Goal: Task Accomplishment & Management: Use online tool/utility

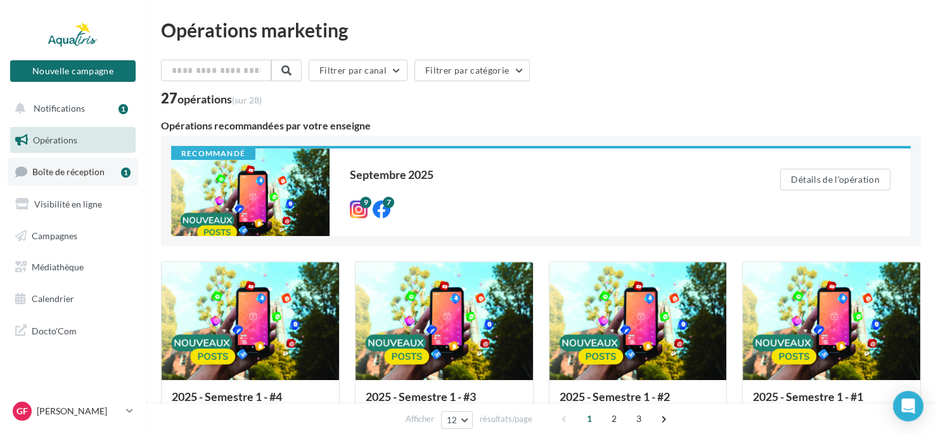
click at [91, 179] on link "Boîte de réception 1" at bounding box center [73, 171] width 131 height 27
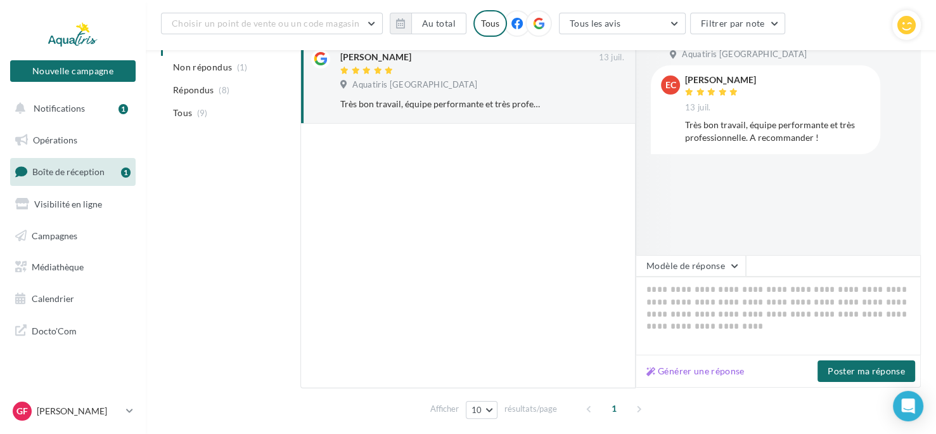
scroll to position [180, 0]
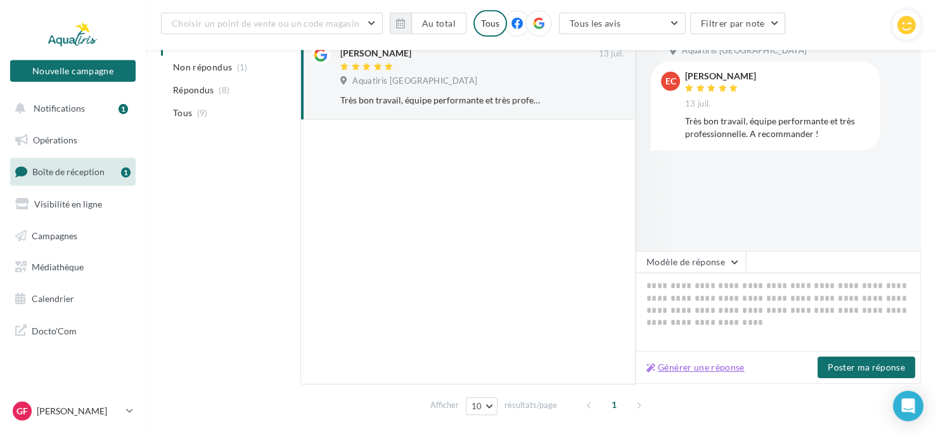
click at [676, 367] on button "Générer une réponse" at bounding box center [696, 366] width 108 height 15
type textarea "**********"
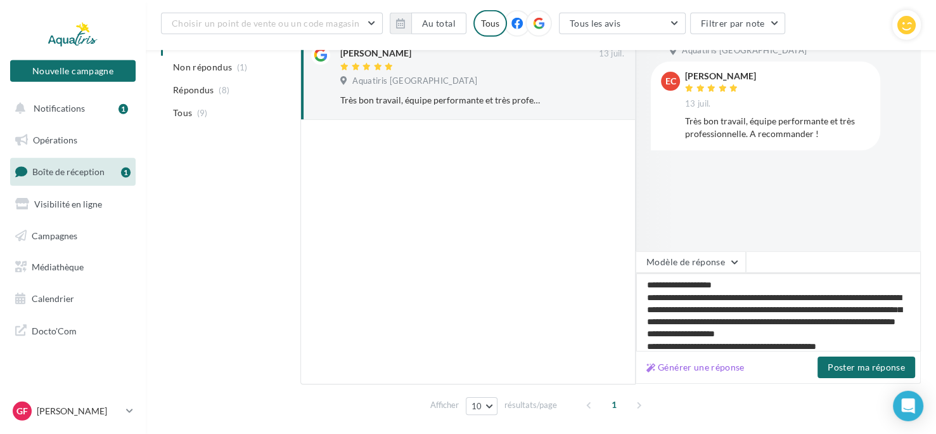
click at [873, 320] on textarea "**********" at bounding box center [778, 312] width 285 height 79
type textarea "**********"
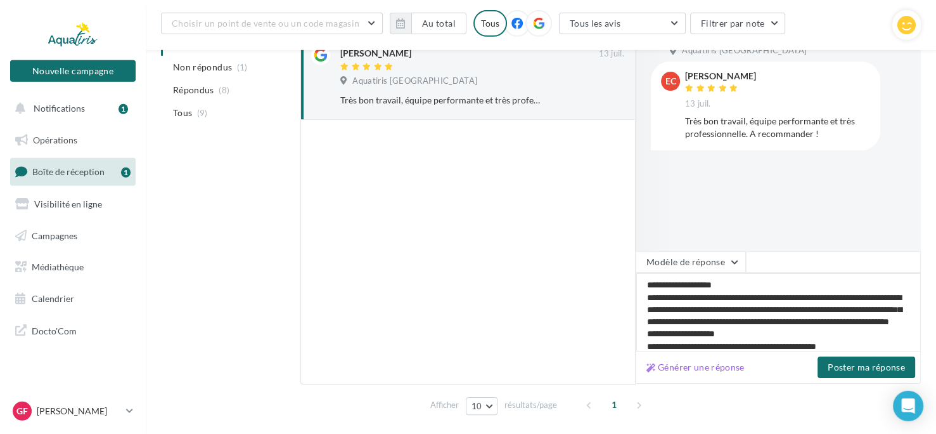
type textarea "**********"
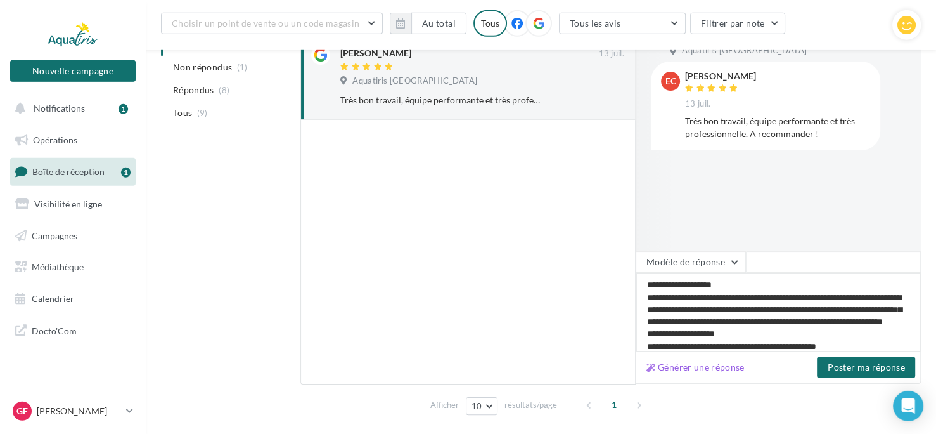
type textarea "**********"
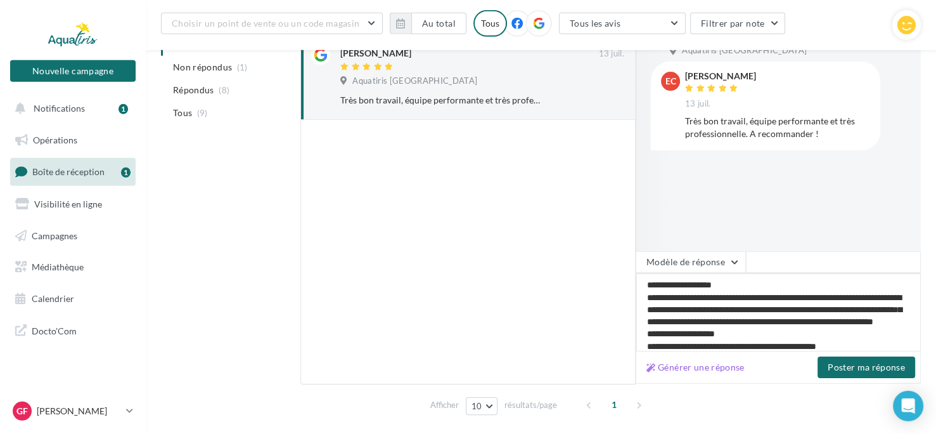
type textarea "**********"
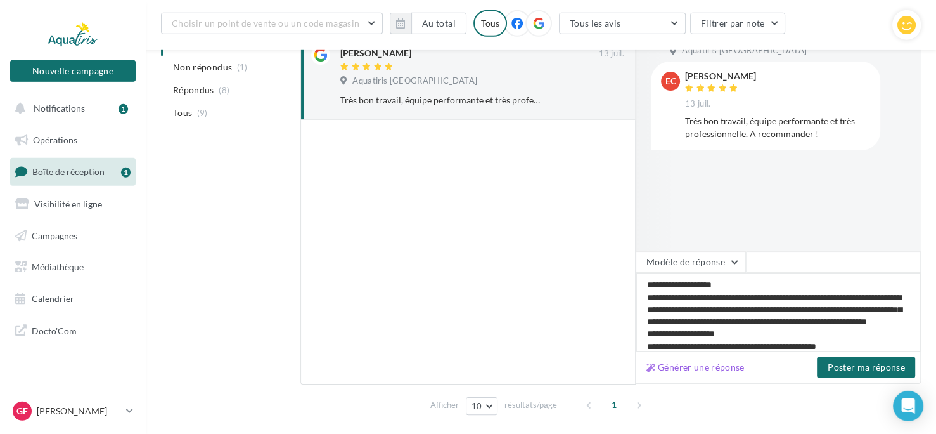
type textarea "**********"
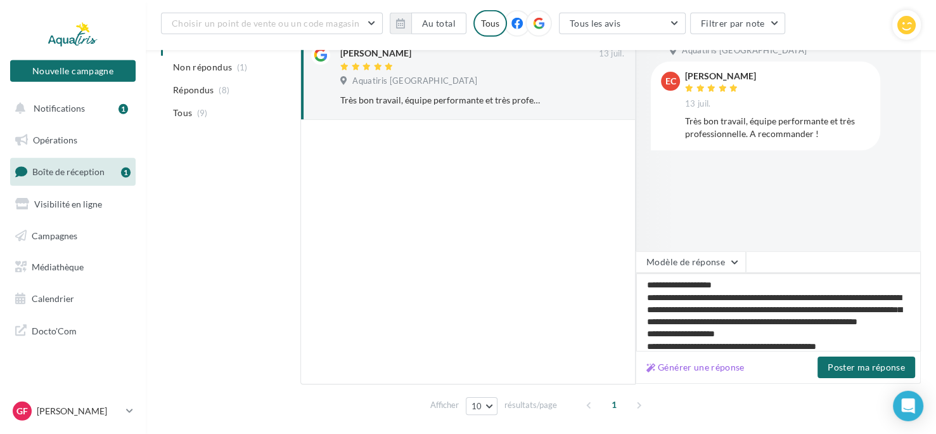
type textarea "**********"
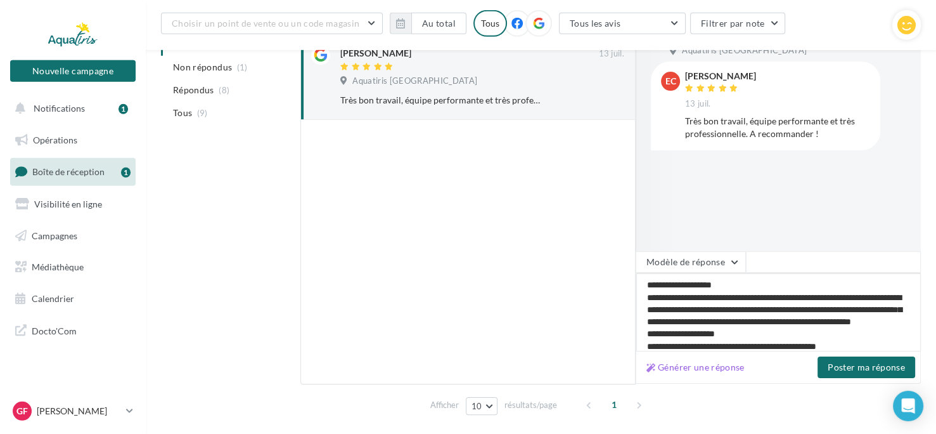
type textarea "**********"
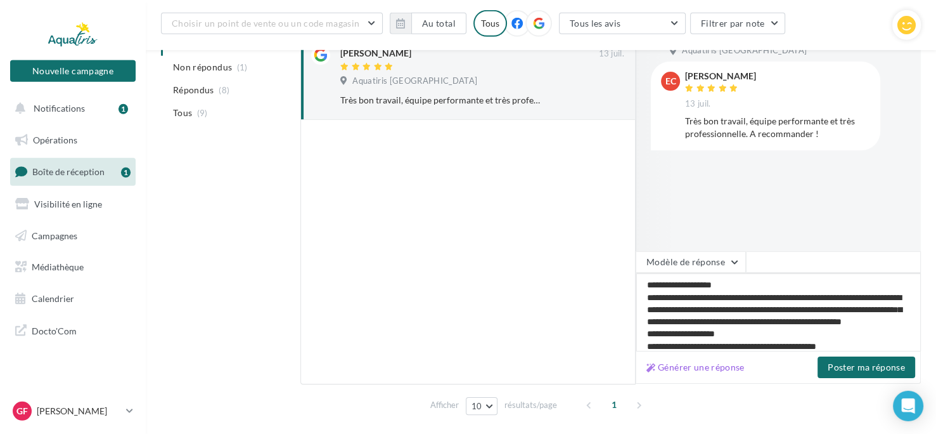
type textarea "**********"
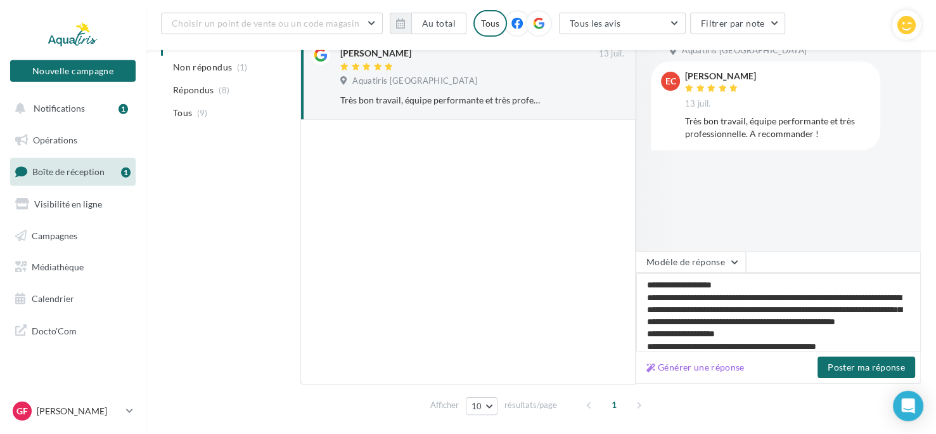
type textarea "**********"
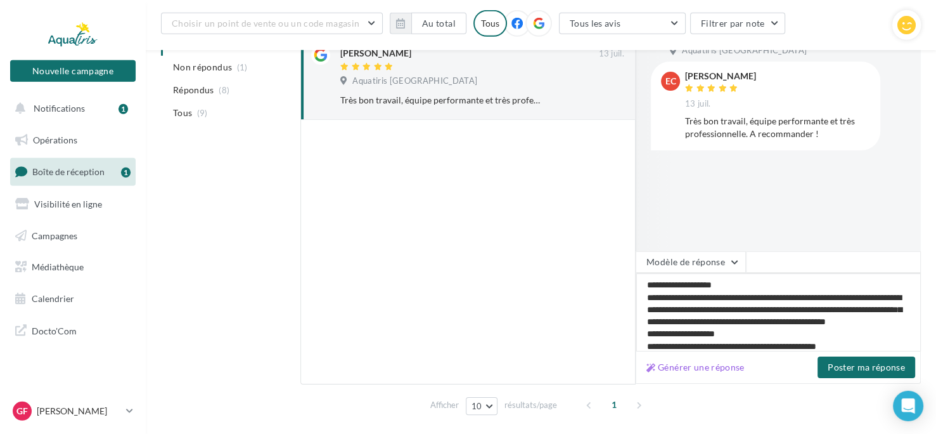
type textarea "**********"
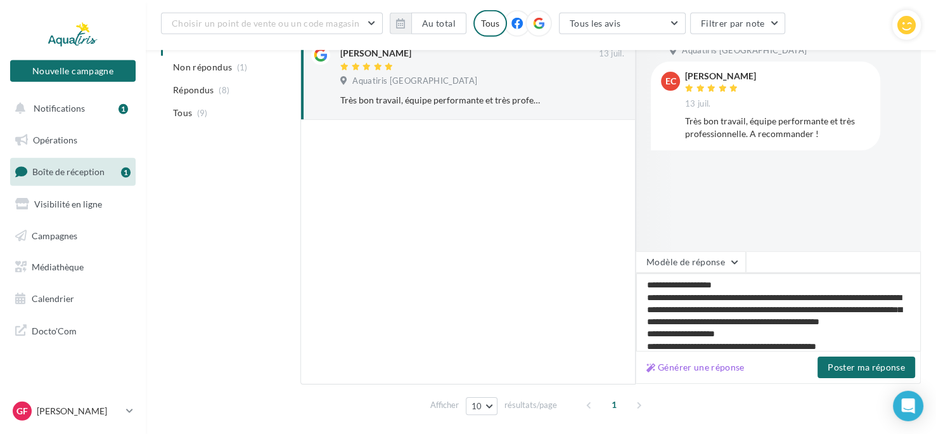
type textarea "**********"
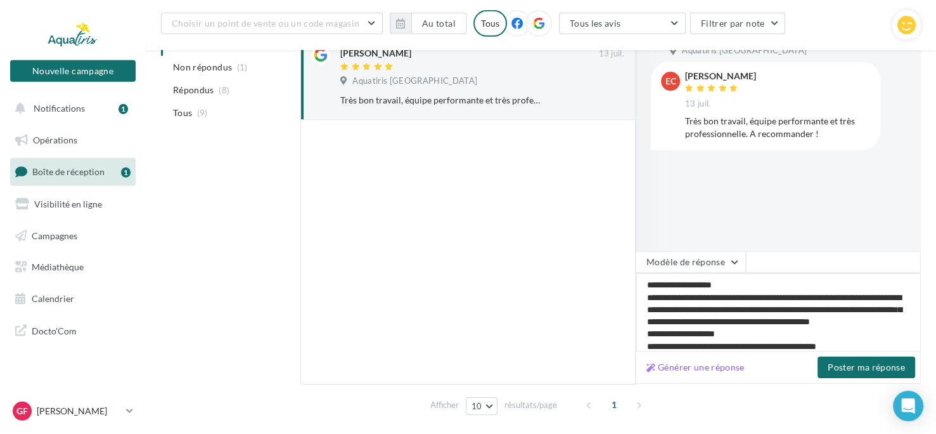
type textarea "**********"
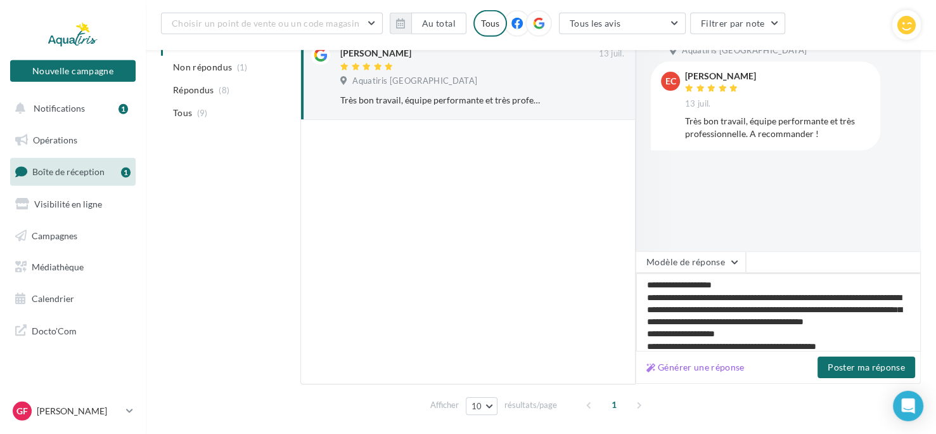
type textarea "**********"
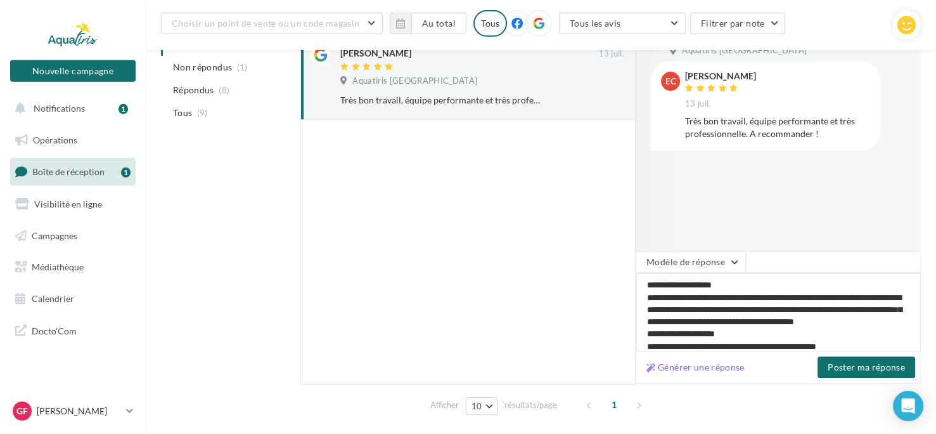
type textarea "**********"
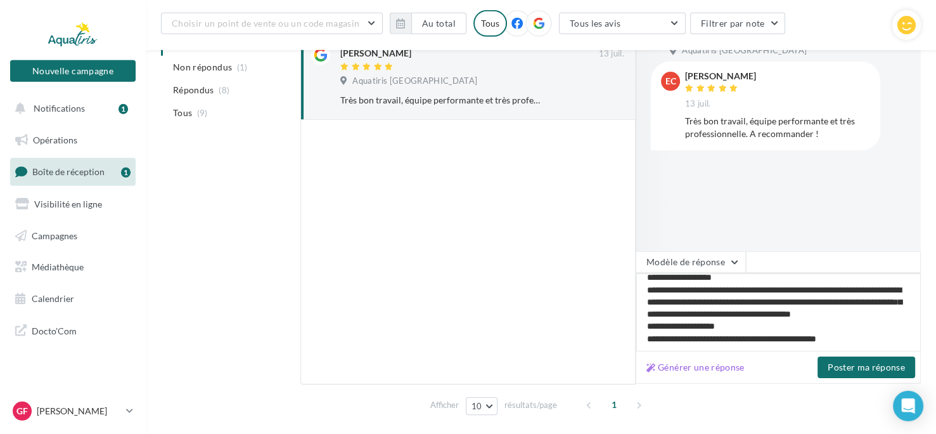
click at [858, 340] on textarea "**********" at bounding box center [778, 312] width 285 height 79
type textarea "**********"
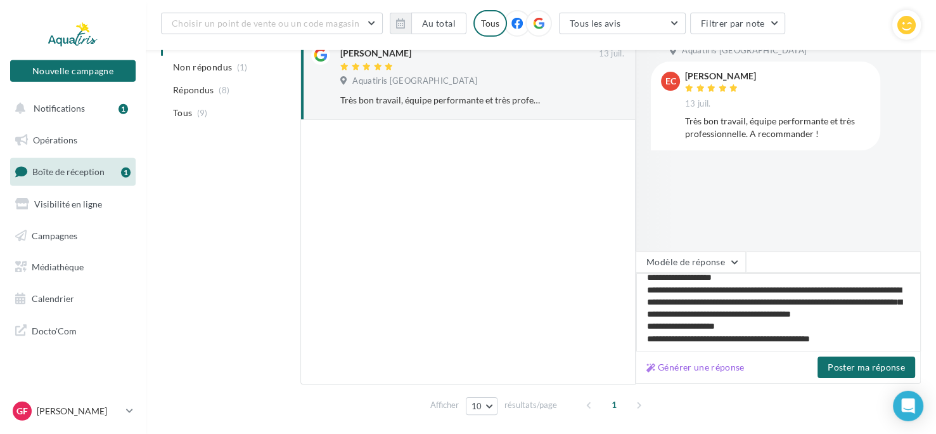
type textarea "**********"
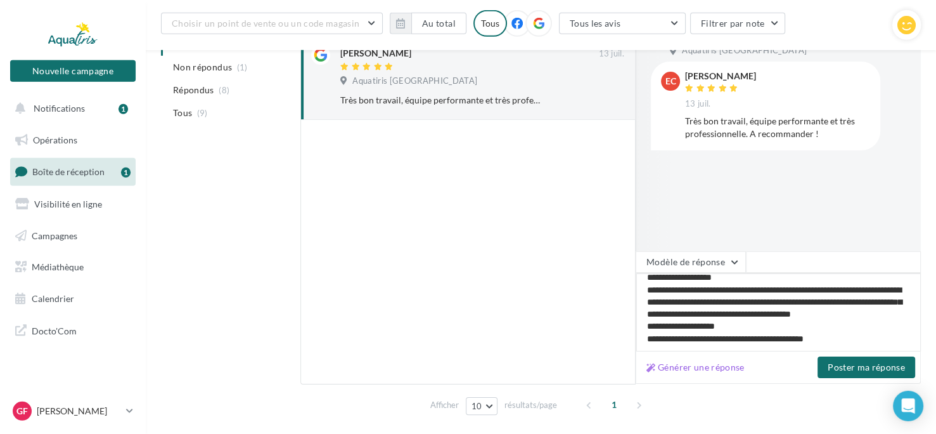
type textarea "**********"
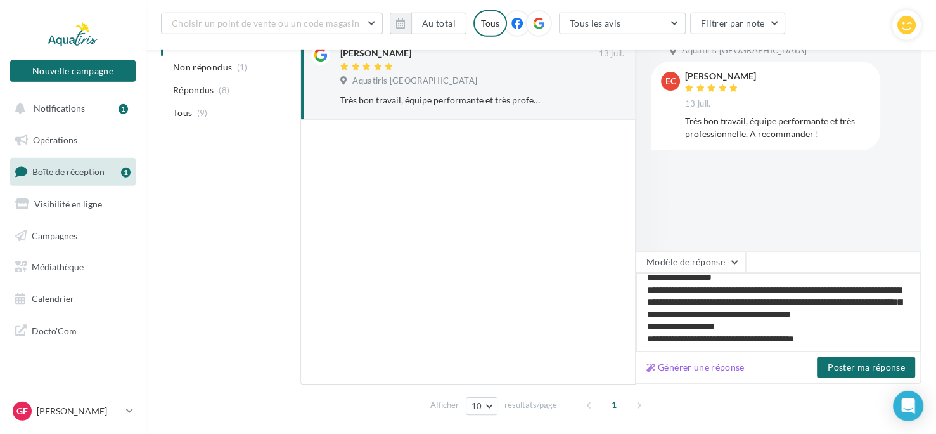
type textarea "**********"
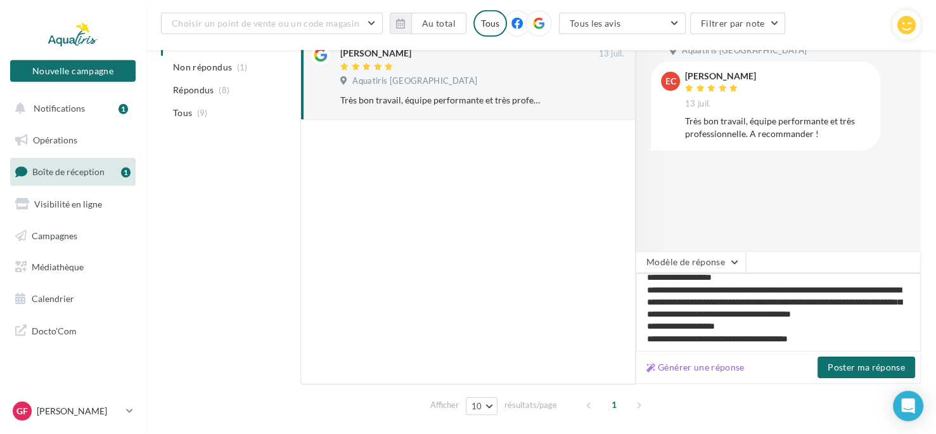
type textarea "**********"
click at [737, 301] on textarea "**********" at bounding box center [778, 312] width 285 height 79
type textarea "**********"
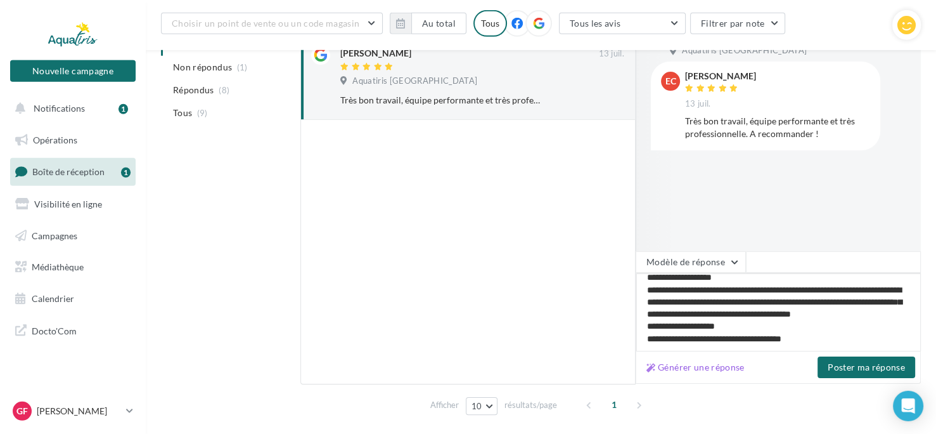
type textarea "**********"
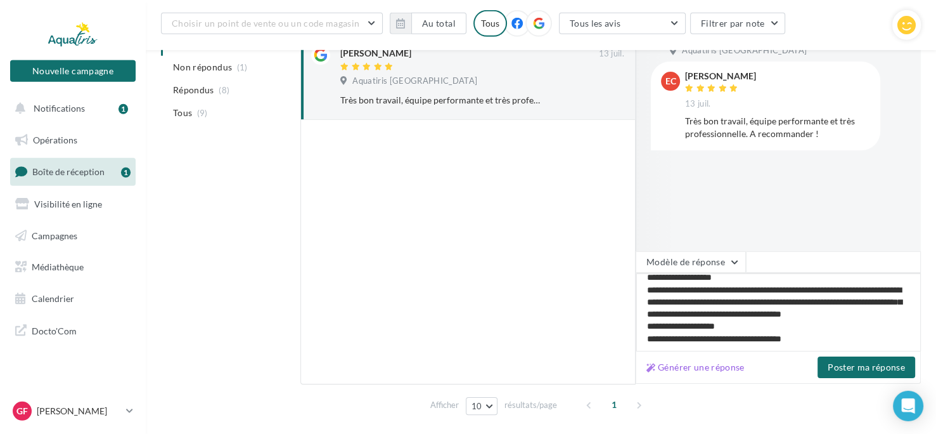
type textarea "**********"
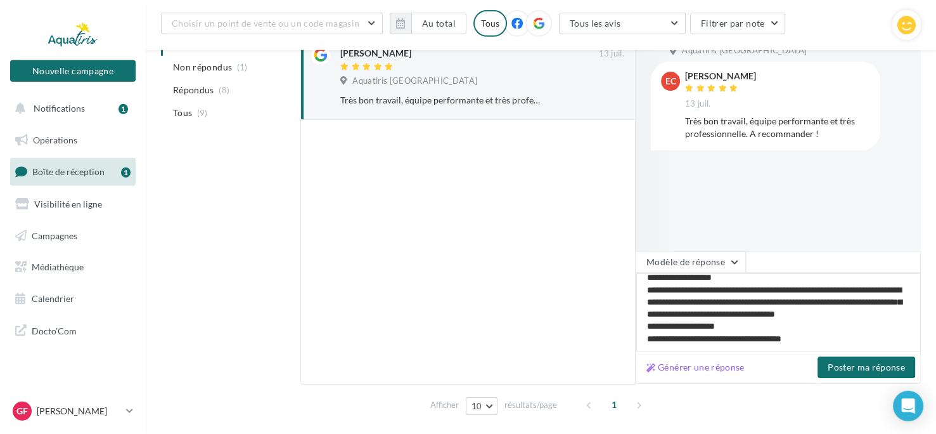
type textarea "**********"
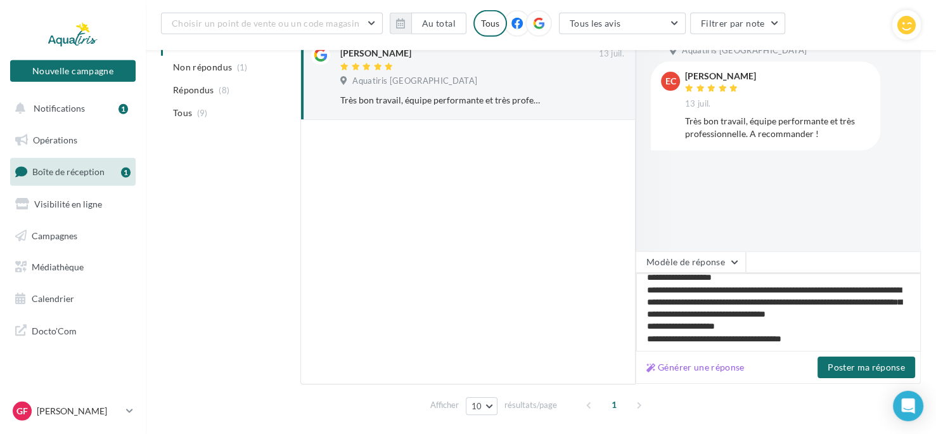
type textarea "**********"
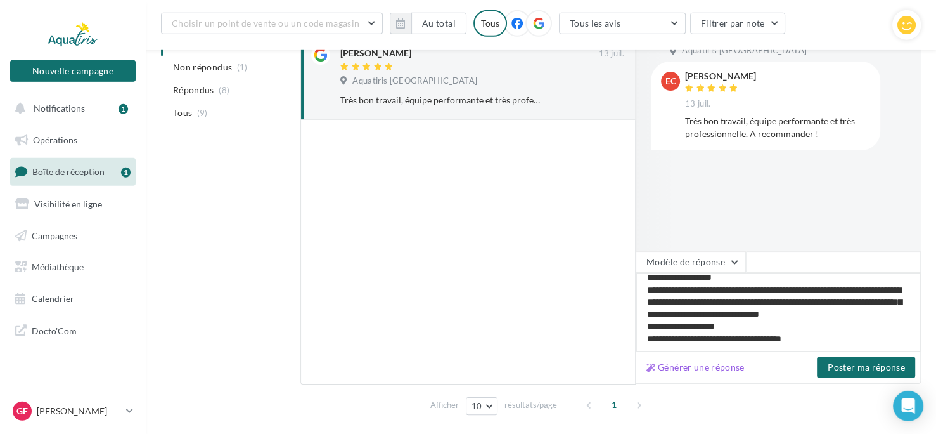
type textarea "**********"
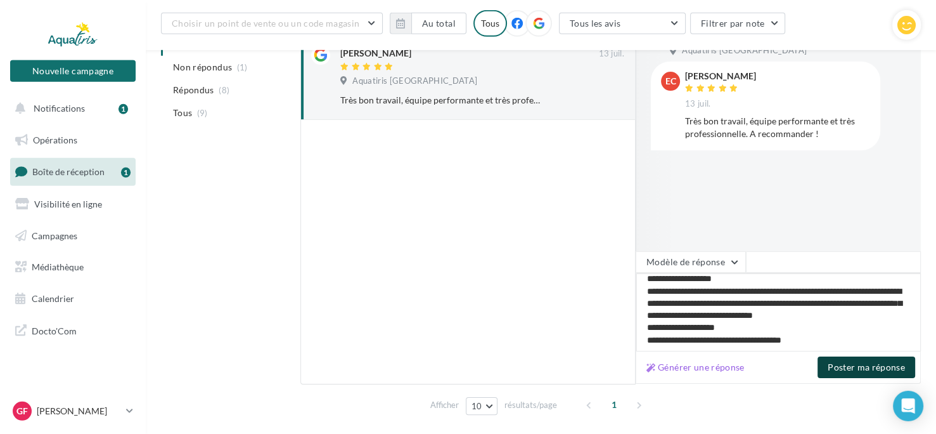
type textarea "**********"
click at [860, 366] on button "Poster ma réponse" at bounding box center [867, 367] width 98 height 22
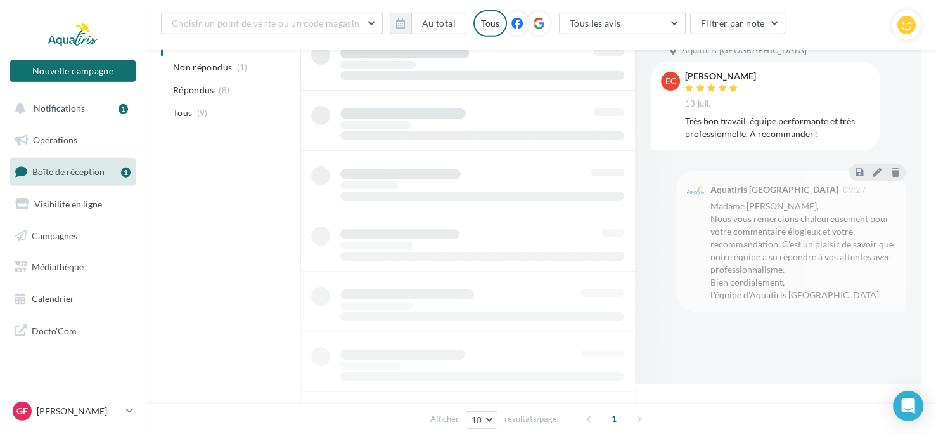
scroll to position [104, 0]
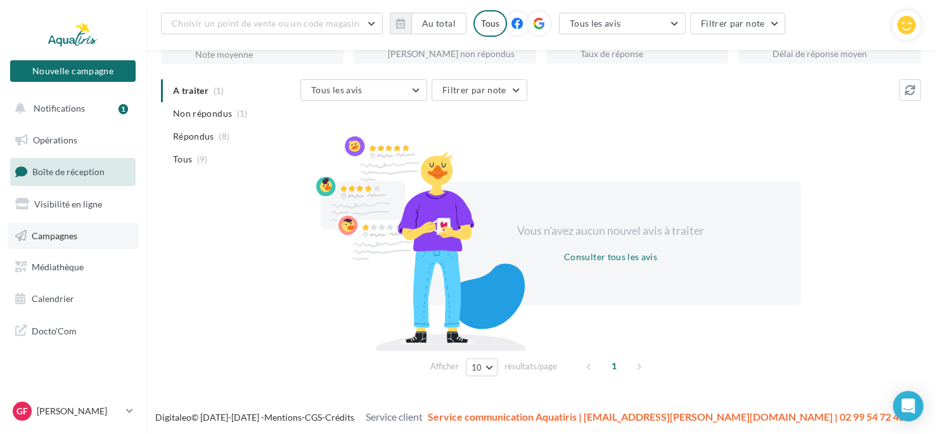
click at [42, 236] on span "Campagnes" at bounding box center [55, 234] width 46 height 11
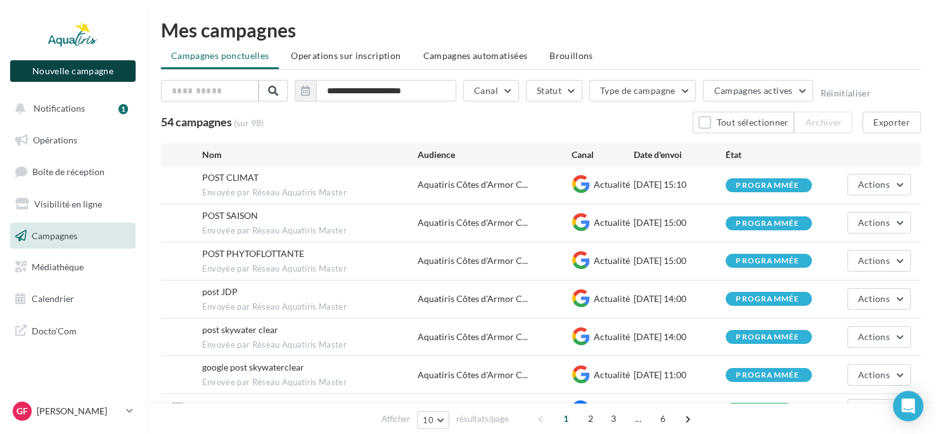
click at [114, 71] on button "Nouvelle campagne" at bounding box center [73, 71] width 126 height 22
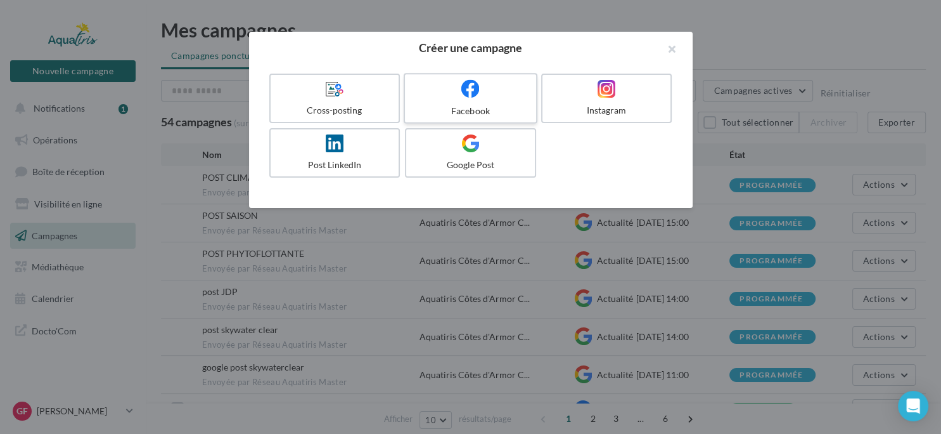
click at [452, 98] on div at bounding box center [470, 89] width 120 height 20
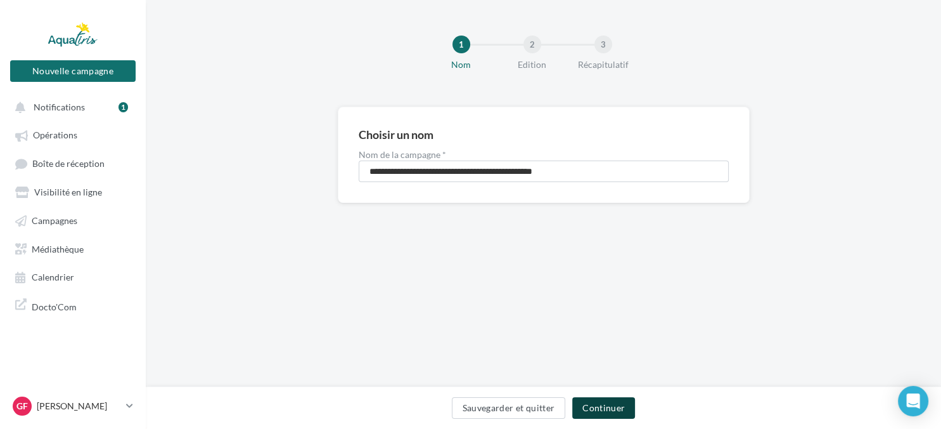
click at [602, 410] on button "Continuer" at bounding box center [603, 408] width 63 height 22
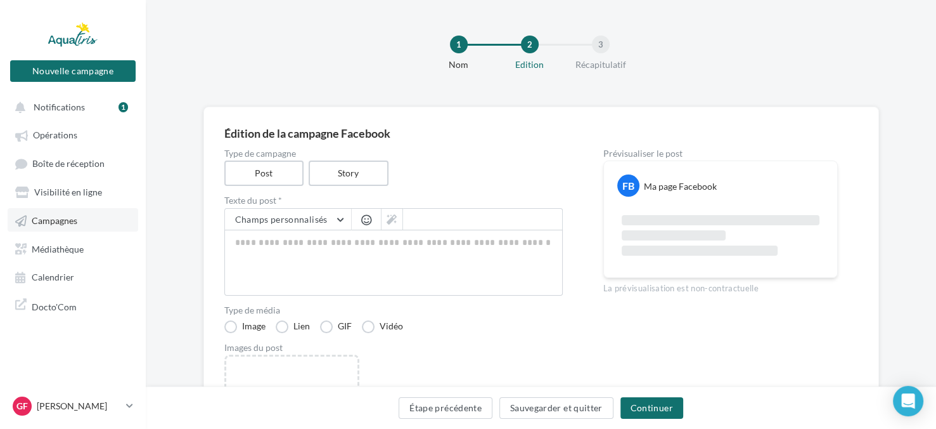
click at [47, 217] on span "Campagnes" at bounding box center [55, 220] width 46 height 11
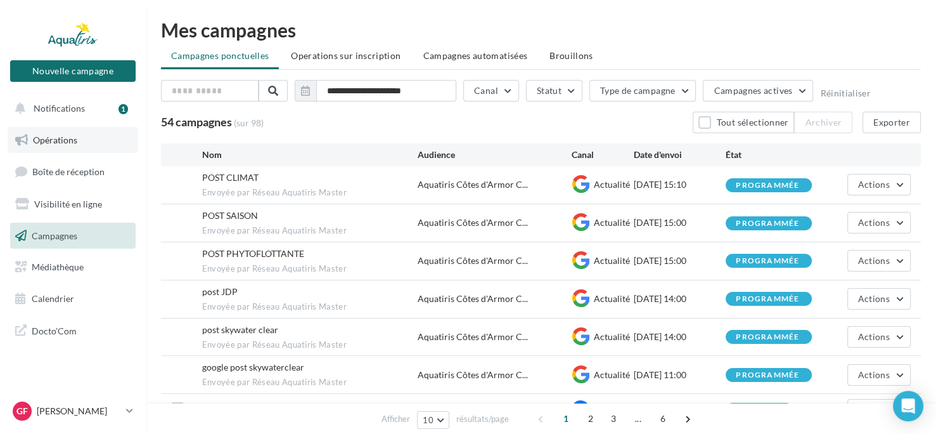
click at [70, 143] on span "Opérations" at bounding box center [55, 139] width 44 height 11
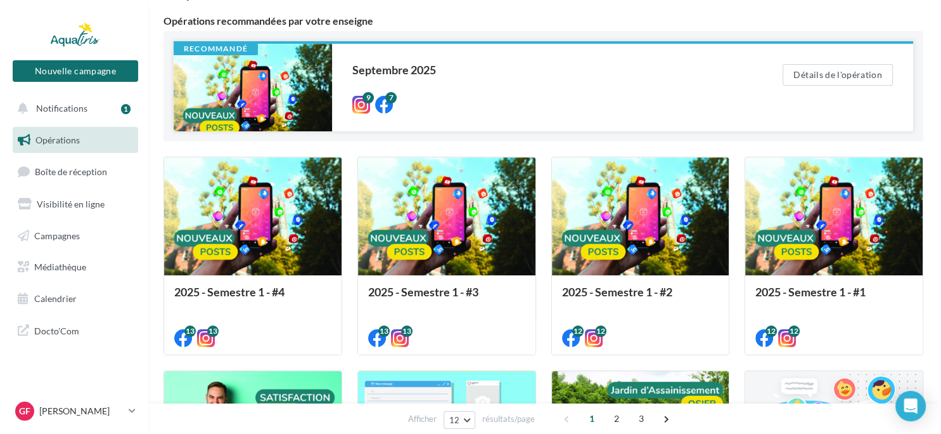
scroll to position [105, 0]
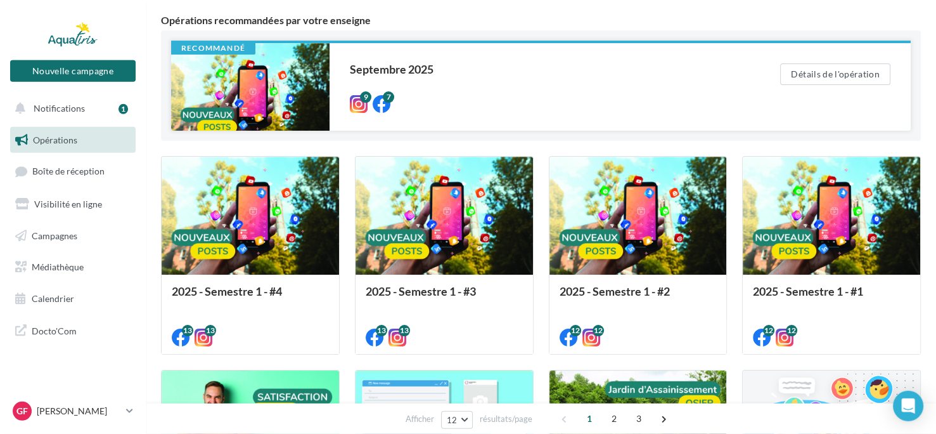
click at [269, 63] on div at bounding box center [250, 86] width 158 height 87
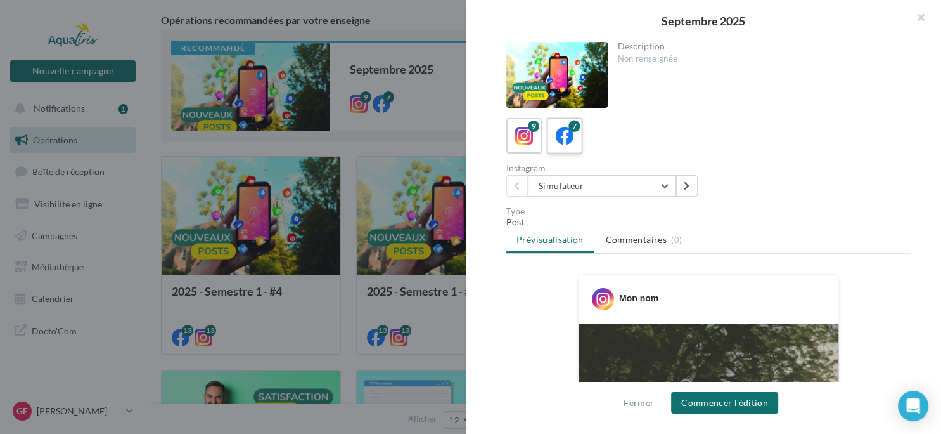
click at [569, 137] on icon at bounding box center [565, 136] width 18 height 18
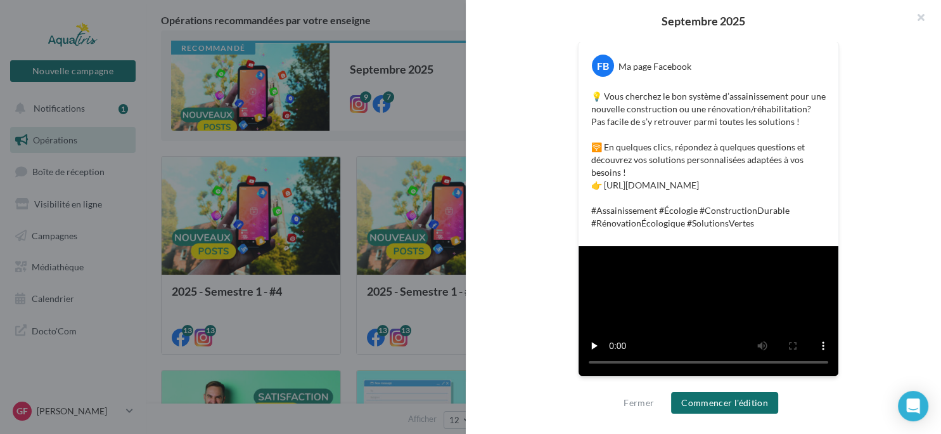
scroll to position [375, 0]
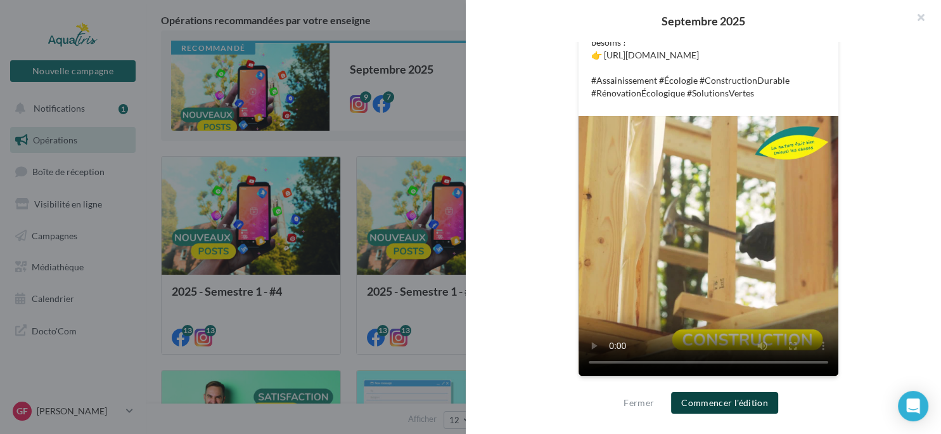
click at [732, 402] on button "Commencer l'édition" at bounding box center [724, 403] width 107 height 22
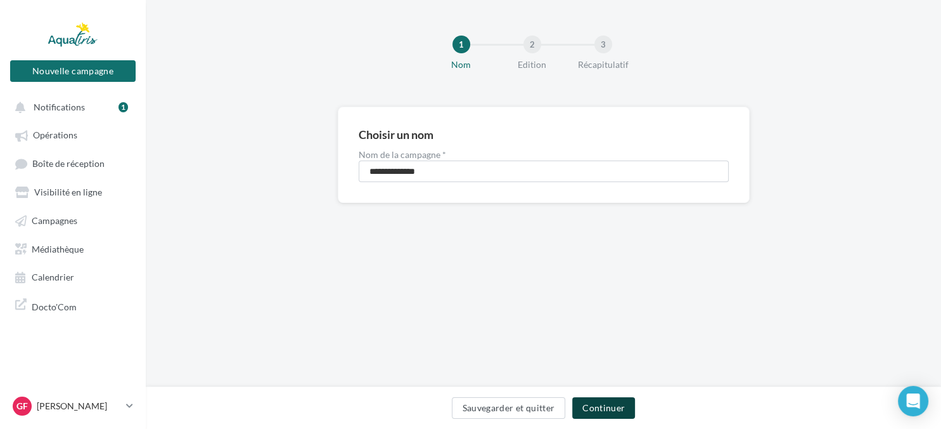
click at [600, 413] on button "Continuer" at bounding box center [603, 408] width 63 height 22
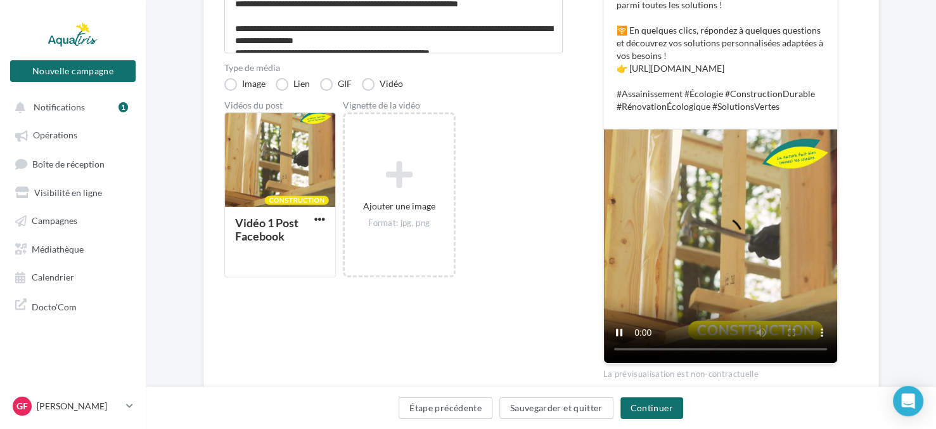
scroll to position [318, 0]
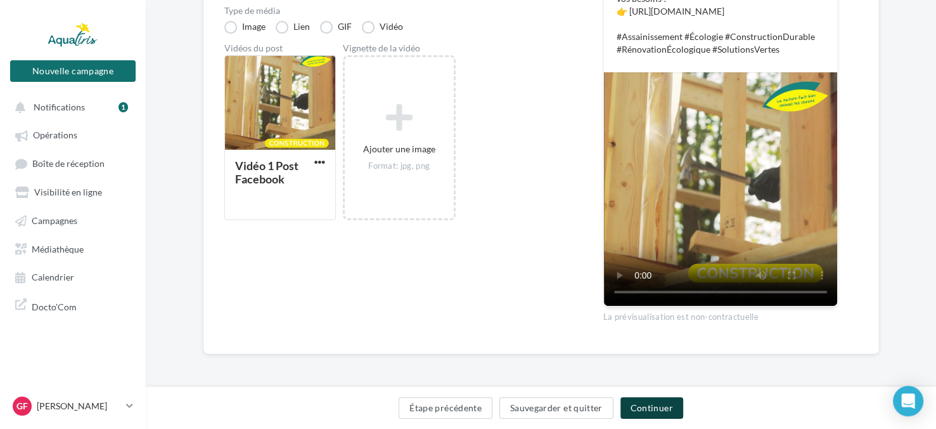
click at [654, 399] on button "Continuer" at bounding box center [652, 408] width 63 height 22
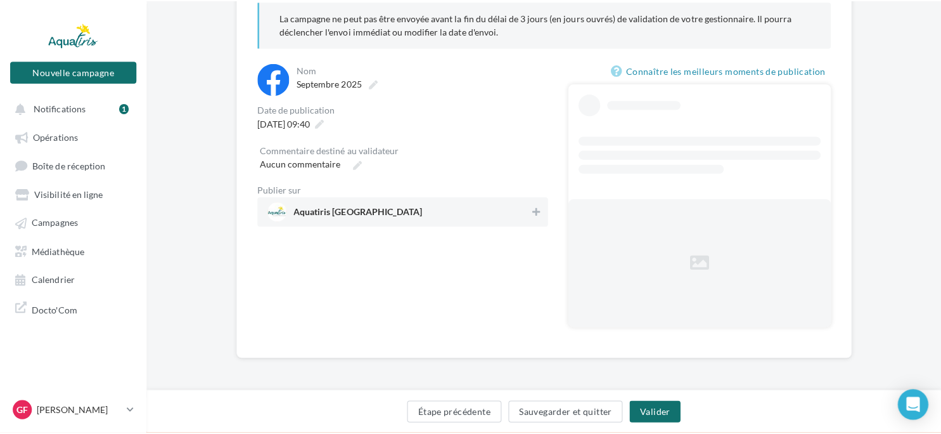
scroll to position [44, 0]
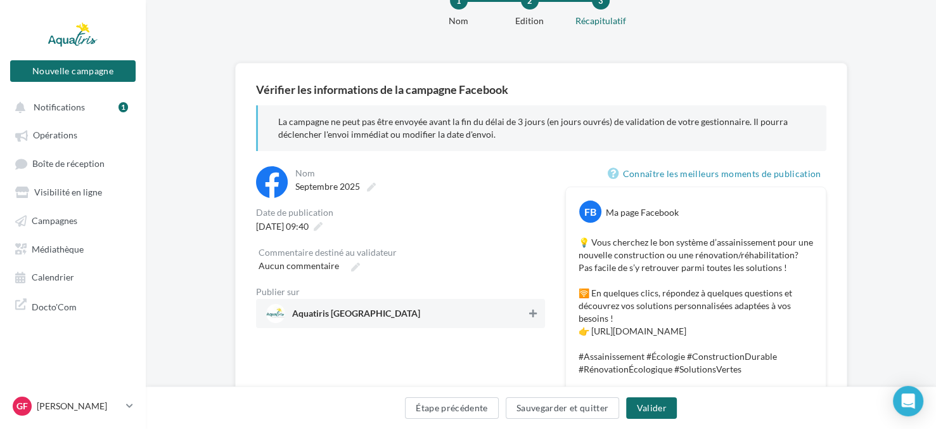
click at [537, 312] on icon at bounding box center [533, 313] width 8 height 9
click at [652, 410] on button "Valider" at bounding box center [651, 408] width 50 height 22
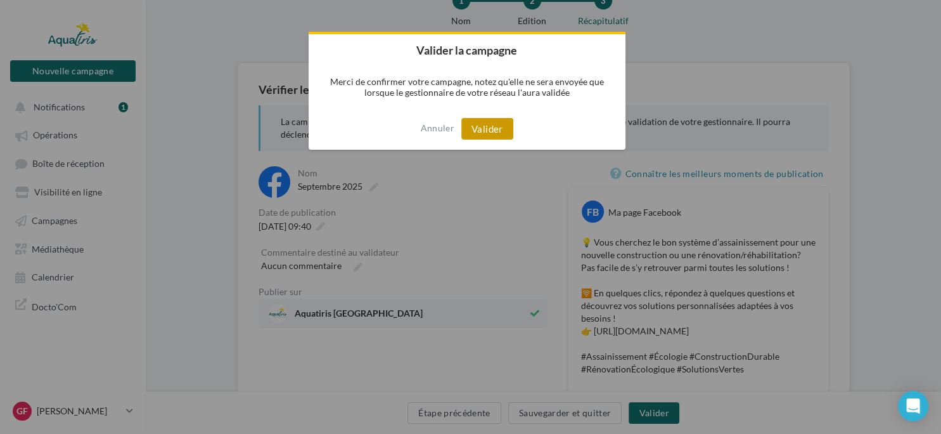
click at [488, 128] on button "Valider" at bounding box center [487, 129] width 52 height 22
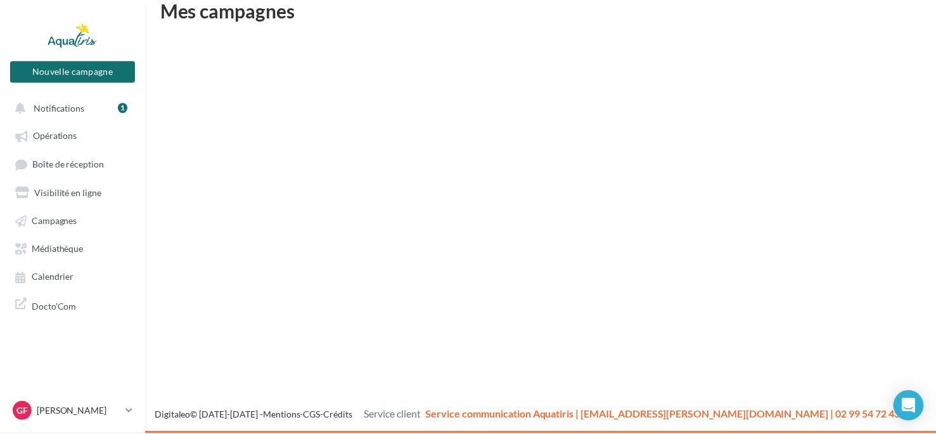
scroll to position [20, 0]
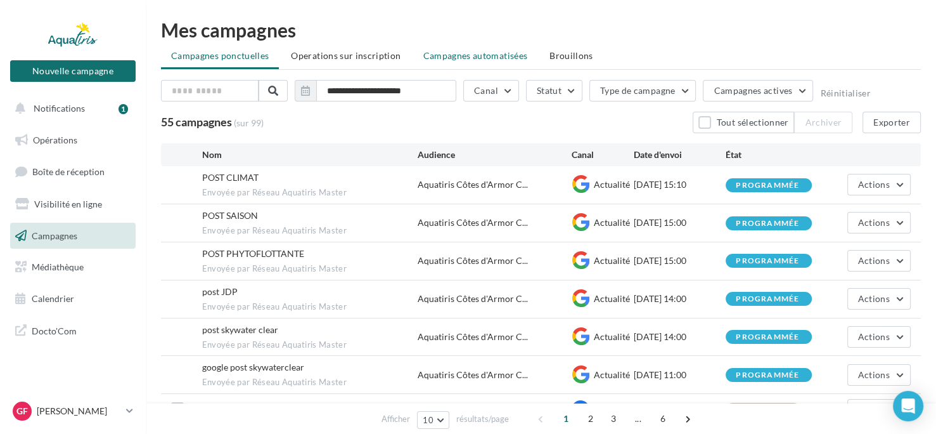
click at [484, 51] on span "Campagnes automatisées" at bounding box center [475, 55] width 105 height 11
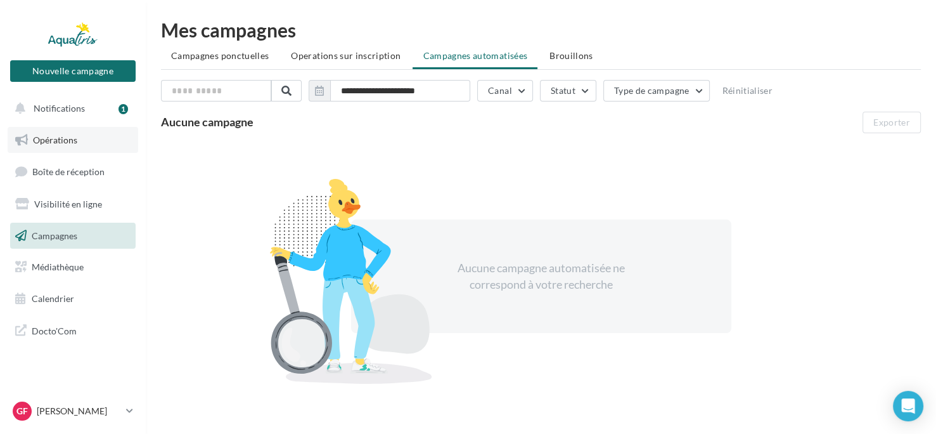
click at [72, 153] on link "Opérations" at bounding box center [73, 140] width 131 height 27
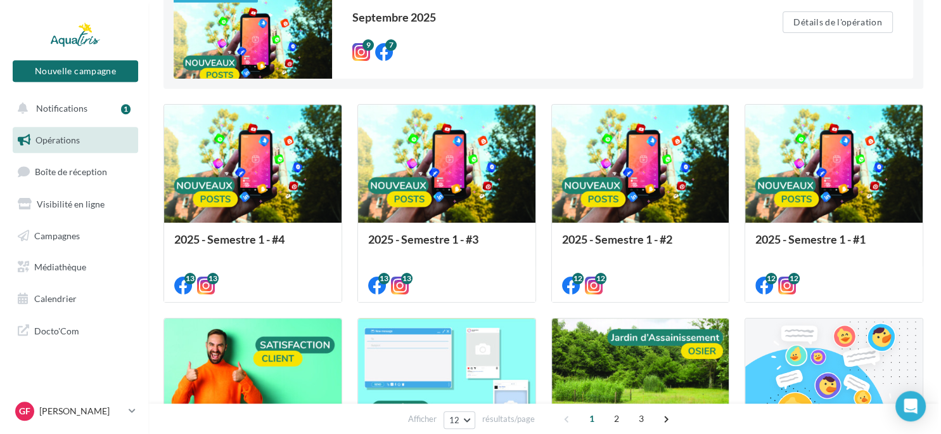
scroll to position [158, 0]
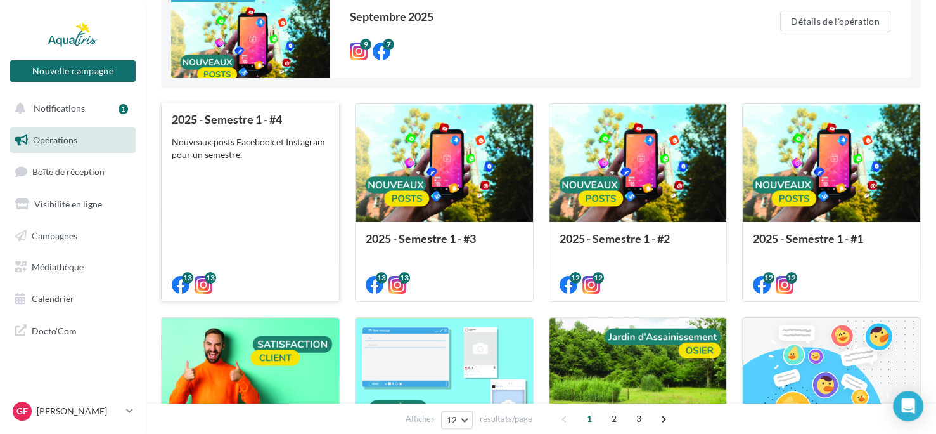
click at [311, 172] on div "2025 - Semestre 1 - #4 Nouveaux posts Facebook et Instagram pour un semestre." at bounding box center [250, 201] width 157 height 177
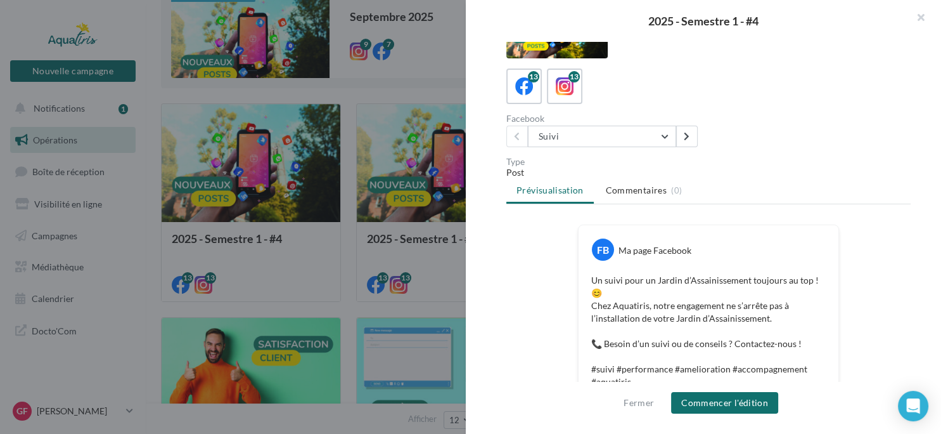
scroll to position [51, 0]
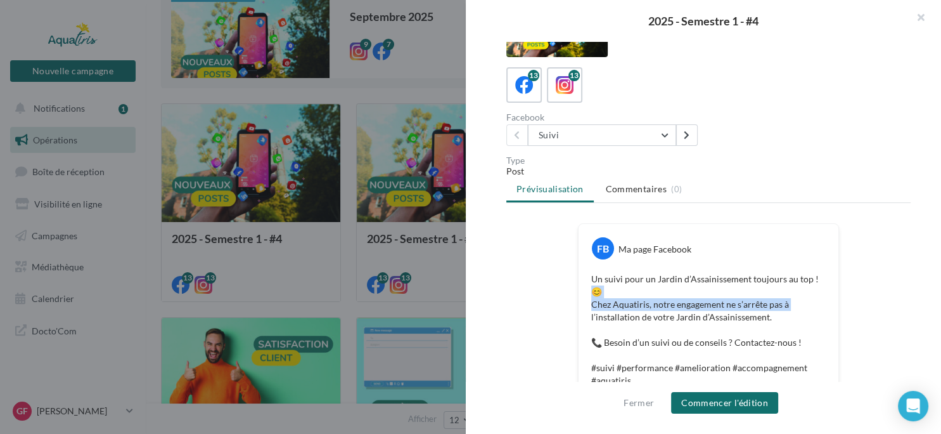
drag, startPoint x: 508, startPoint y: 311, endPoint x: 513, endPoint y: 290, distance: 21.5
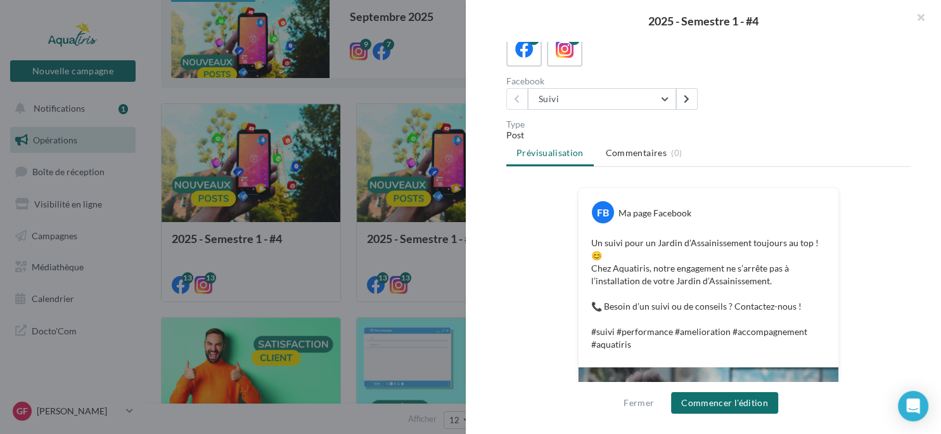
scroll to position [90, 0]
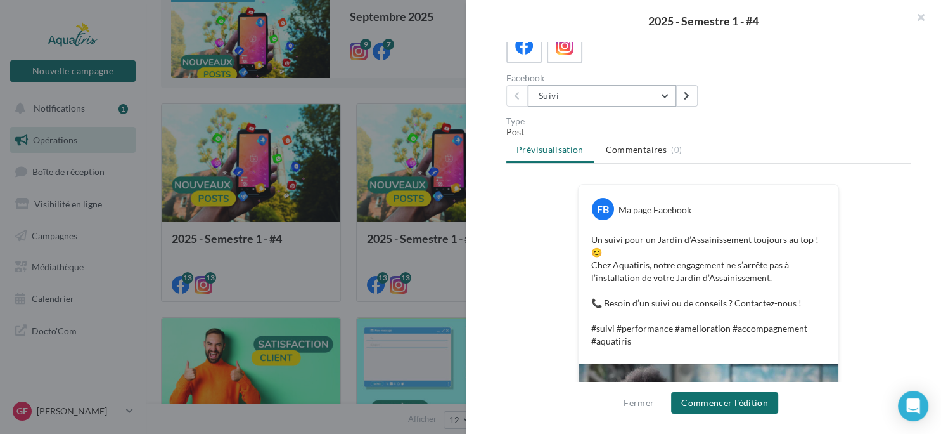
click at [662, 97] on button "Suivi" at bounding box center [602, 96] width 148 height 22
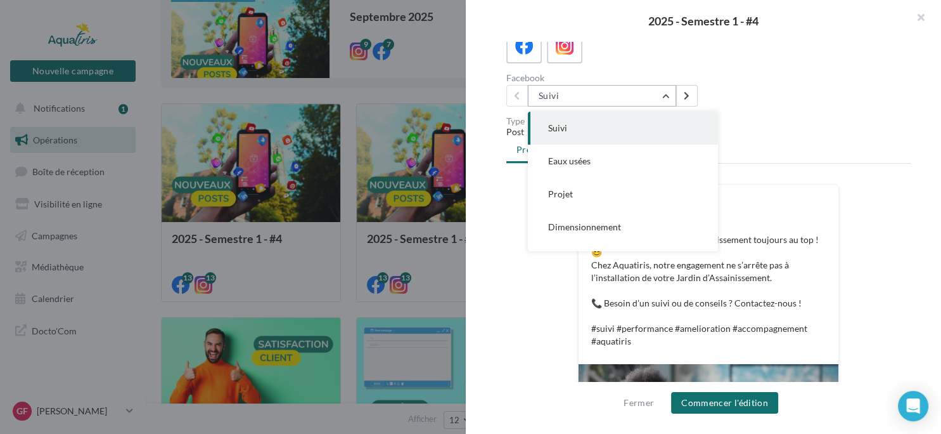
click at [662, 97] on button "Suivi" at bounding box center [602, 96] width 148 height 22
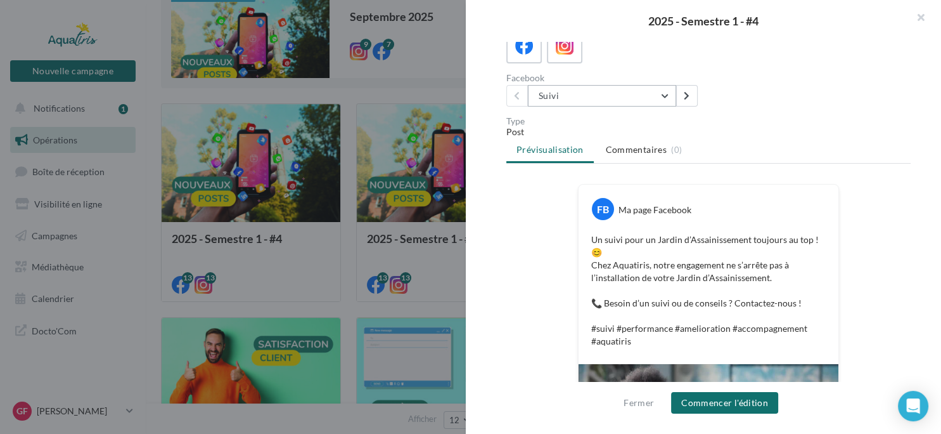
click at [662, 97] on button "Suivi" at bounding box center [602, 96] width 148 height 22
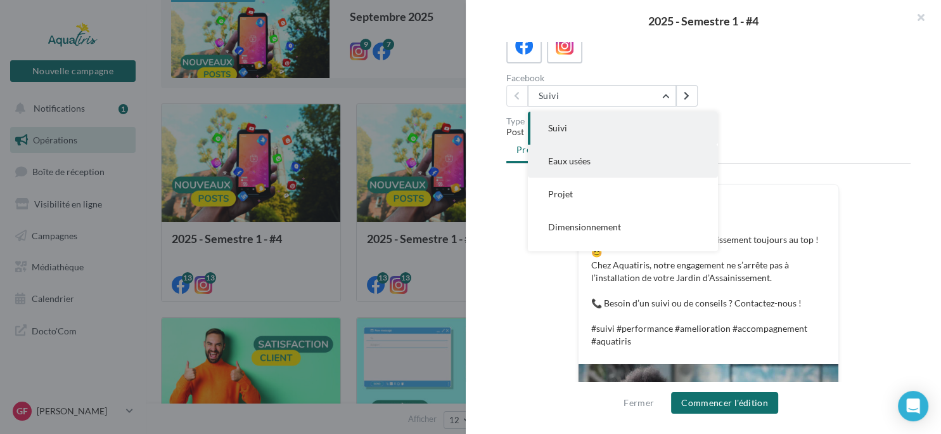
click at [607, 162] on button "Eaux usées" at bounding box center [623, 161] width 190 height 33
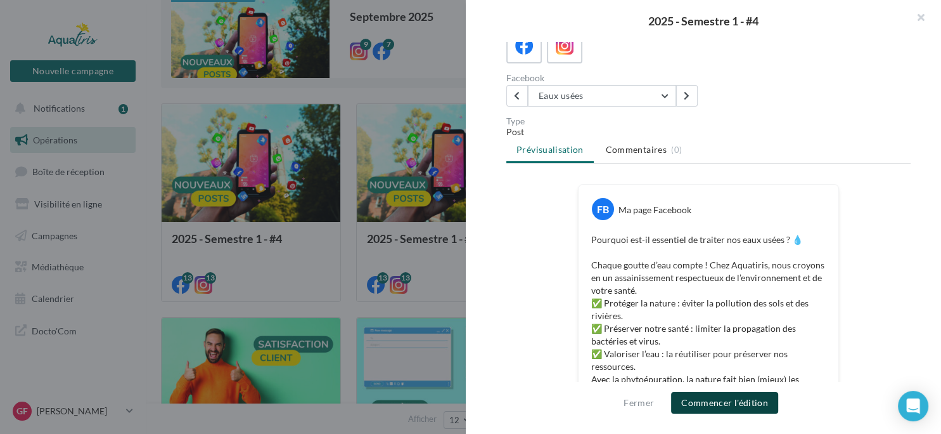
click at [709, 403] on button "Commencer l'édition" at bounding box center [724, 403] width 107 height 22
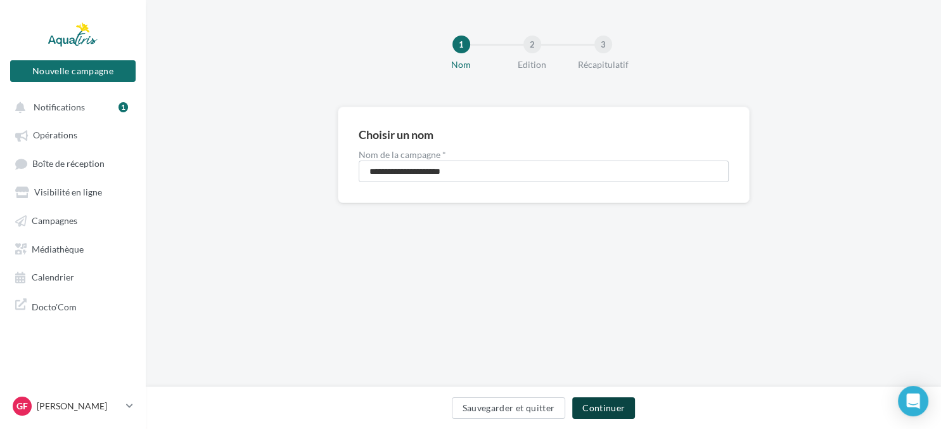
click at [601, 403] on button "Continuer" at bounding box center [603, 408] width 63 height 22
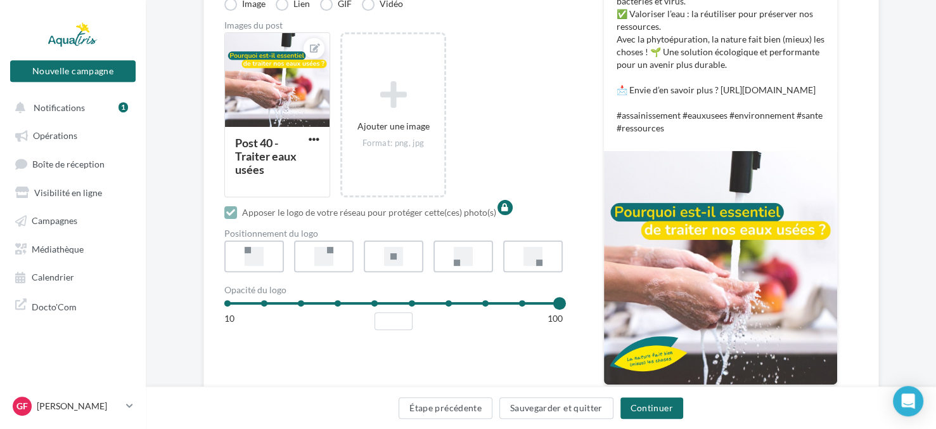
scroll to position [330, 0]
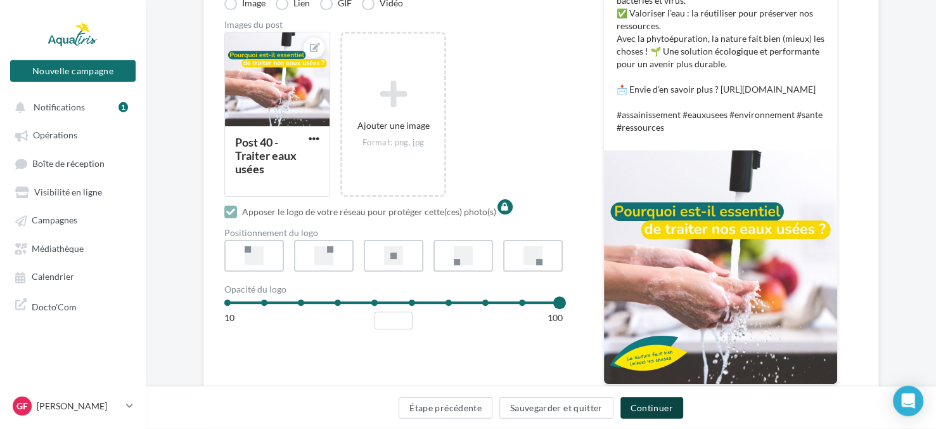
click at [640, 405] on button "Continuer" at bounding box center [652, 408] width 63 height 22
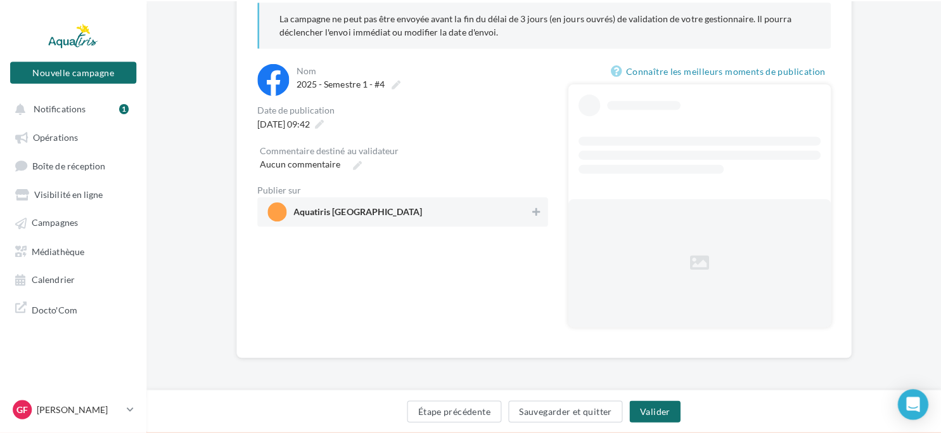
scroll to position [44, 0]
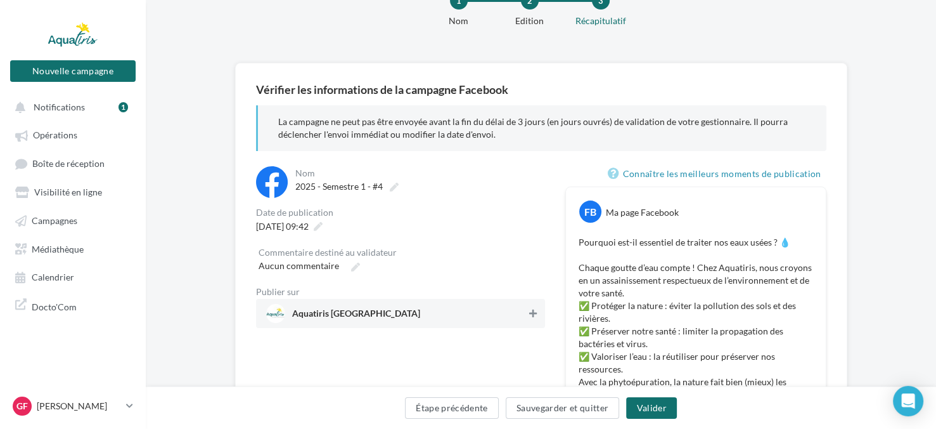
click at [535, 312] on icon at bounding box center [533, 313] width 8 height 9
click at [323, 229] on icon at bounding box center [318, 226] width 9 height 9
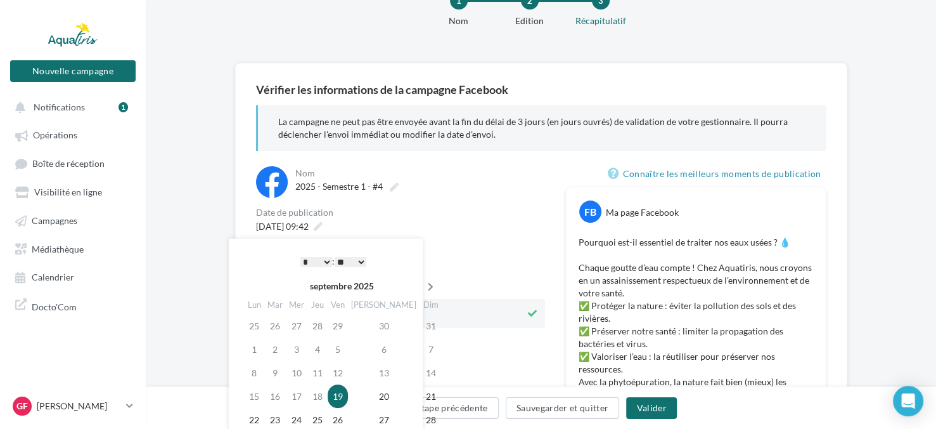
click at [423, 285] on icon at bounding box center [431, 286] width 16 height 9
click at [422, 371] on td "19" at bounding box center [433, 372] width 22 height 23
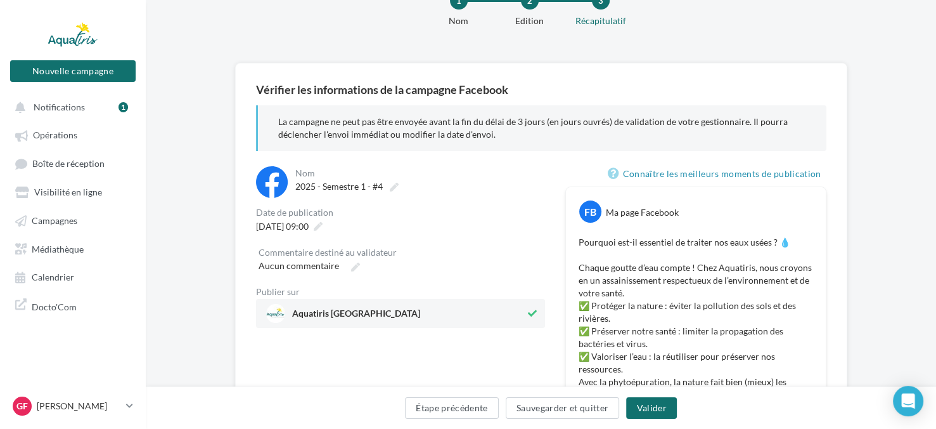
click at [645, 404] on button "Valider" at bounding box center [651, 408] width 50 height 22
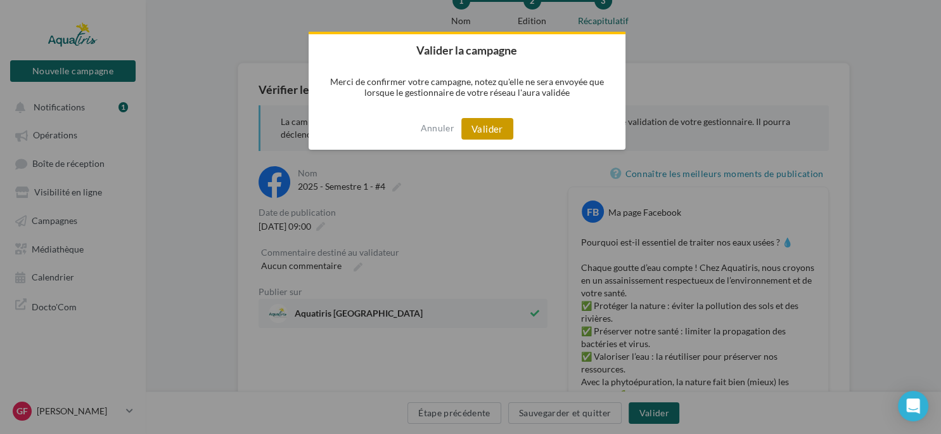
click at [493, 131] on button "Valider" at bounding box center [487, 129] width 52 height 22
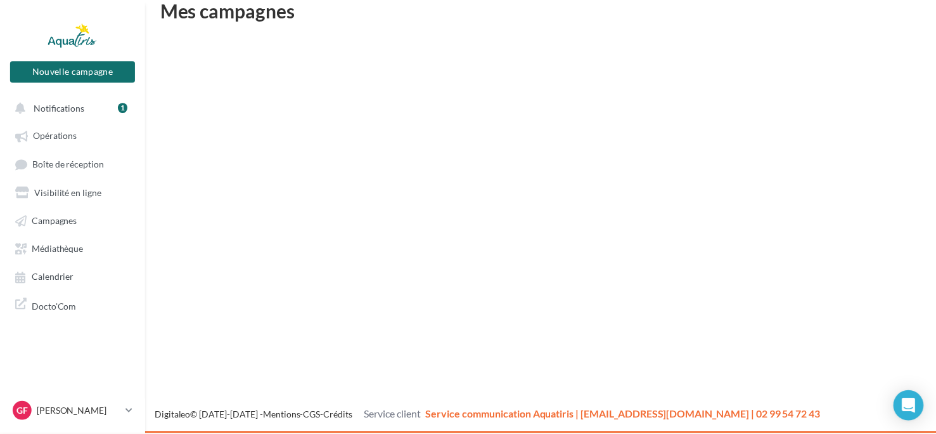
scroll to position [20, 0]
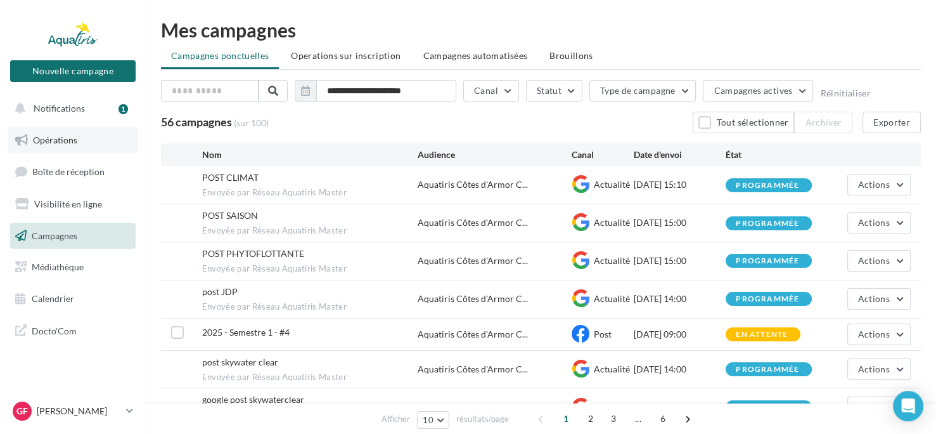
click at [91, 146] on link "Opérations" at bounding box center [73, 140] width 131 height 27
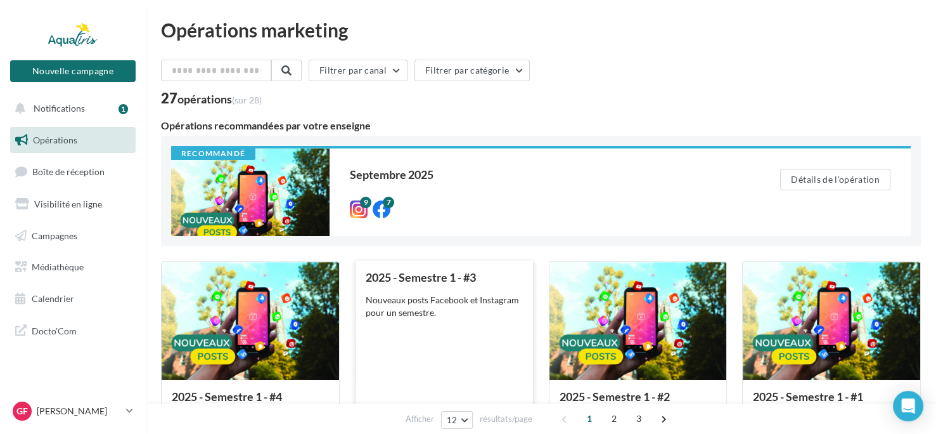
click at [407, 330] on div "2025 - Semestre 1 - #3 Nouveaux posts Facebook et Instagram pour un semestre." at bounding box center [444, 359] width 157 height 177
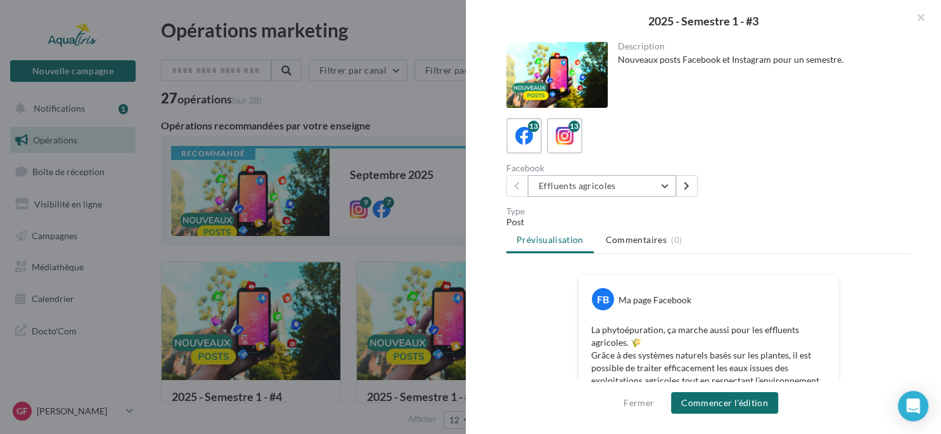
click at [666, 185] on button "Effluents agricoles" at bounding box center [602, 186] width 148 height 22
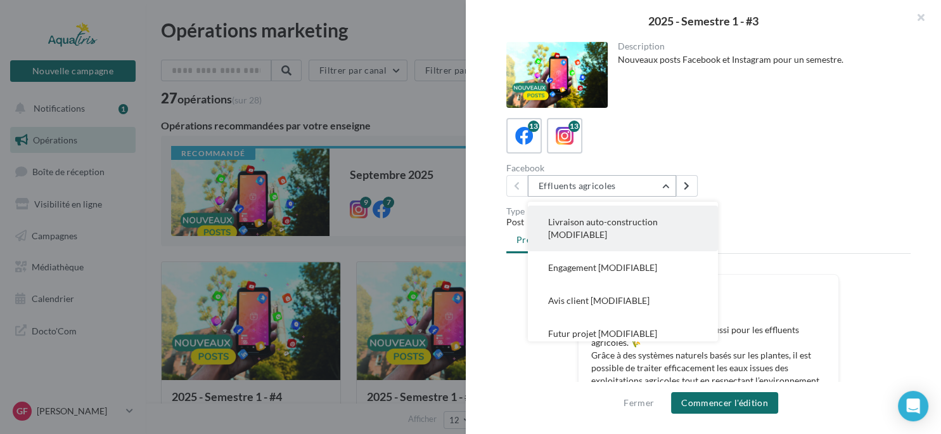
scroll to position [62, 0]
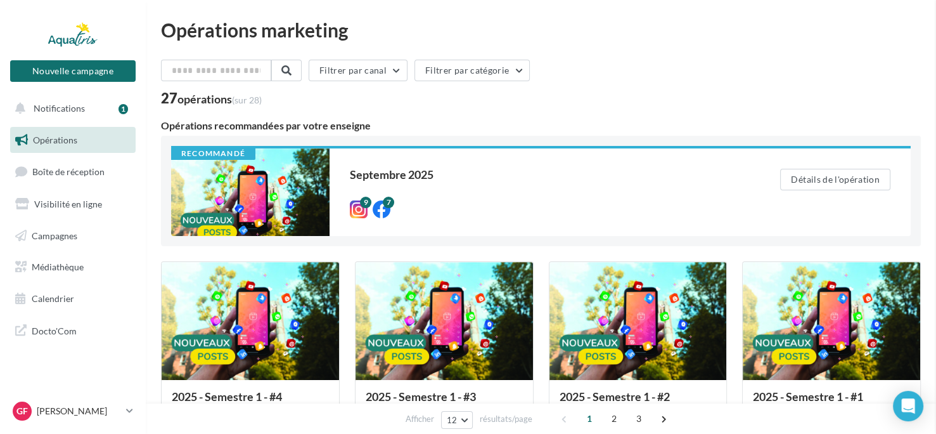
click at [250, 390] on div "2025 - Semestre 1 - #4 Nouveaux posts Facebook et Instagram pour un semestre." at bounding box center [250, 419] width 157 height 58
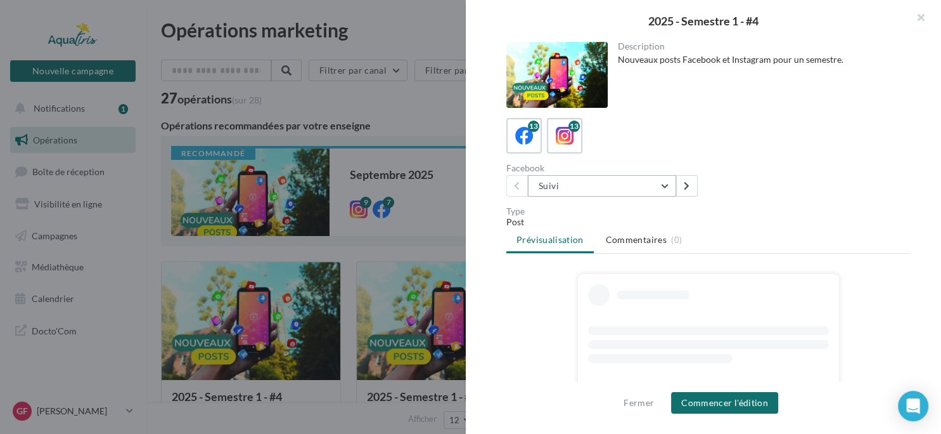
click at [664, 186] on button "Suivi" at bounding box center [602, 186] width 148 height 22
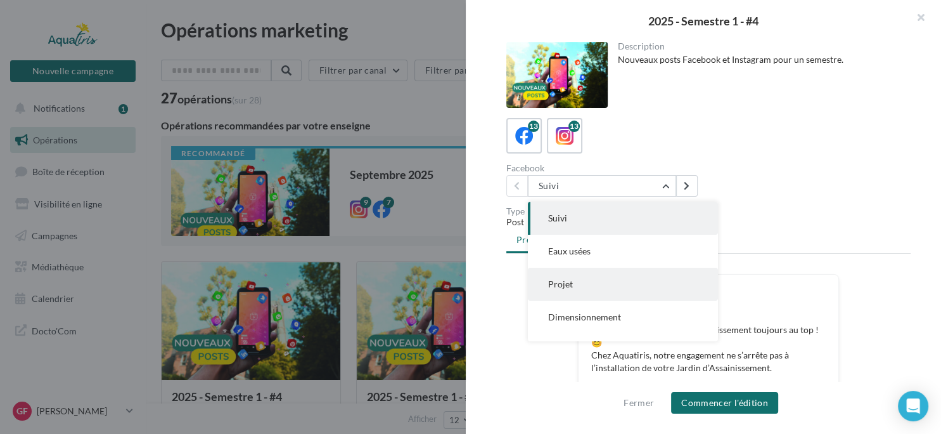
click at [597, 289] on button "Projet" at bounding box center [623, 284] width 190 height 33
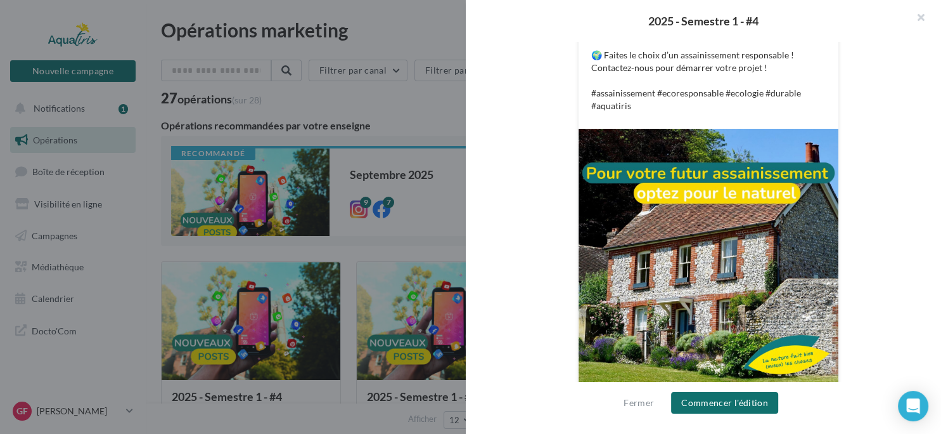
scroll to position [362, 0]
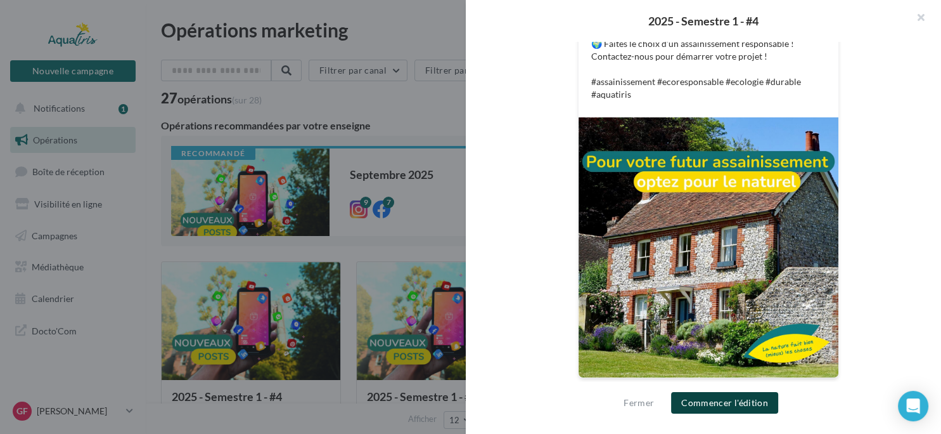
click at [716, 405] on button "Commencer l'édition" at bounding box center [724, 403] width 107 height 22
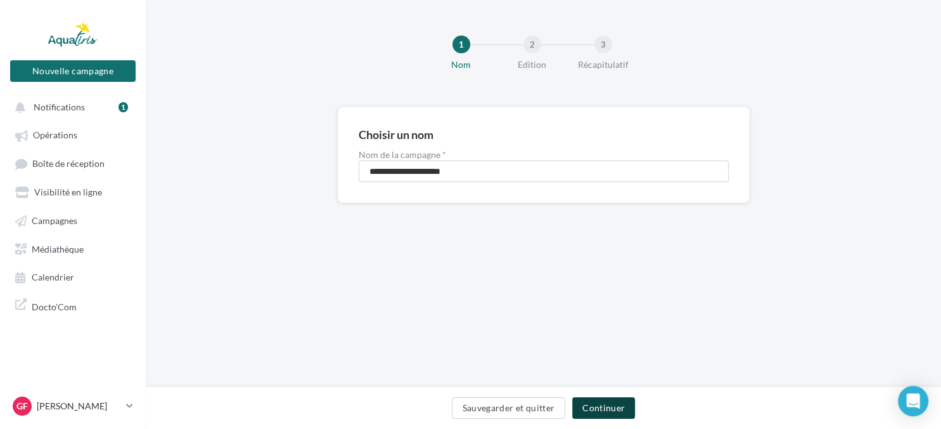
click at [596, 404] on button "Continuer" at bounding box center [603, 408] width 63 height 22
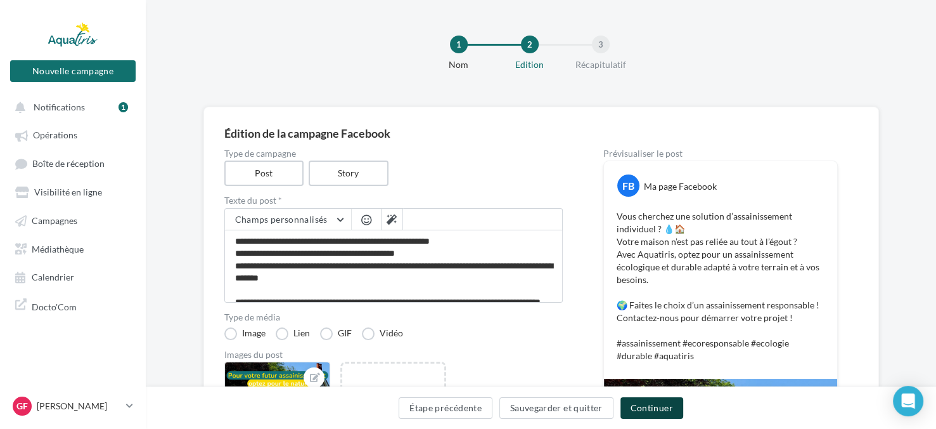
click at [646, 411] on button "Continuer" at bounding box center [652, 408] width 63 height 22
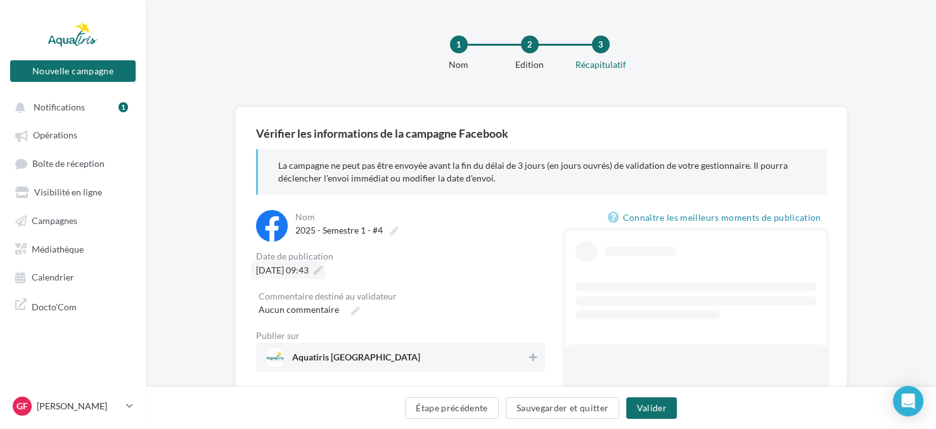
click at [323, 273] on icon at bounding box center [318, 270] width 9 height 9
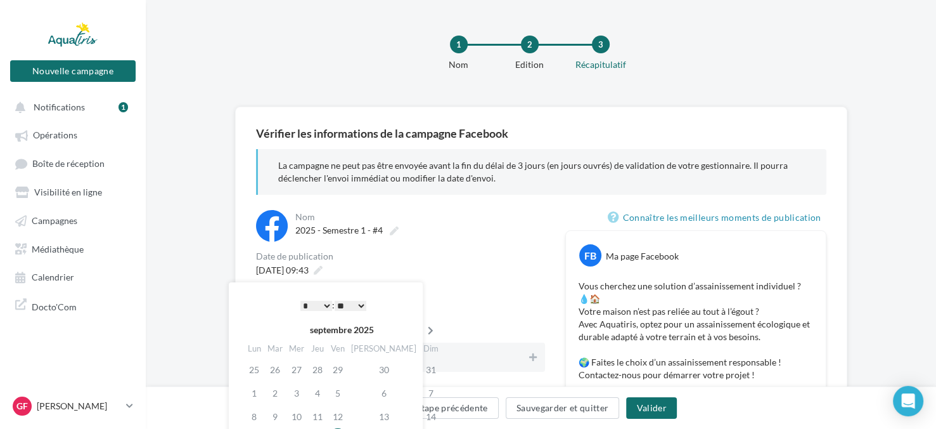
click at [423, 334] on icon at bounding box center [431, 330] width 16 height 9
click at [425, 334] on icon at bounding box center [433, 330] width 16 height 9
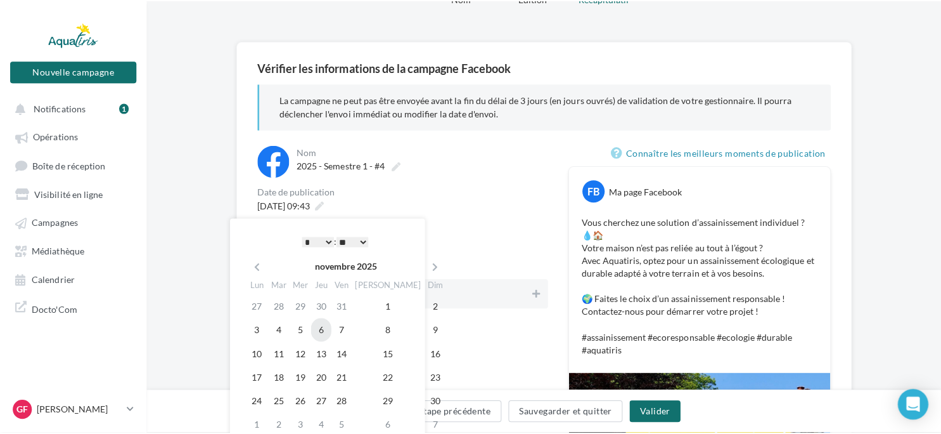
scroll to position [68, 0]
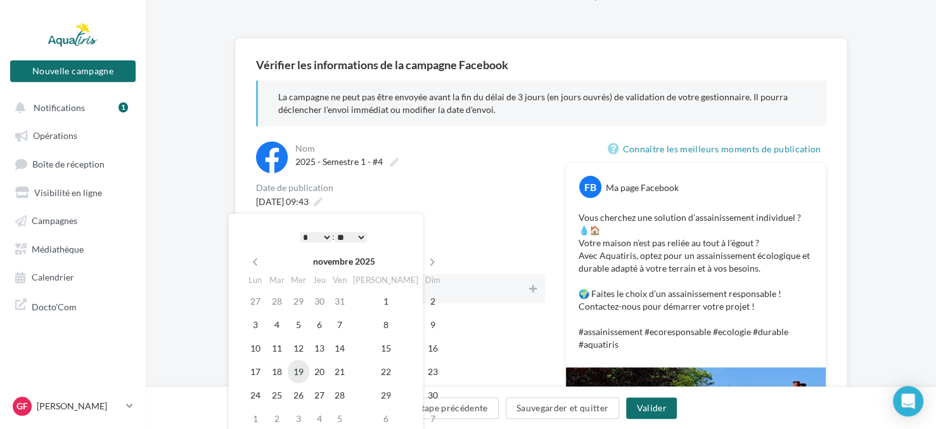
click at [302, 372] on td "19" at bounding box center [299, 370] width 22 height 23
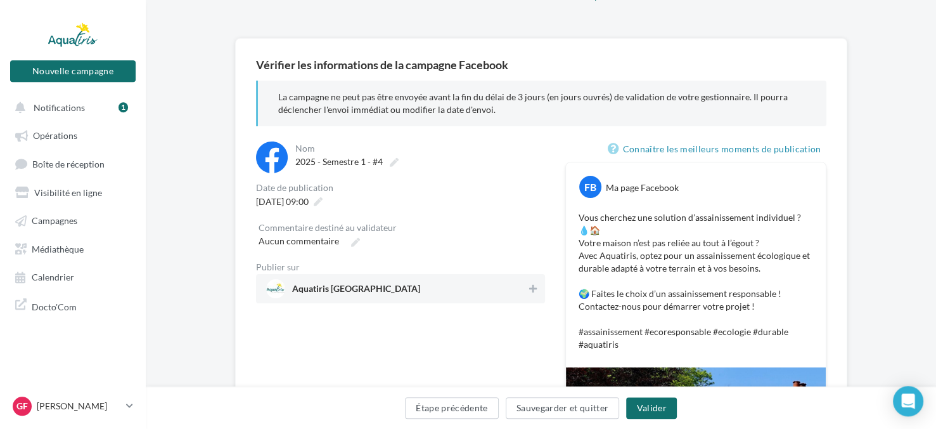
click at [501, 354] on div "**********" at bounding box center [400, 392] width 289 height 503
click at [536, 287] on icon at bounding box center [533, 288] width 8 height 9
click at [648, 409] on button "Valider" at bounding box center [651, 408] width 50 height 22
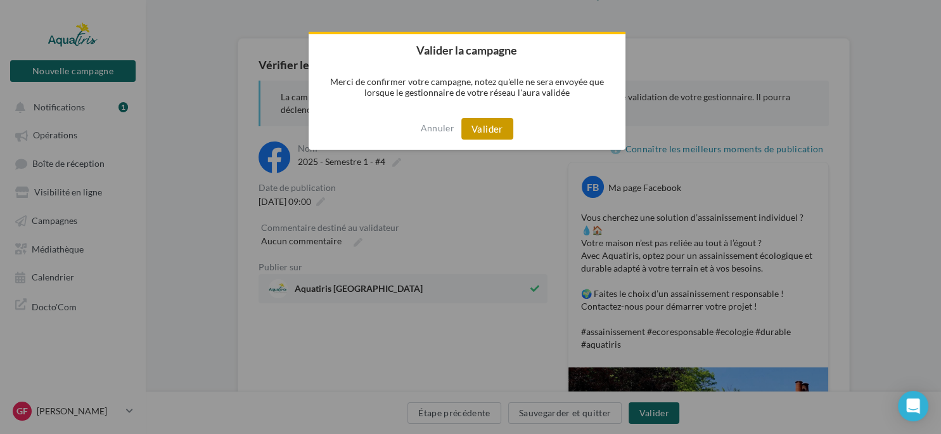
click at [477, 132] on button "Valider" at bounding box center [487, 129] width 52 height 22
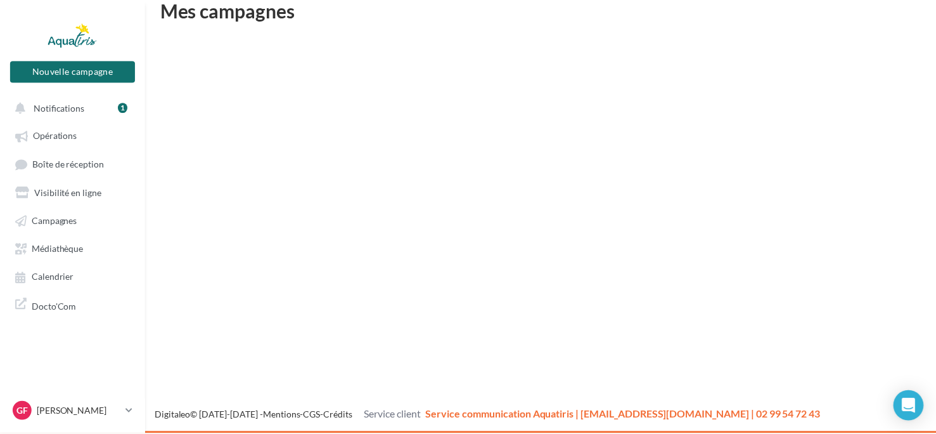
scroll to position [20, 0]
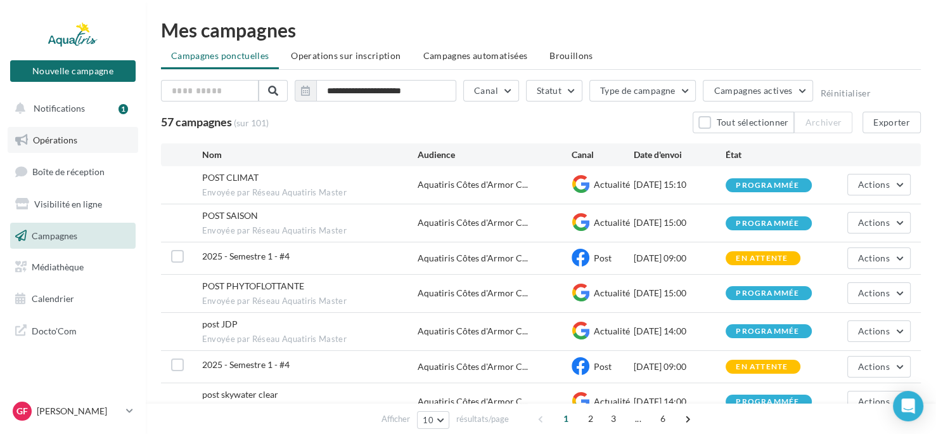
click at [56, 138] on span "Opérations" at bounding box center [55, 139] width 44 height 11
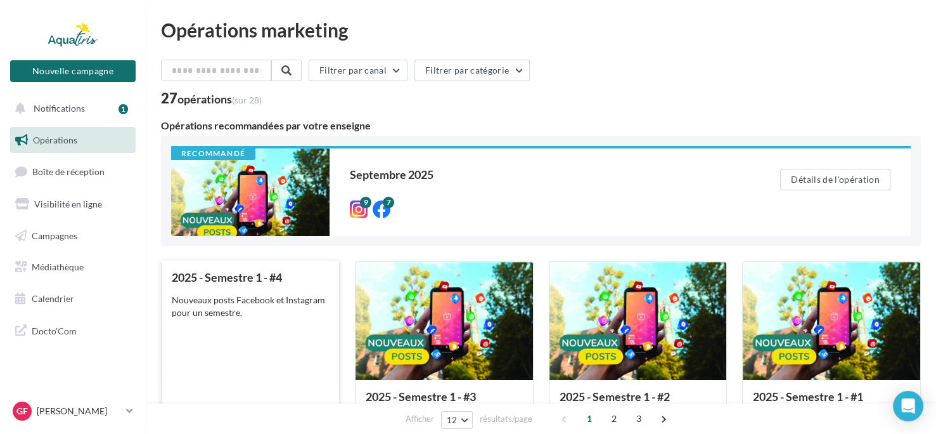
click at [294, 304] on div "Nouveaux posts Facebook et Instagram pour un semestre." at bounding box center [250, 306] width 157 height 25
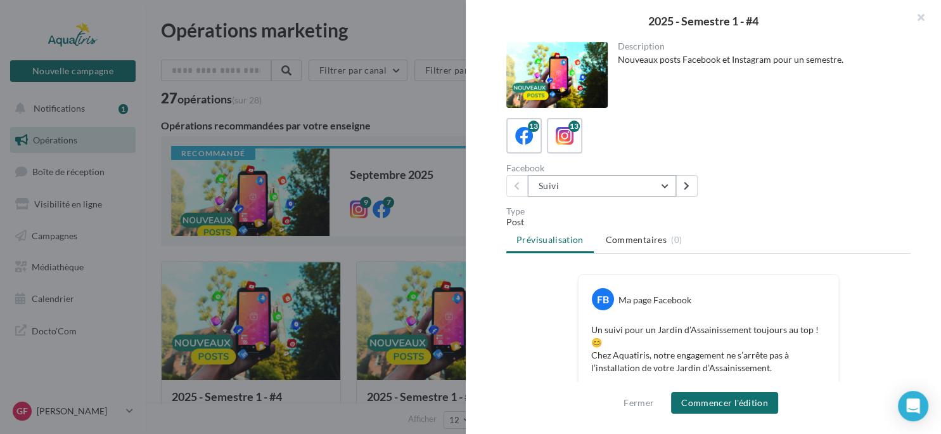
click at [666, 184] on button "Suivi" at bounding box center [602, 186] width 148 height 22
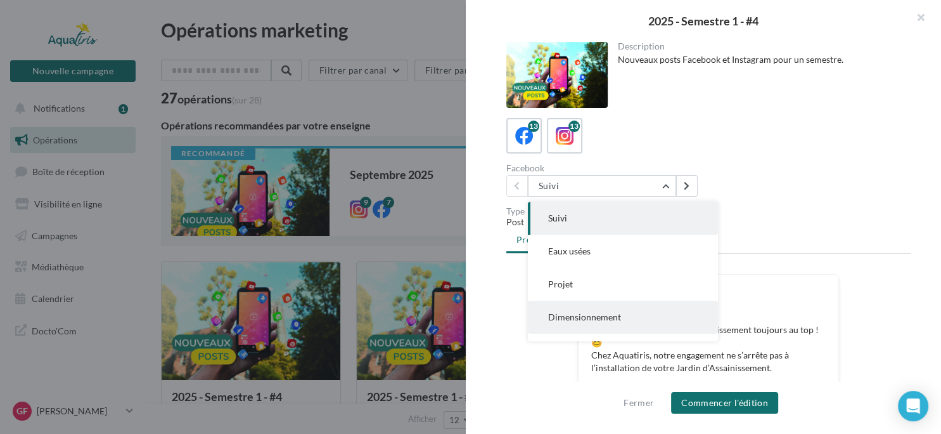
click at [588, 314] on span "Dimensionnement" at bounding box center [584, 316] width 73 height 11
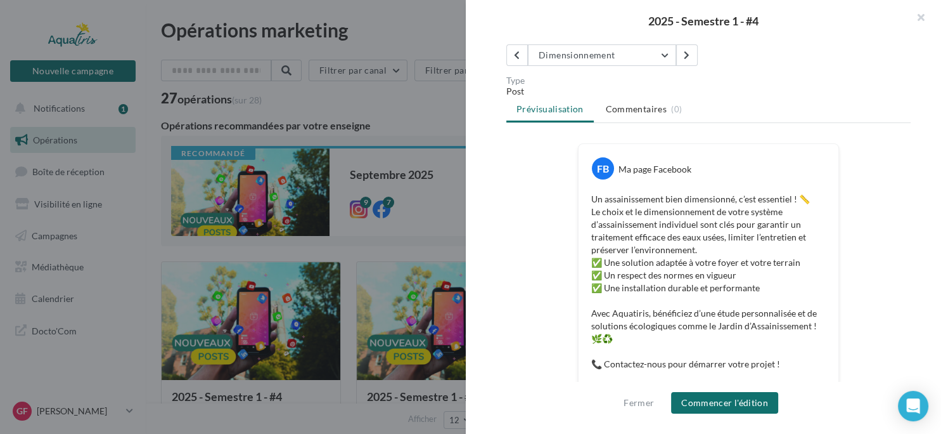
scroll to position [148, 0]
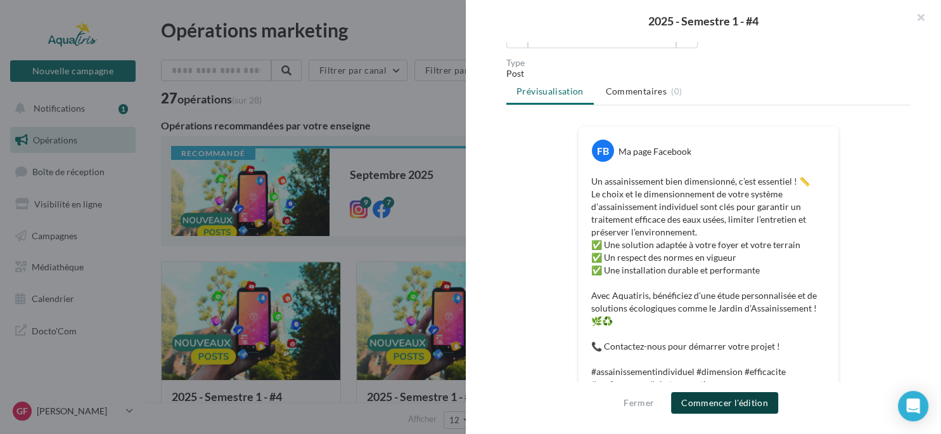
click at [706, 398] on button "Commencer l'édition" at bounding box center [724, 403] width 107 height 22
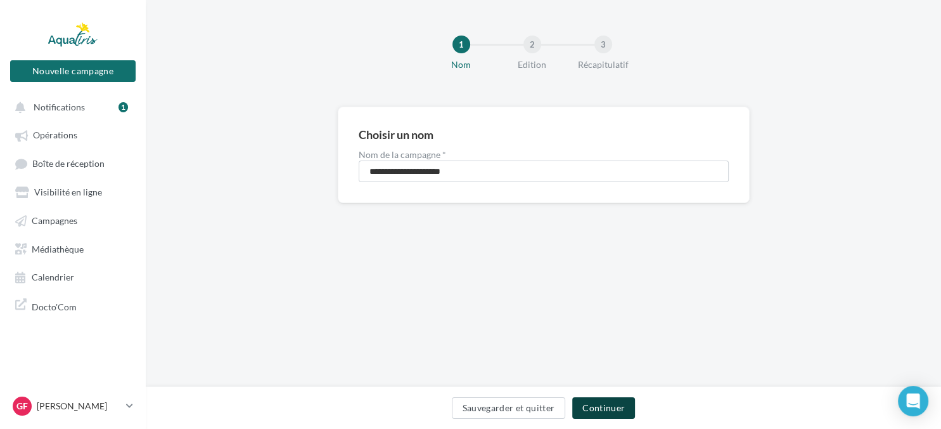
click at [599, 407] on button "Continuer" at bounding box center [603, 408] width 63 height 22
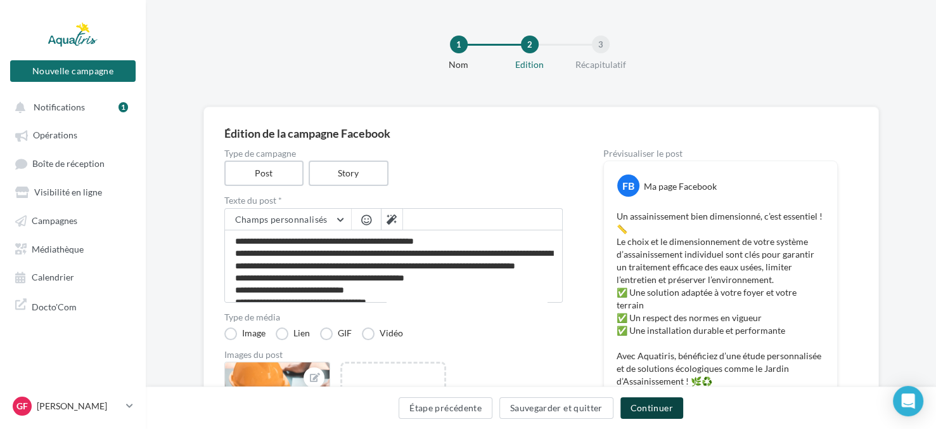
click at [645, 404] on button "Continuer" at bounding box center [652, 408] width 63 height 22
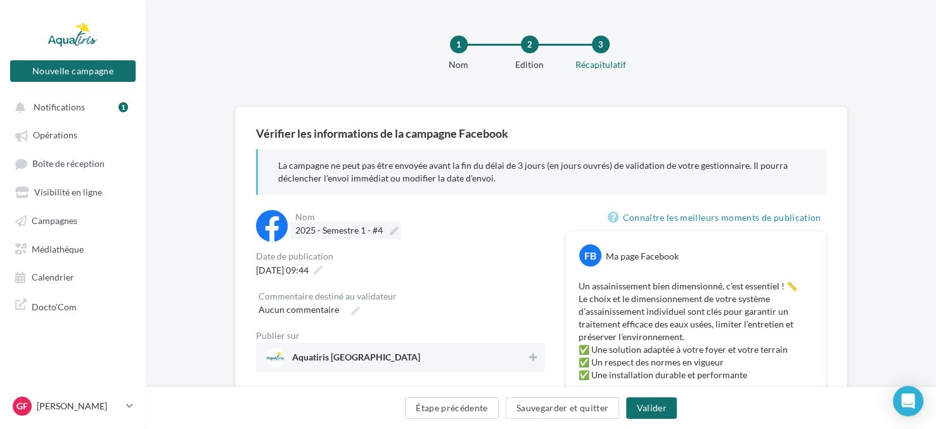
click at [395, 235] on icon at bounding box center [394, 230] width 9 height 9
click at [395, 235] on input "**********" at bounding box center [351, 232] width 112 height 22
click at [325, 278] on div "[DATE] 09:44" at bounding box center [288, 270] width 74 height 18
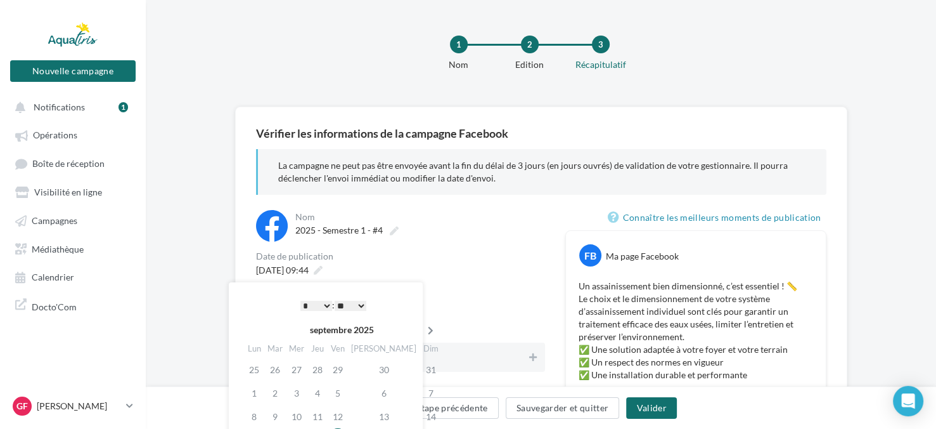
click at [423, 327] on icon at bounding box center [431, 330] width 16 height 9
click at [425, 327] on icon at bounding box center [433, 330] width 16 height 9
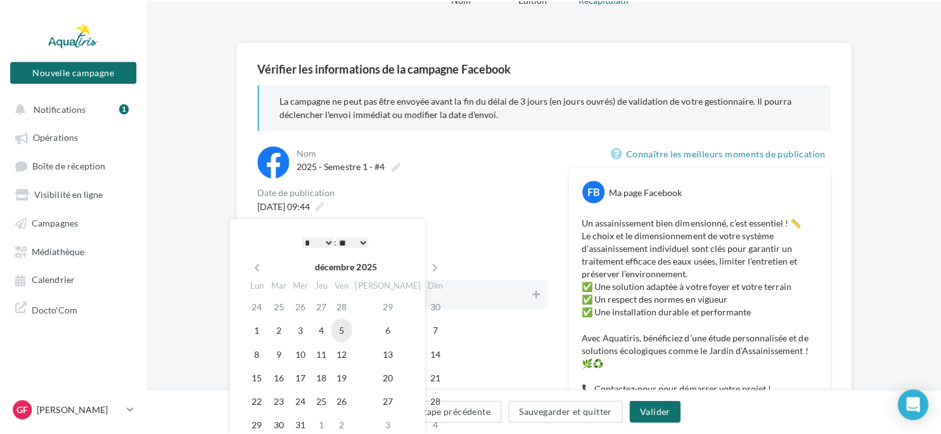
scroll to position [67, 0]
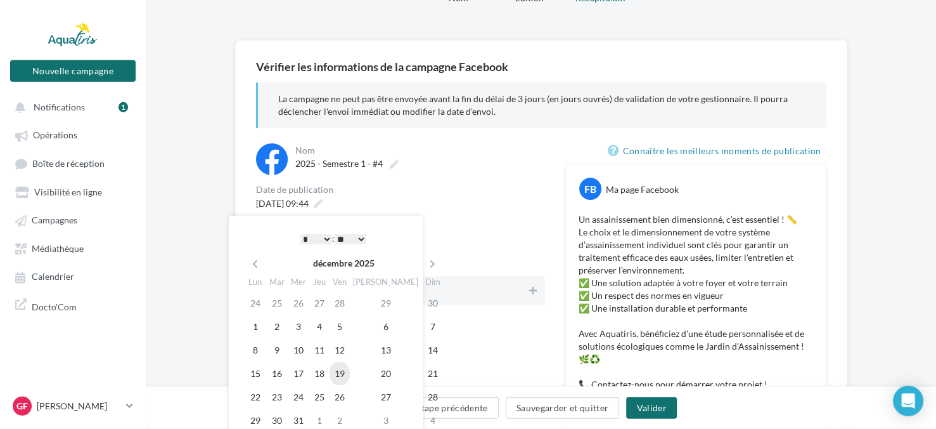
click at [350, 371] on td "19" at bounding box center [340, 372] width 20 height 23
click at [467, 326] on div "**********" at bounding box center [400, 432] width 289 height 579
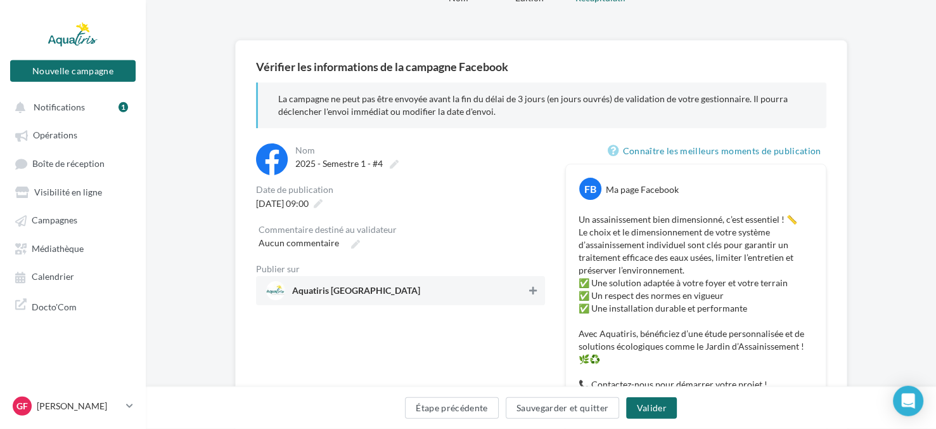
click at [533, 291] on icon at bounding box center [533, 290] width 8 height 9
click at [652, 408] on button "Valider" at bounding box center [651, 408] width 50 height 22
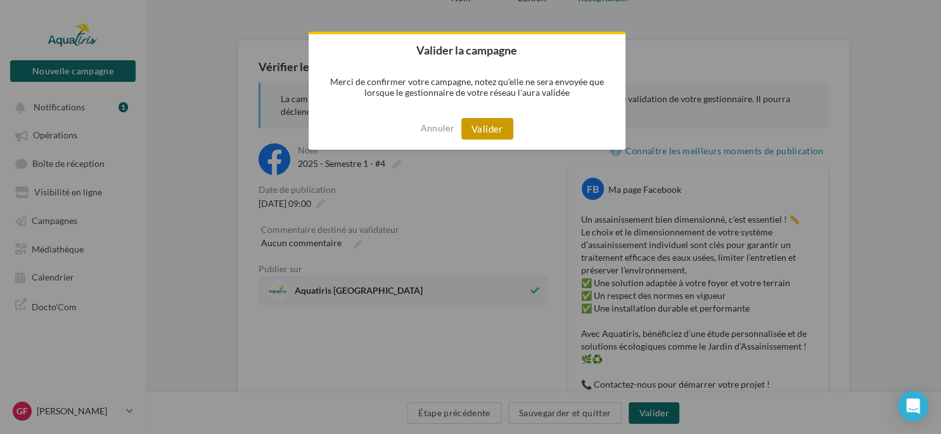
click at [492, 133] on button "Valider" at bounding box center [487, 129] width 52 height 22
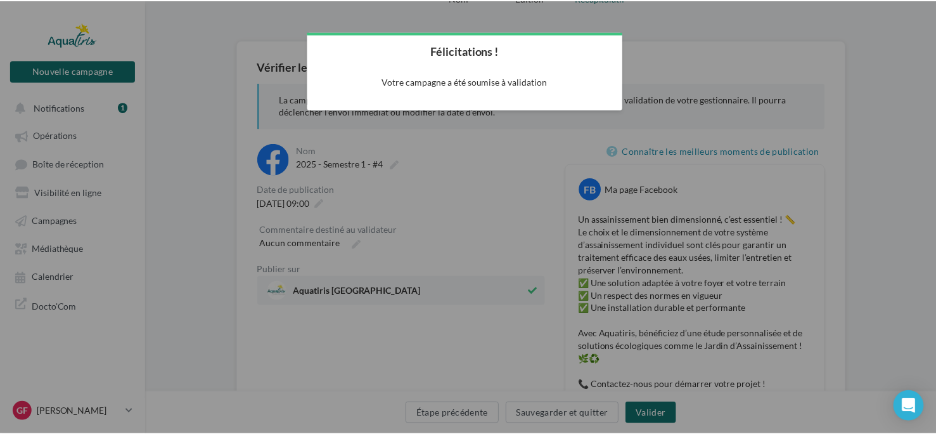
scroll to position [20, 0]
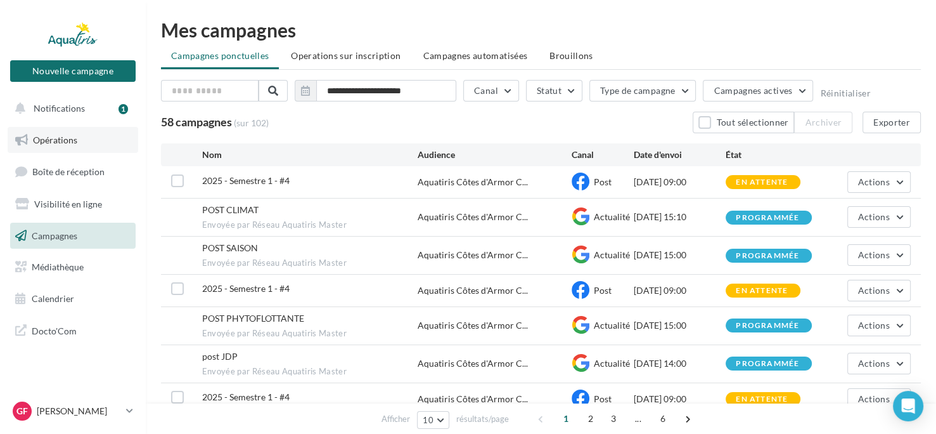
click at [73, 144] on span "Opérations" at bounding box center [55, 139] width 44 height 11
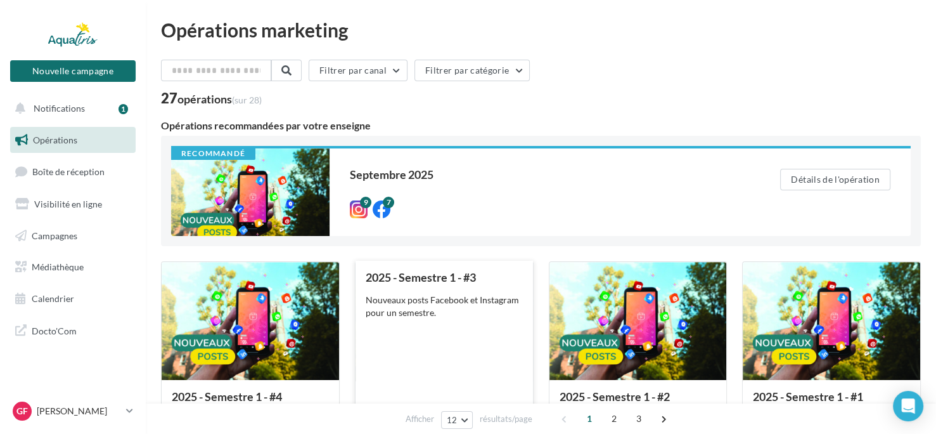
click at [405, 304] on div "Nouveaux posts Facebook et Instagram pour un semestre." at bounding box center [444, 306] width 157 height 25
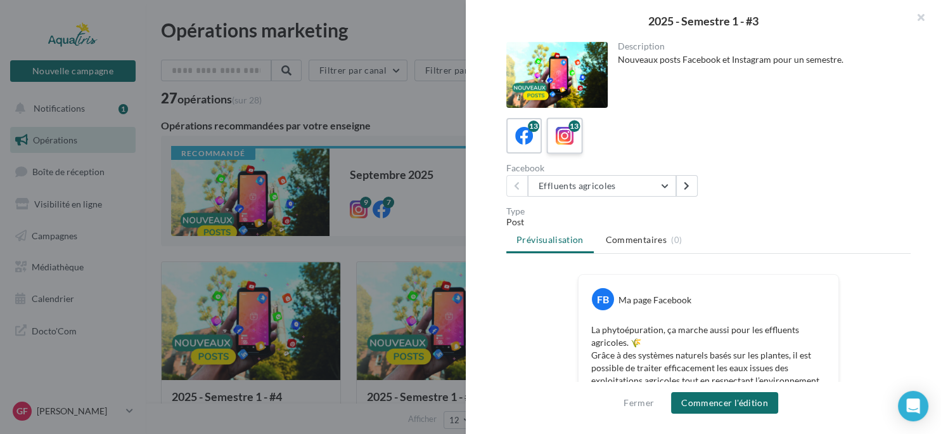
click at [567, 136] on icon at bounding box center [565, 136] width 18 height 18
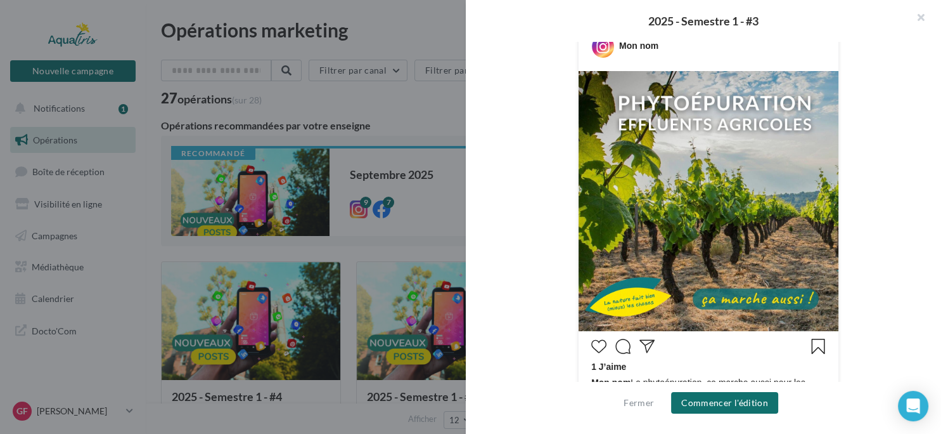
scroll to position [252, 0]
click at [714, 403] on button "Commencer l'édition" at bounding box center [724, 403] width 107 height 22
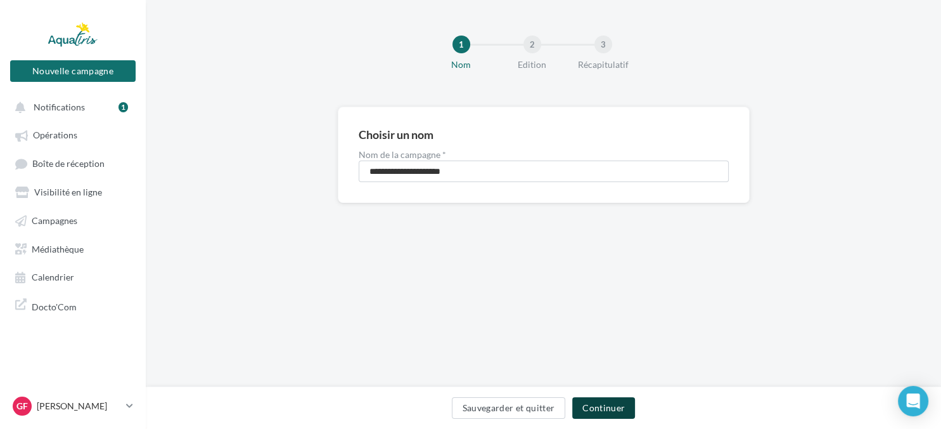
click at [621, 404] on button "Continuer" at bounding box center [603, 408] width 63 height 22
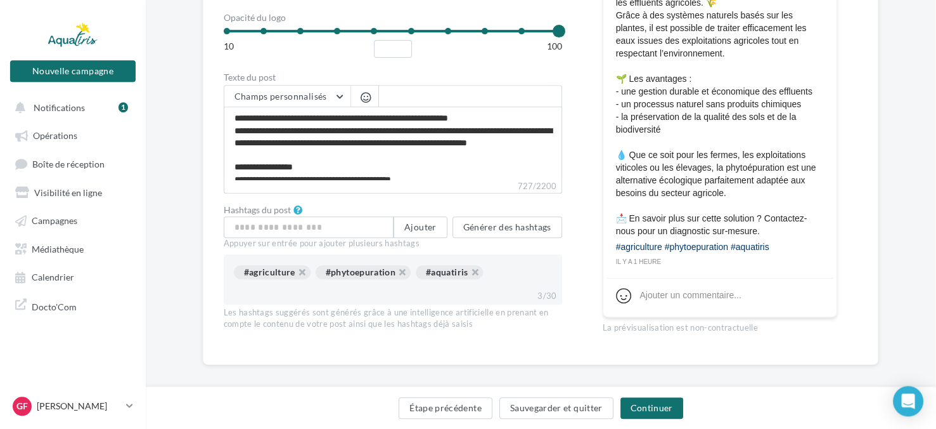
scroll to position [515, 1]
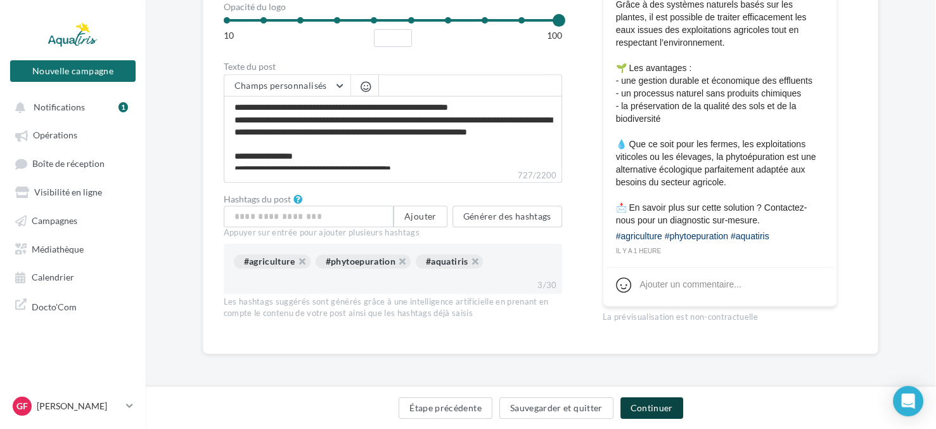
click at [653, 415] on button "Continuer" at bounding box center [652, 408] width 63 height 22
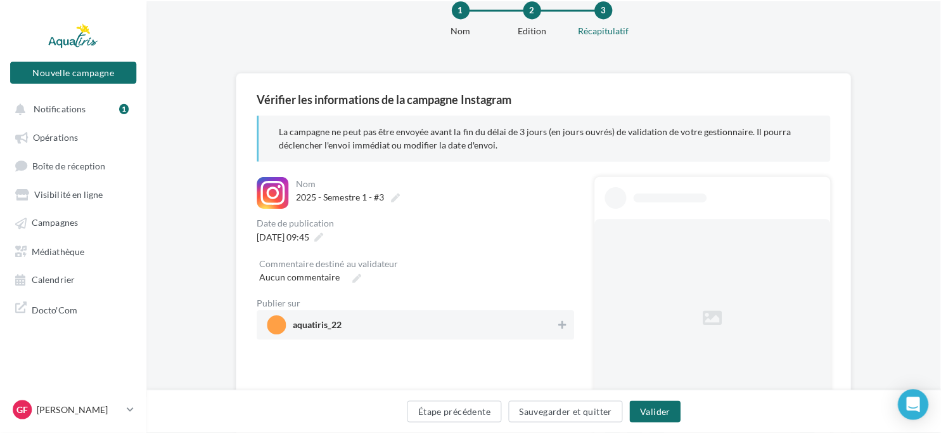
scroll to position [41, 1]
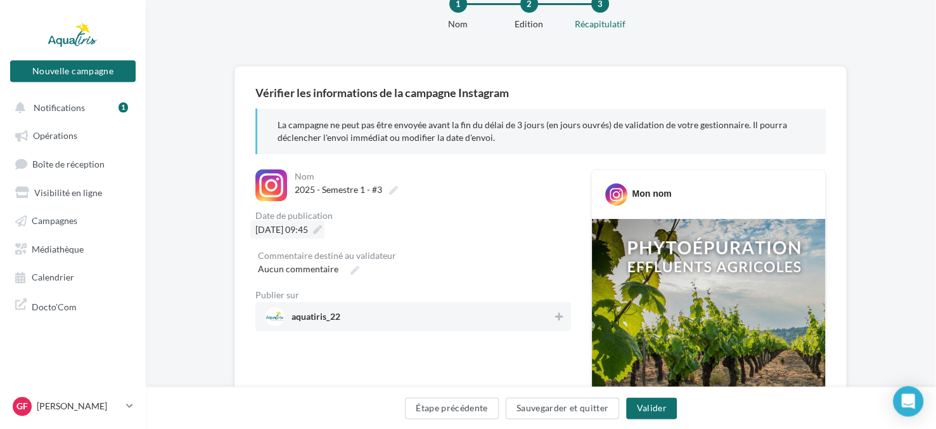
click at [325, 223] on div "19/09/2025 à 09:45" at bounding box center [287, 229] width 74 height 18
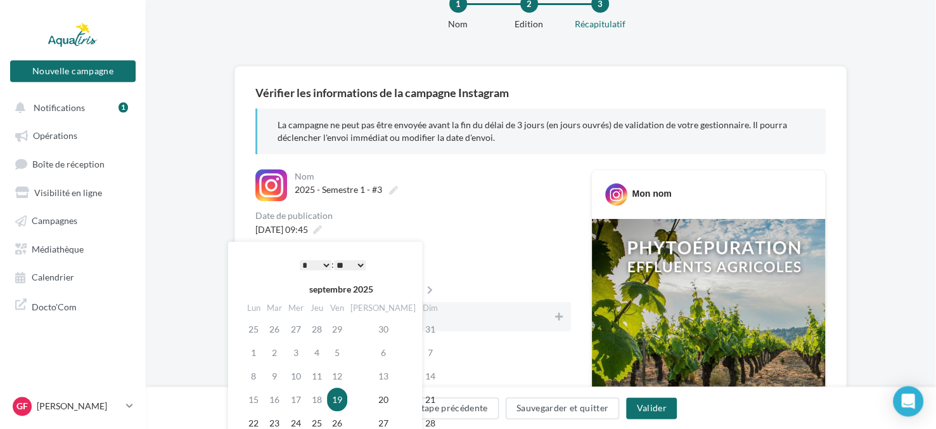
click at [345, 397] on td "19" at bounding box center [337, 398] width 20 height 23
drag, startPoint x: 345, startPoint y: 397, endPoint x: 458, endPoint y: 232, distance: 199.9
click at [458, 232] on body "Nouvelle campagne Nouvelle campagne Notifications 1 Opérations Boîte de récepti…" at bounding box center [467, 173] width 936 height 429
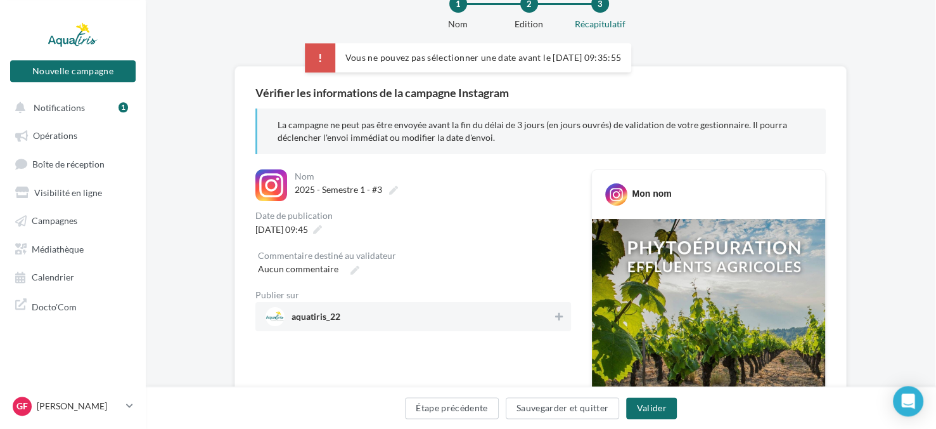
click at [458, 232] on div "19/09/2025 à 09:45" at bounding box center [413, 229] width 316 height 18
click at [564, 311] on button at bounding box center [559, 316] width 13 height 15
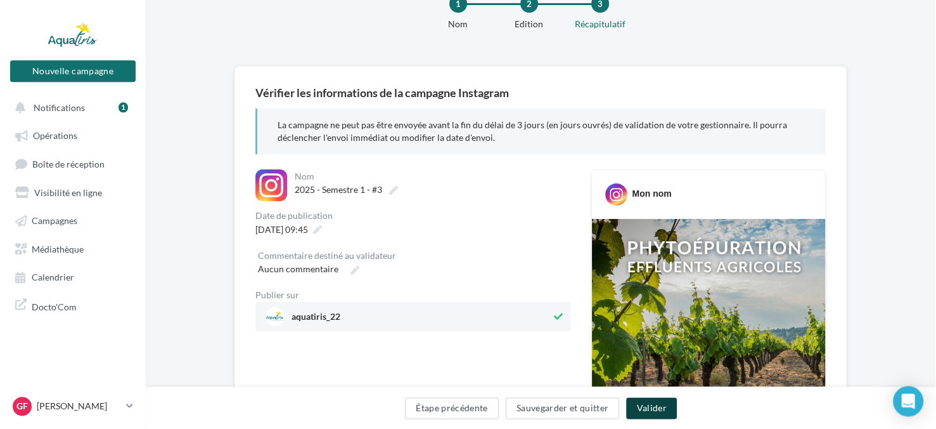
click at [654, 410] on button "Valider" at bounding box center [651, 408] width 50 height 22
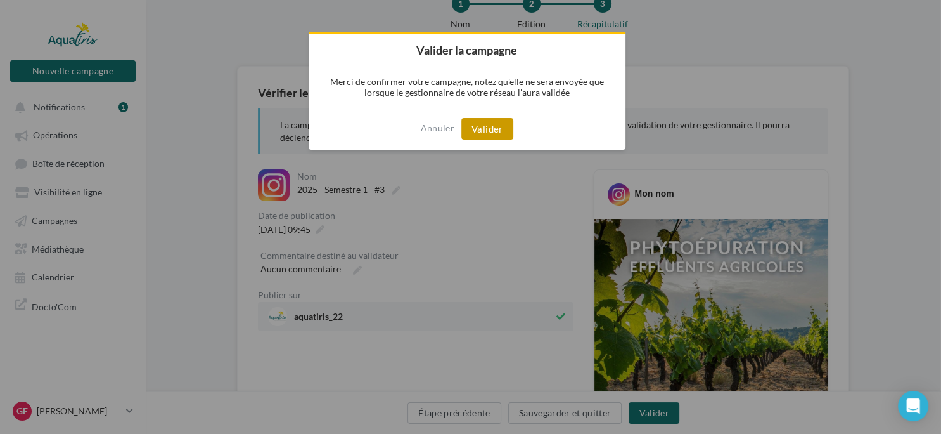
click at [489, 123] on button "Valider" at bounding box center [487, 129] width 52 height 22
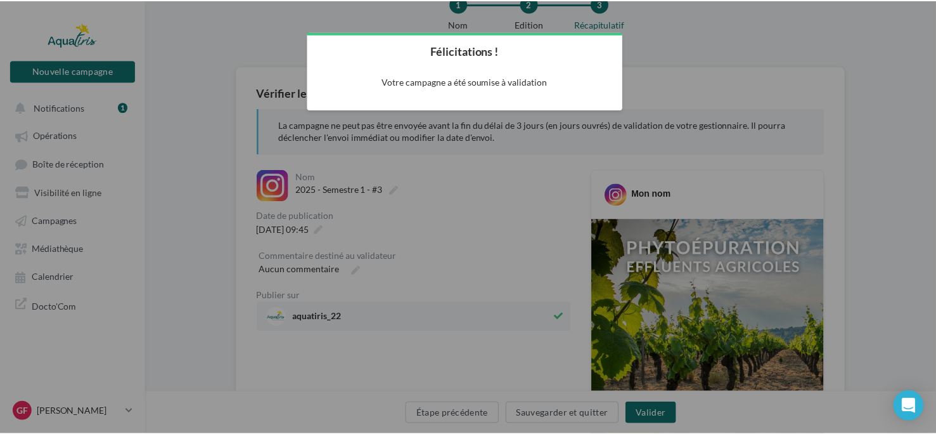
scroll to position [20, 0]
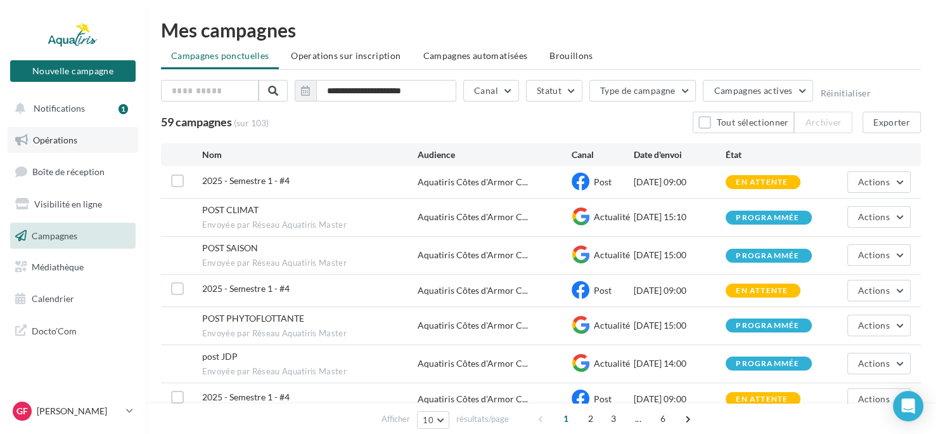
click at [98, 142] on link "Opérations" at bounding box center [73, 140] width 131 height 27
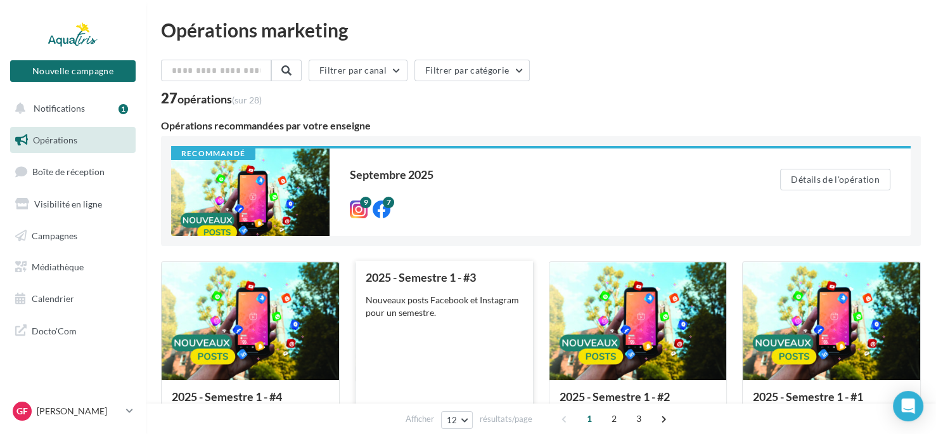
click at [457, 307] on div "Nouveaux posts Facebook et Instagram pour un semestre." at bounding box center [444, 306] width 157 height 25
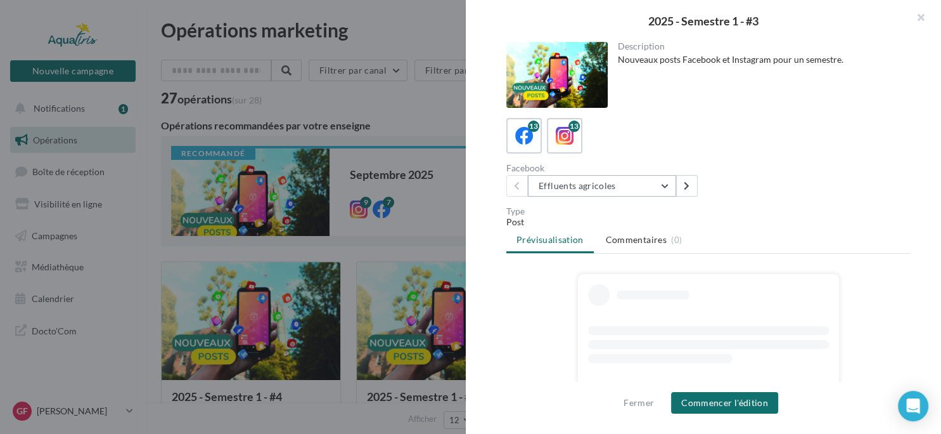
click at [666, 185] on button "Effluents agricoles" at bounding box center [602, 186] width 148 height 22
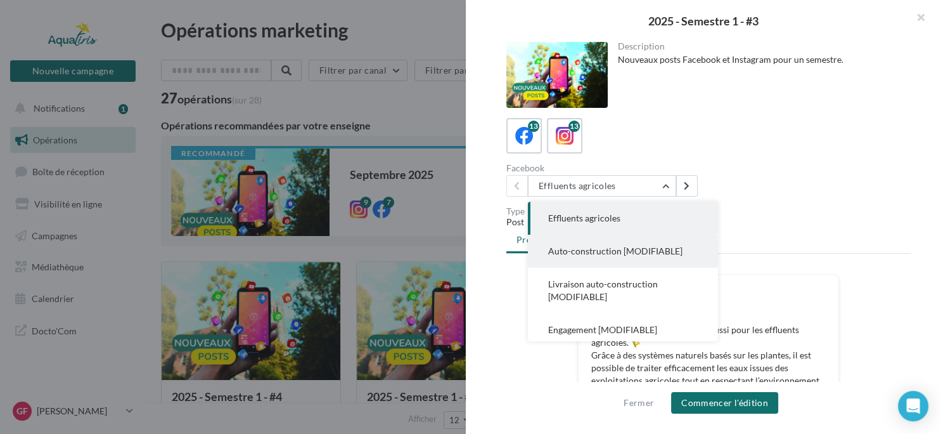
click at [638, 245] on button "Auto-construction [MODIFIABLE]" at bounding box center [623, 251] width 190 height 33
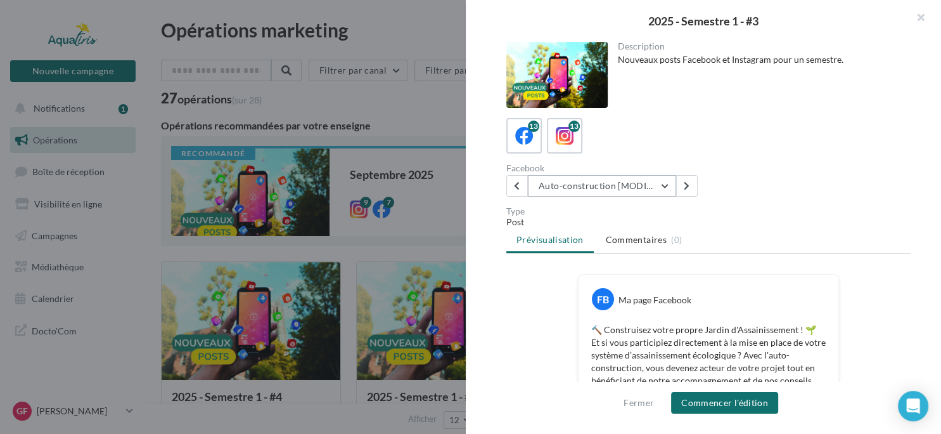
click at [668, 186] on button "Auto-construction [MODIFIABLE]" at bounding box center [602, 186] width 148 height 22
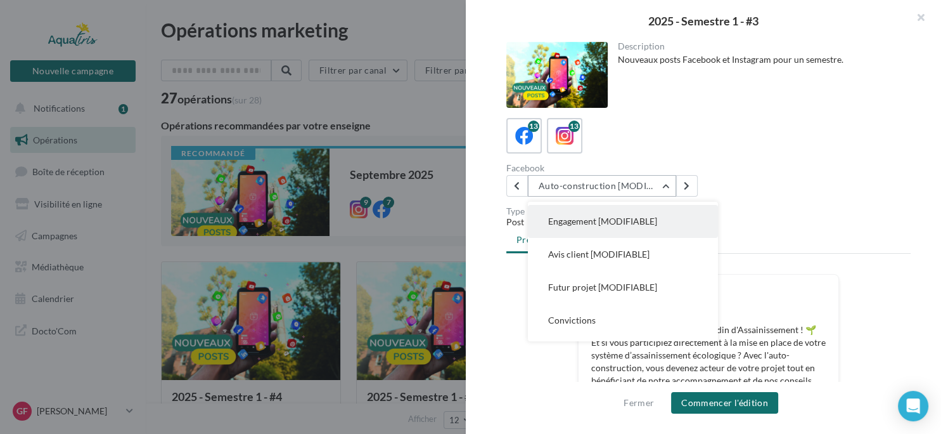
scroll to position [109, 0]
click at [628, 219] on span "Engagement [MODIFIABLE]" at bounding box center [602, 220] width 109 height 11
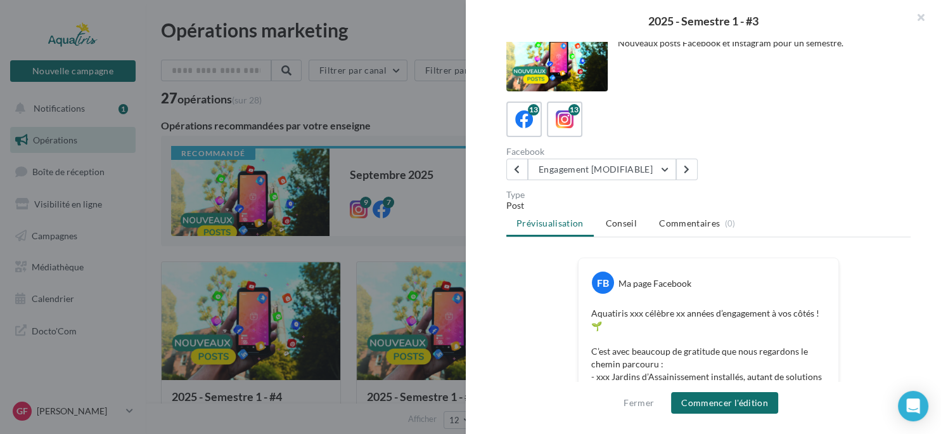
scroll to position [16, 0]
click at [559, 127] on icon at bounding box center [565, 119] width 18 height 18
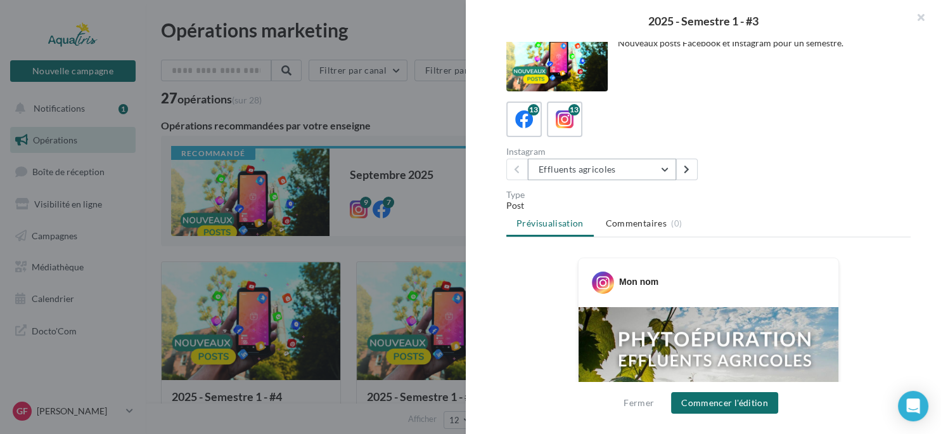
click at [662, 165] on button "Effluents agricoles" at bounding box center [602, 169] width 148 height 22
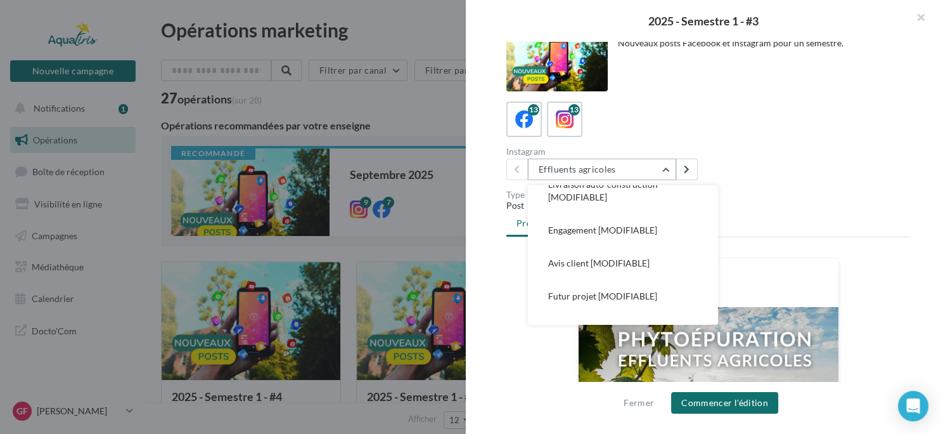
scroll to position [84, 0]
click at [613, 227] on span "Engagement [MODIFIABLE]" at bounding box center [602, 229] width 109 height 11
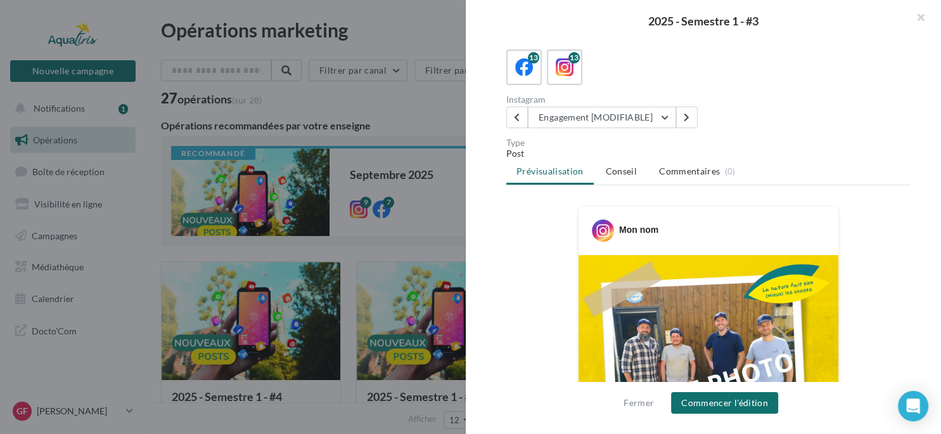
scroll to position [67, 0]
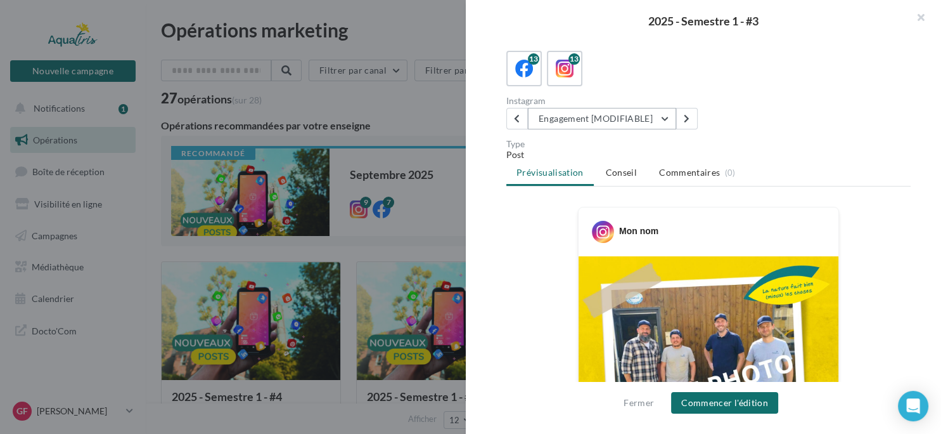
click at [666, 113] on button "Engagement [MODIFIABLE]" at bounding box center [602, 119] width 148 height 22
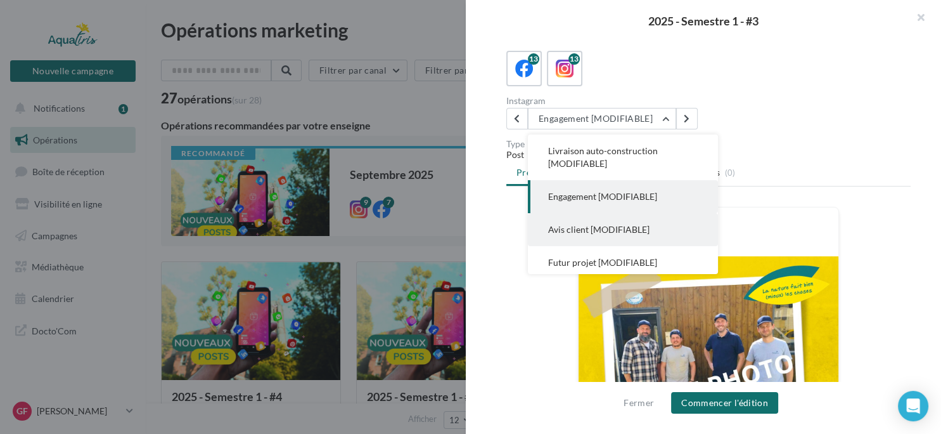
click at [584, 225] on span "Avis client [MODIFIABLE]" at bounding box center [598, 229] width 101 height 11
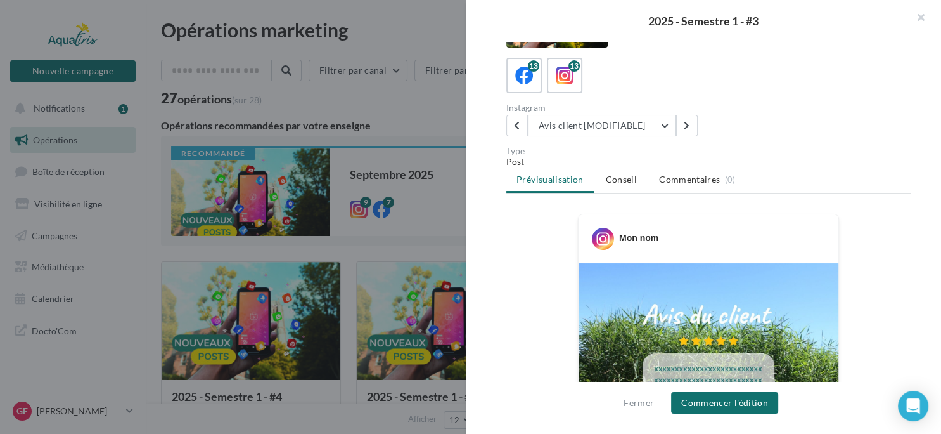
scroll to position [60, 0]
click at [664, 124] on button "Avis client [MODIFIABLE]" at bounding box center [602, 126] width 148 height 22
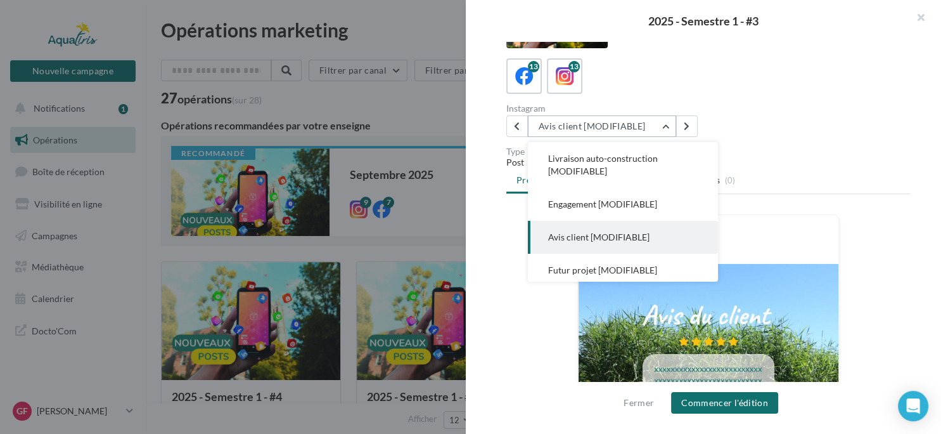
scroll to position [99, 0]
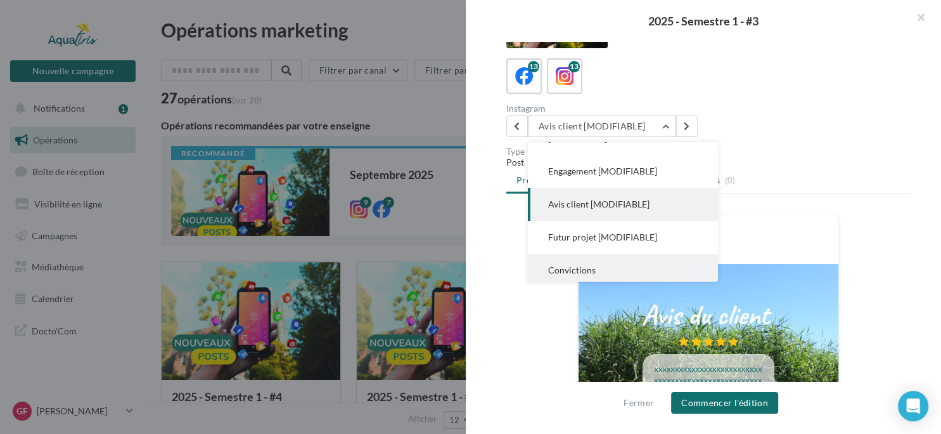
click at [569, 268] on span "Convictions" at bounding box center [572, 269] width 48 height 11
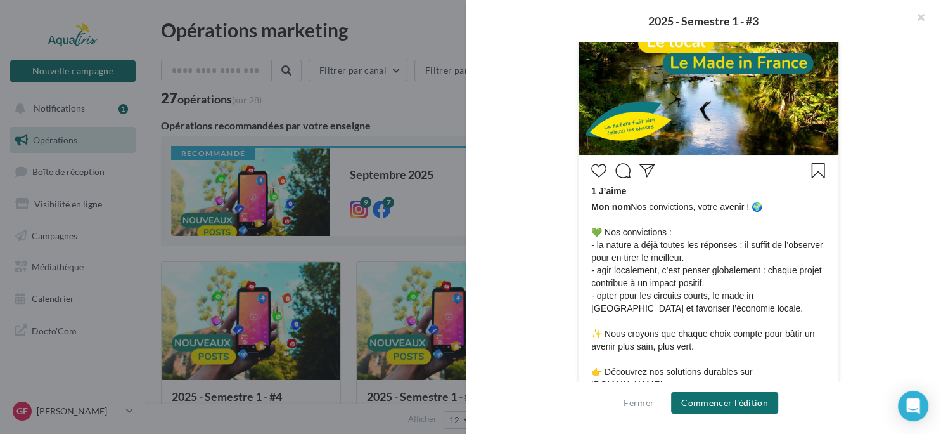
scroll to position [521, 0]
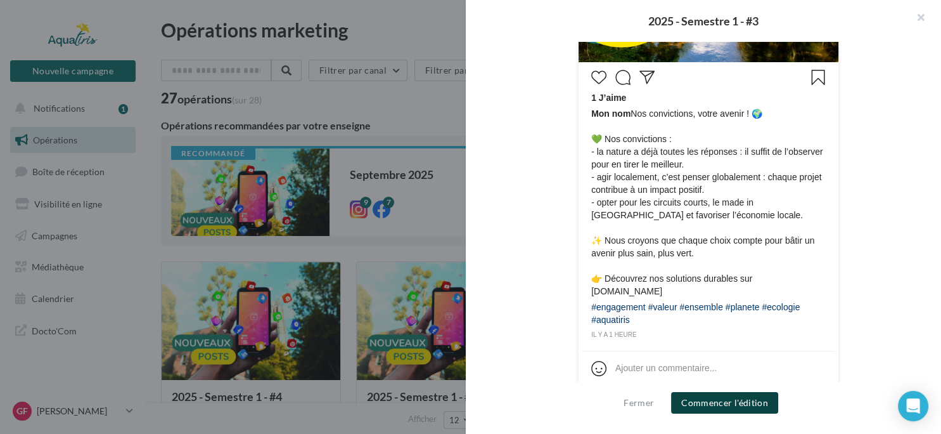
click at [699, 401] on button "Commencer l'édition" at bounding box center [724, 403] width 107 height 22
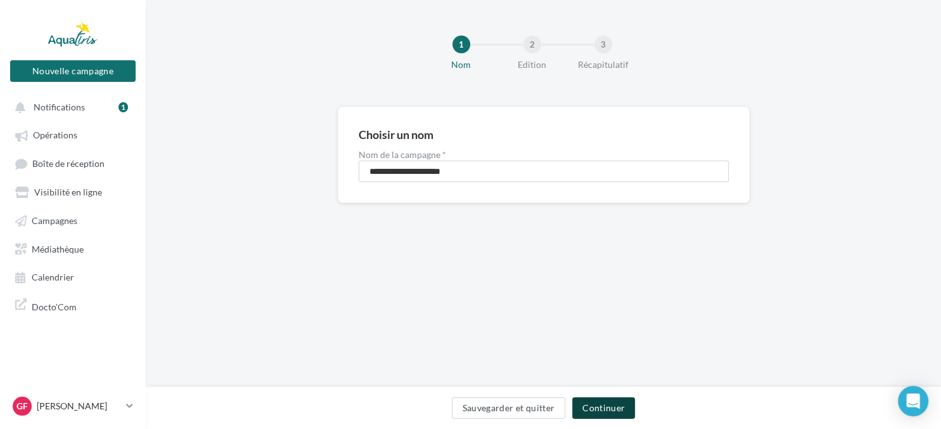
click at [607, 407] on button "Continuer" at bounding box center [603, 408] width 63 height 22
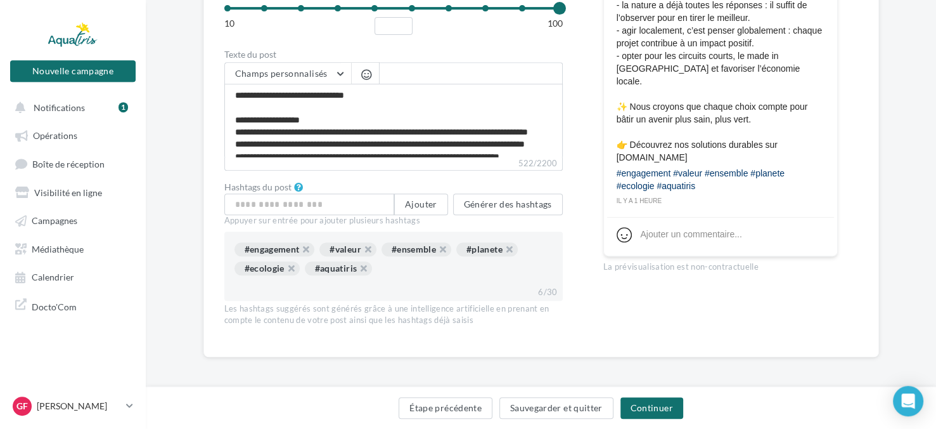
scroll to position [529, 0]
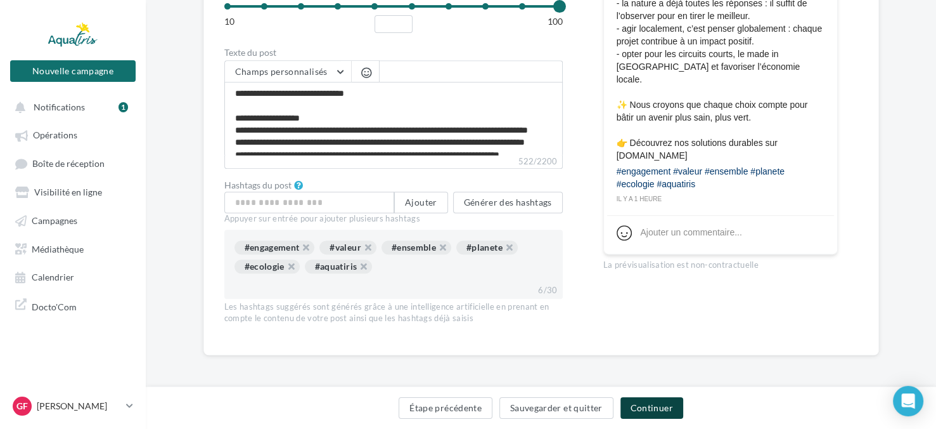
click at [650, 410] on button "Continuer" at bounding box center [652, 408] width 63 height 22
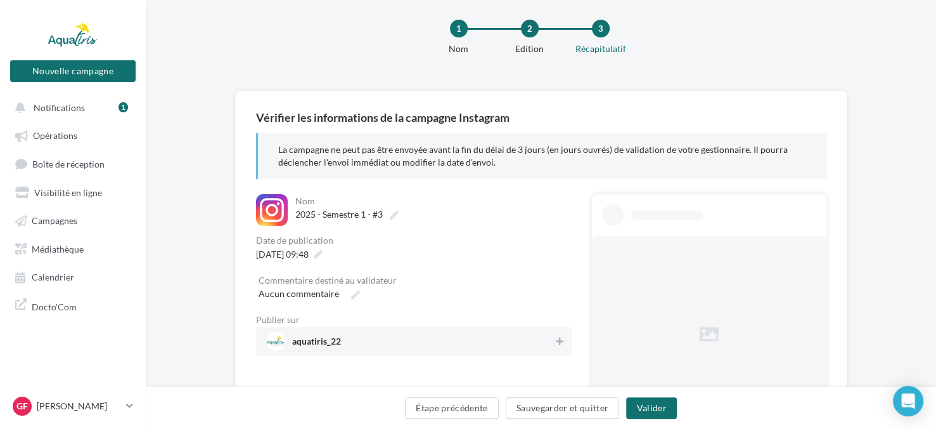
scroll to position [15, 0]
click at [323, 252] on icon at bounding box center [318, 255] width 9 height 9
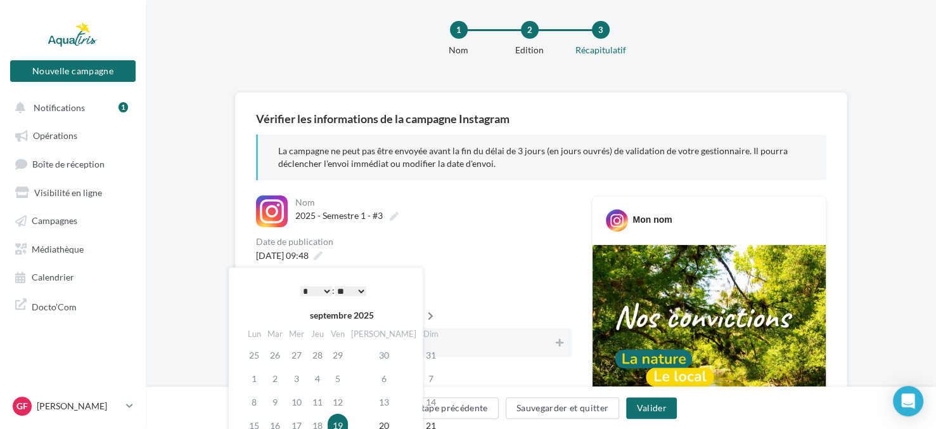
click at [423, 313] on icon at bounding box center [431, 315] width 16 height 9
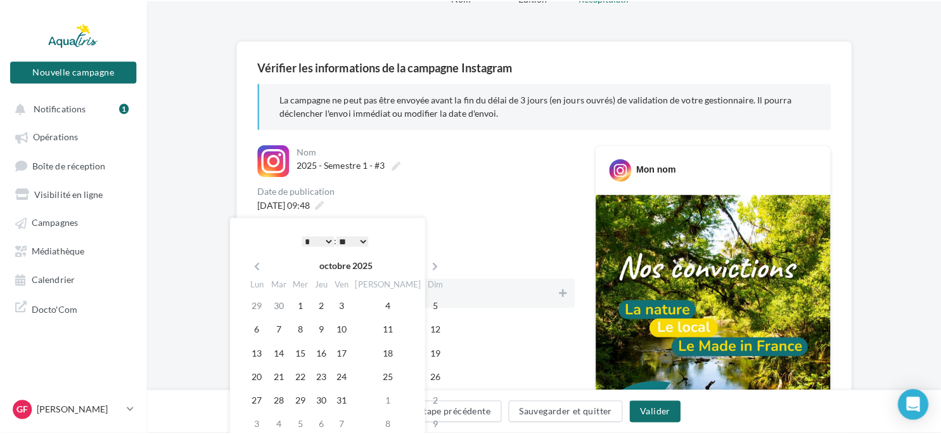
scroll to position [89, 0]
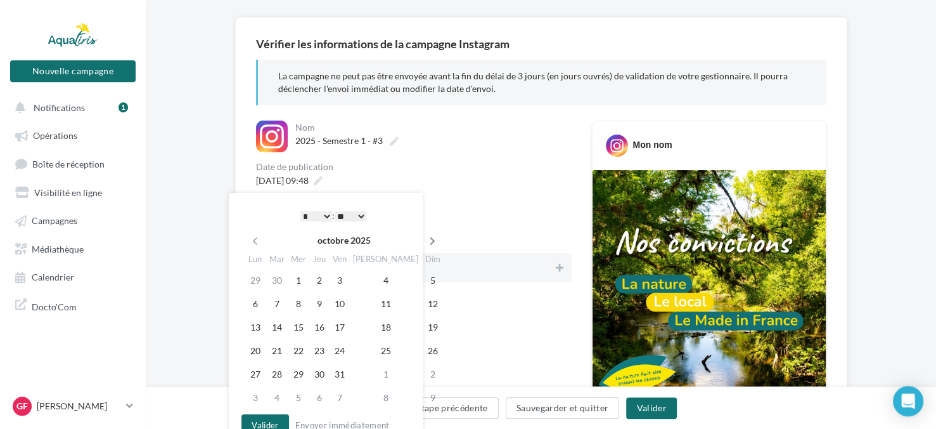
click at [425, 241] on icon at bounding box center [433, 240] width 16 height 9
click at [302, 351] on td "19" at bounding box center [299, 350] width 22 height 23
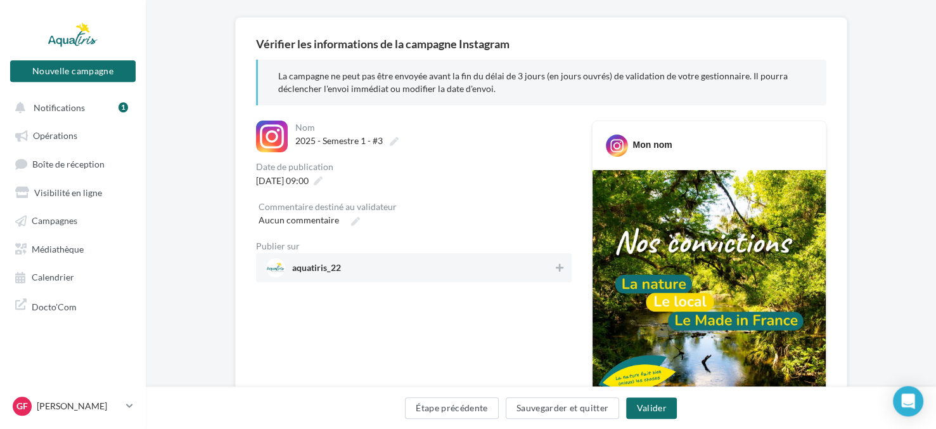
click at [561, 264] on icon at bounding box center [560, 267] width 8 height 9
click at [642, 404] on button "Valider" at bounding box center [651, 408] width 50 height 22
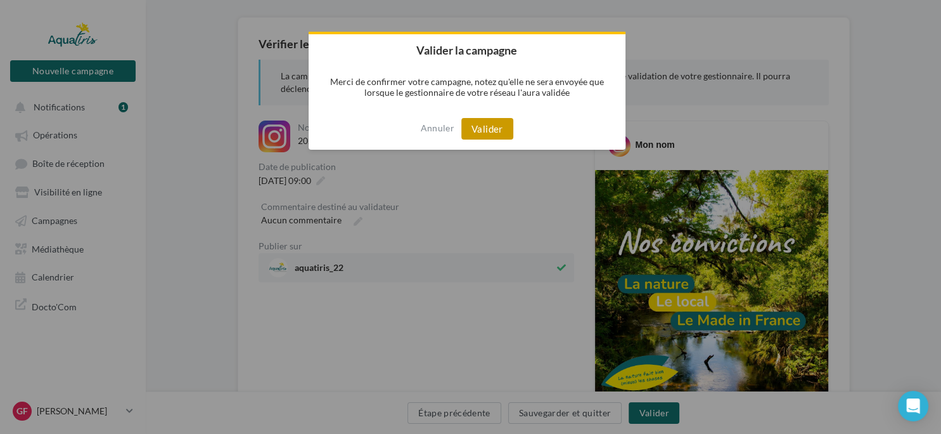
click at [498, 127] on button "Valider" at bounding box center [487, 129] width 52 height 22
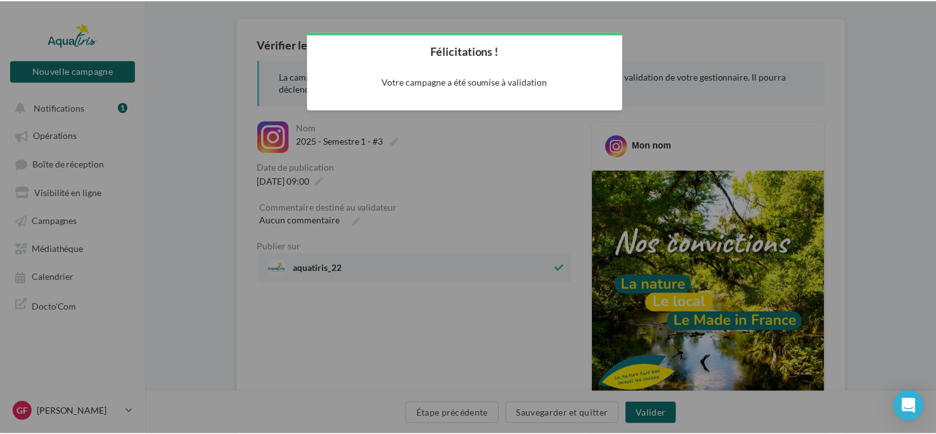
scroll to position [20, 0]
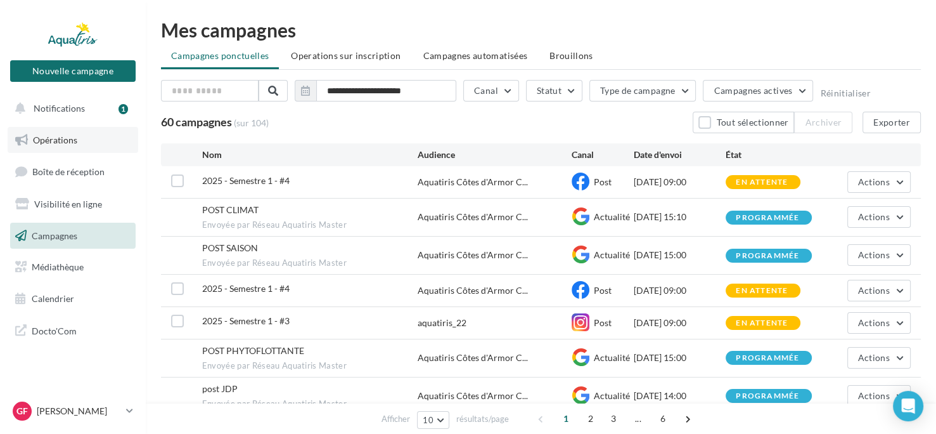
click at [96, 143] on link "Opérations" at bounding box center [73, 140] width 131 height 27
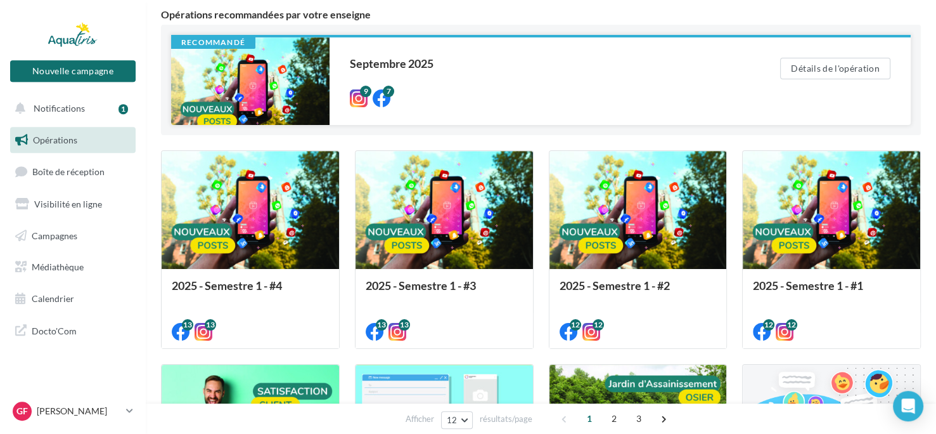
scroll to position [112, 0]
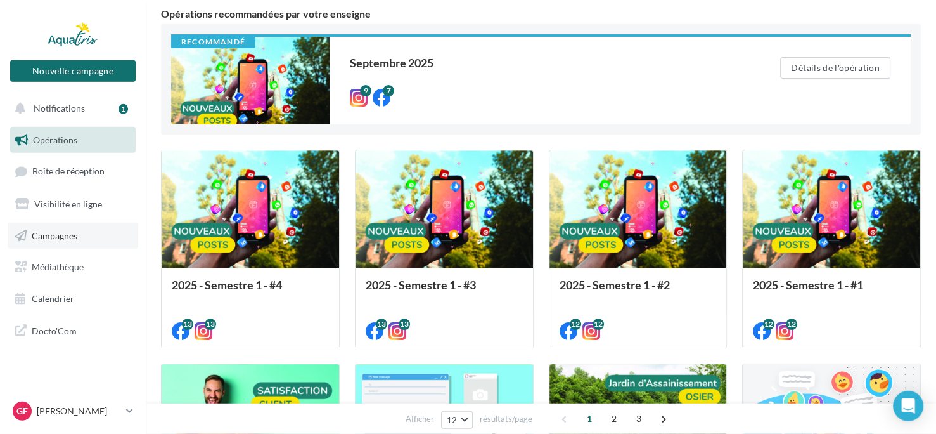
click at [61, 240] on span "Campagnes" at bounding box center [55, 234] width 46 height 11
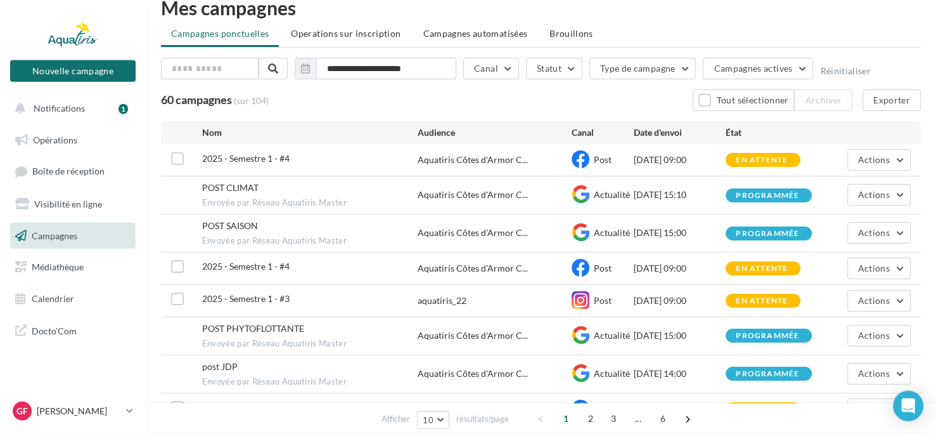
scroll to position [20, 0]
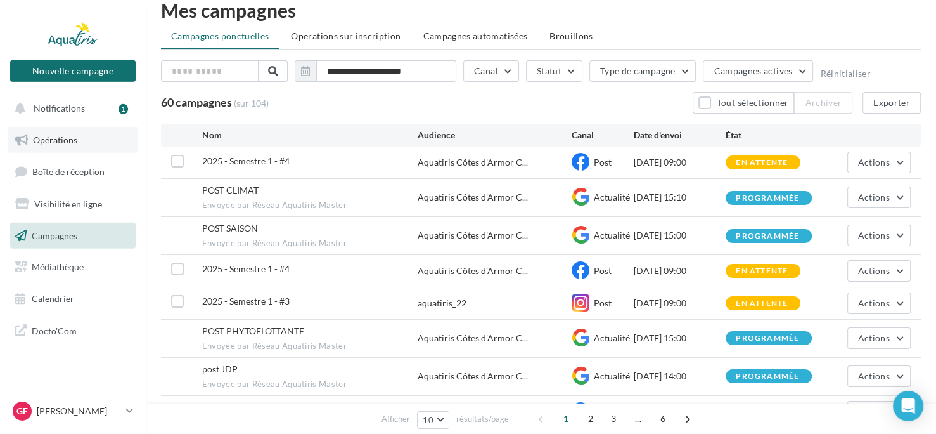
click at [96, 135] on link "Opérations" at bounding box center [73, 140] width 131 height 27
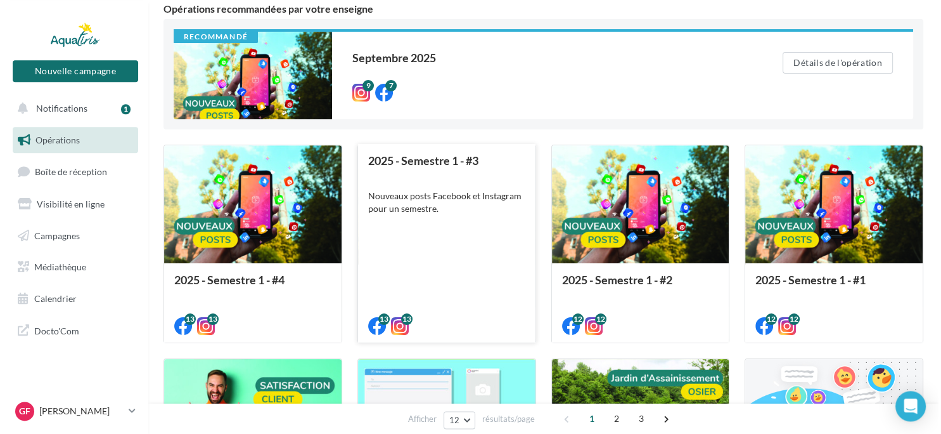
scroll to position [112, 0]
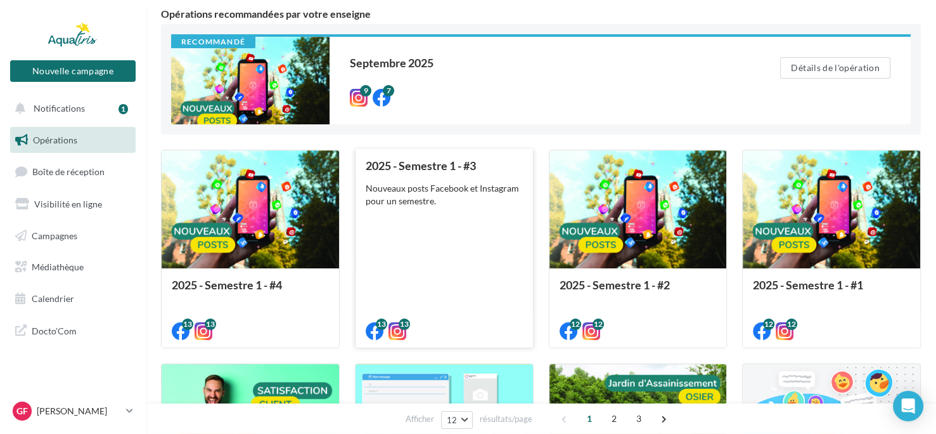
click at [473, 252] on div "2025 - Semestre 1 - #3 Nouveaux posts Facebook et Instagram pour un semestre." at bounding box center [444, 247] width 157 height 177
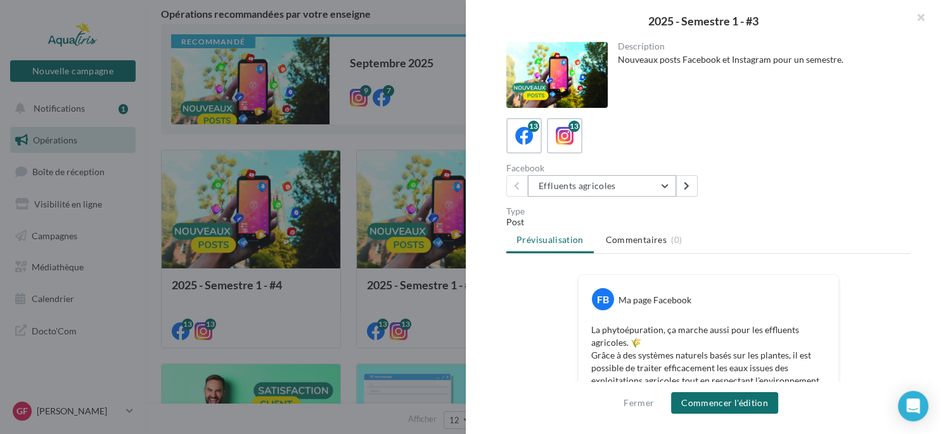
click at [664, 186] on button "Effluents agricoles" at bounding box center [602, 186] width 148 height 22
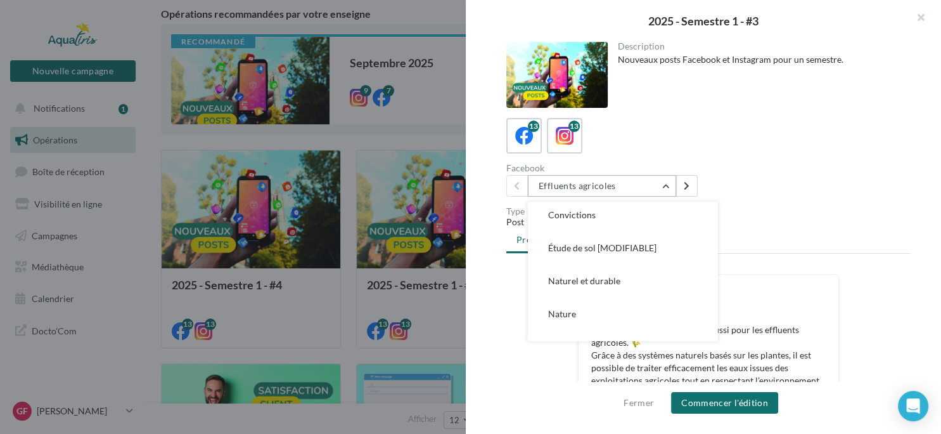
scroll to position [214, 0]
click at [617, 275] on span "Naturel et durable" at bounding box center [584, 279] width 72 height 11
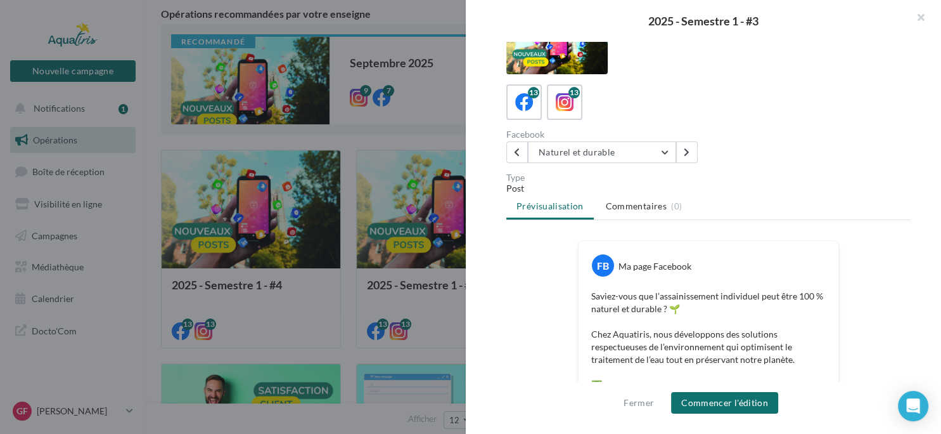
scroll to position [34, 0]
click at [564, 94] on icon at bounding box center [565, 102] width 18 height 18
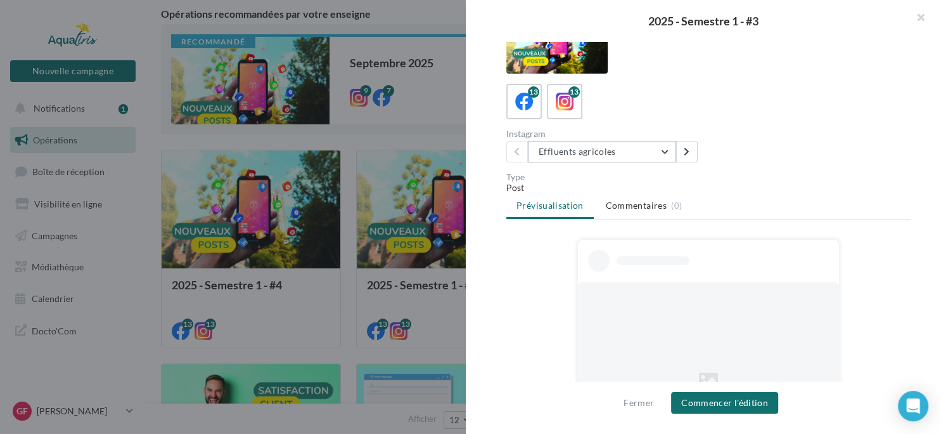
click at [668, 152] on button "Effluents agricoles" at bounding box center [602, 152] width 148 height 22
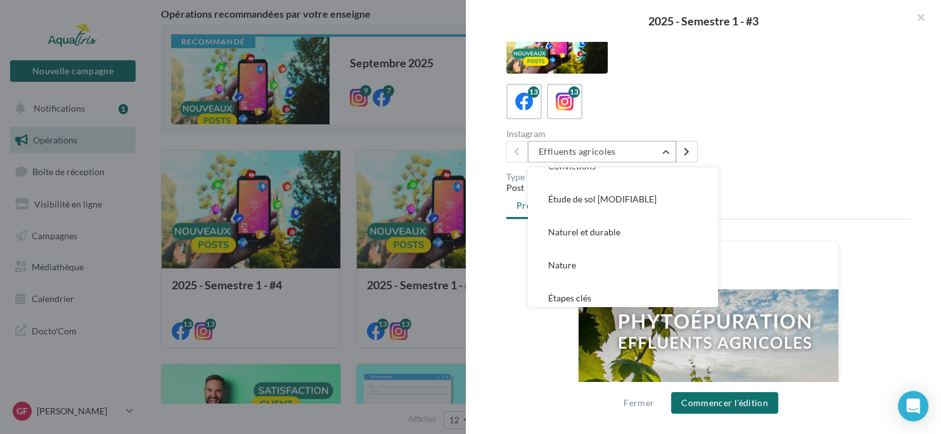
scroll to position [232, 0]
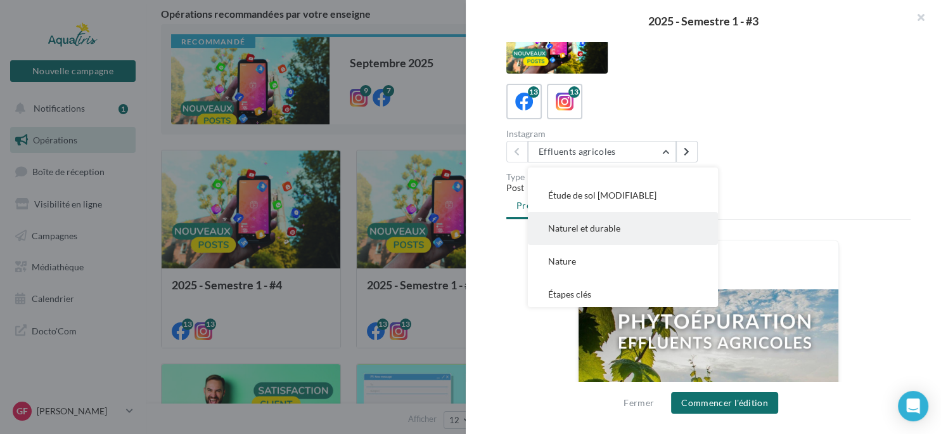
click at [603, 229] on span "Naturel et durable" at bounding box center [584, 228] width 72 height 11
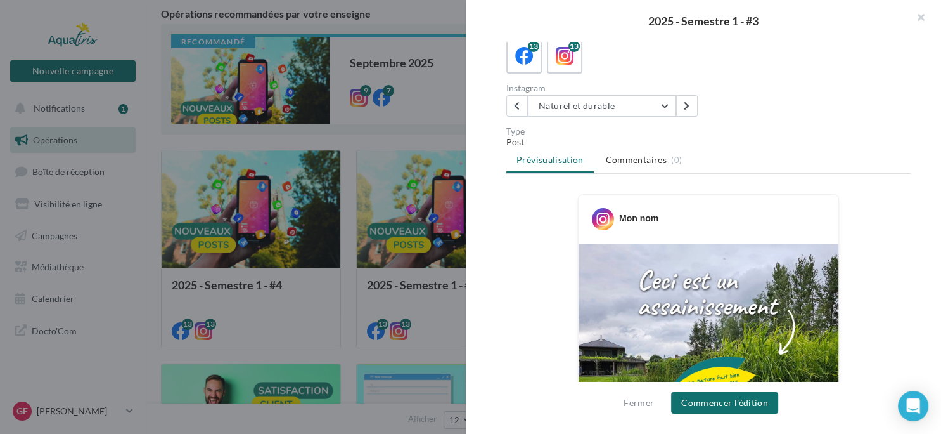
scroll to position [0, 0]
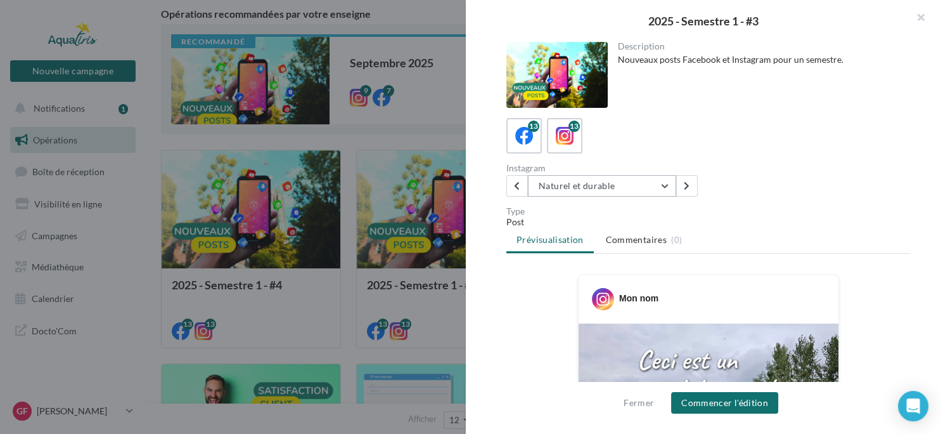
click at [663, 186] on button "Naturel et durable" at bounding box center [602, 186] width 148 height 22
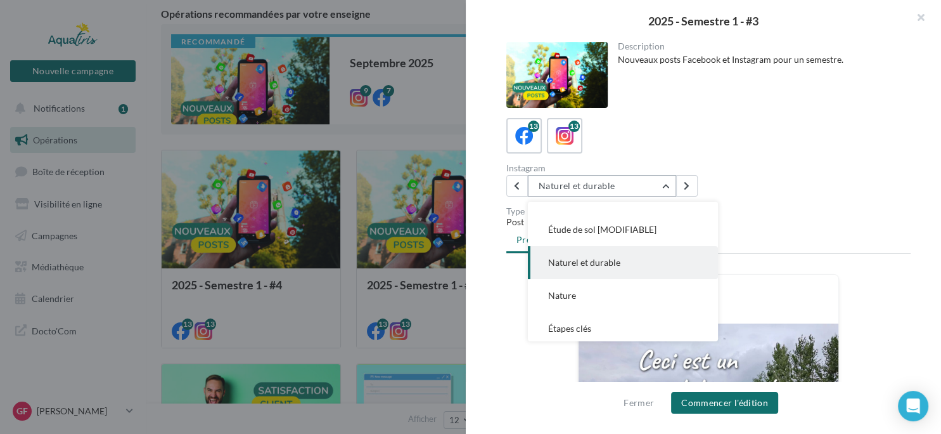
scroll to position [231, 0]
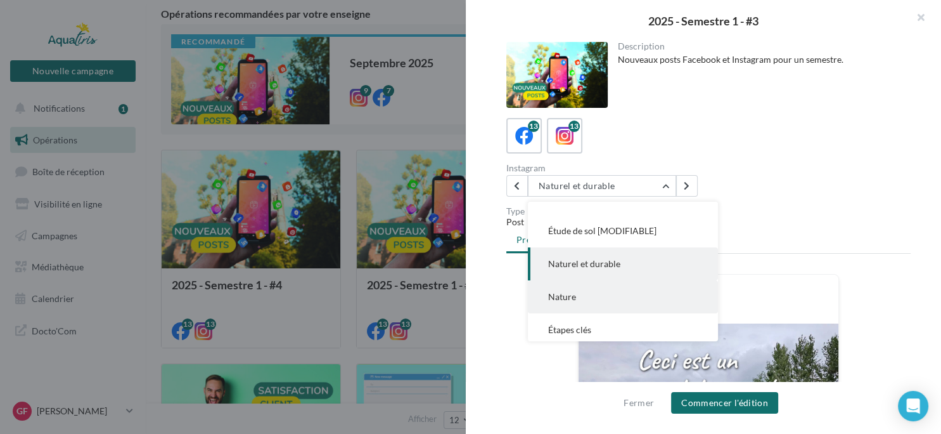
click at [617, 298] on button "Nature" at bounding box center [623, 296] width 190 height 33
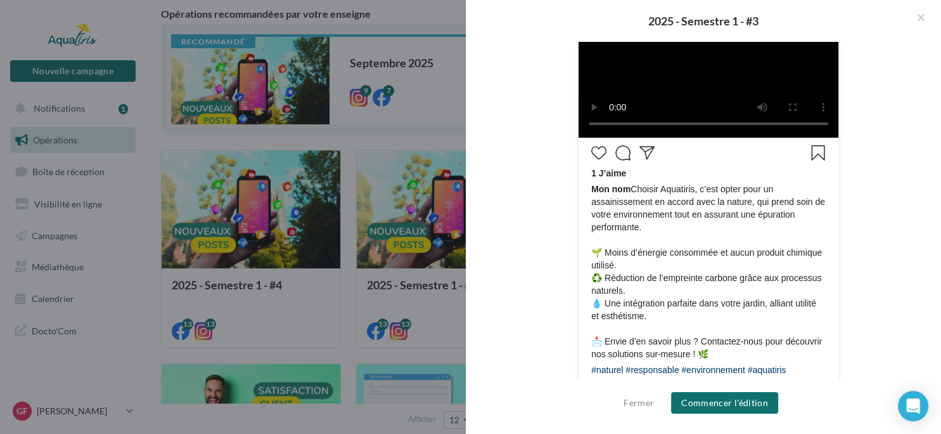
scroll to position [318, 0]
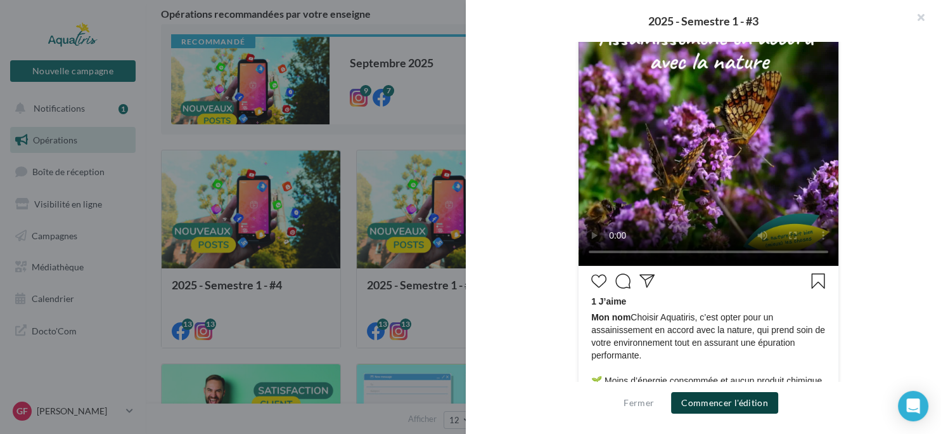
click at [705, 403] on button "Commencer l'édition" at bounding box center [724, 403] width 107 height 22
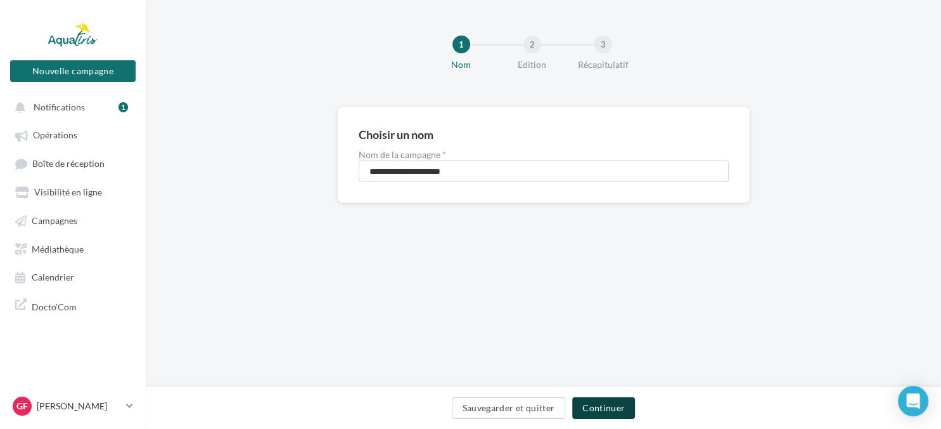
click at [610, 410] on button "Continuer" at bounding box center [603, 408] width 63 height 22
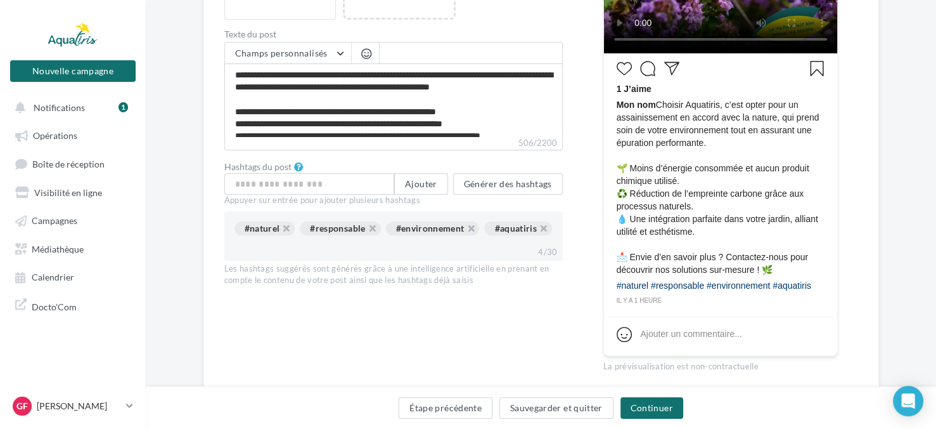
scroll to position [439, 0]
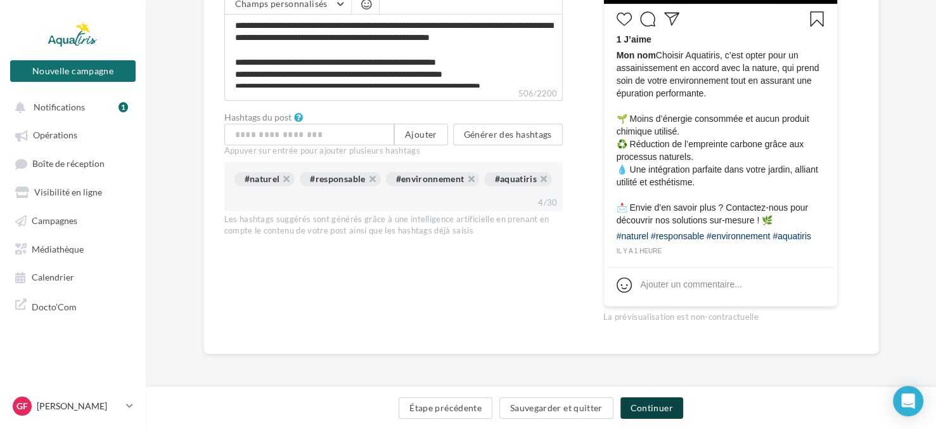
click at [640, 408] on button "Continuer" at bounding box center [652, 408] width 63 height 22
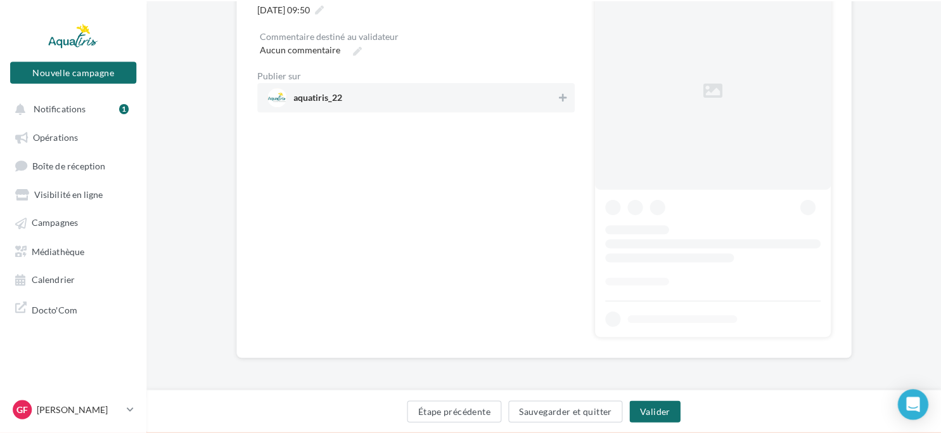
scroll to position [44, 0]
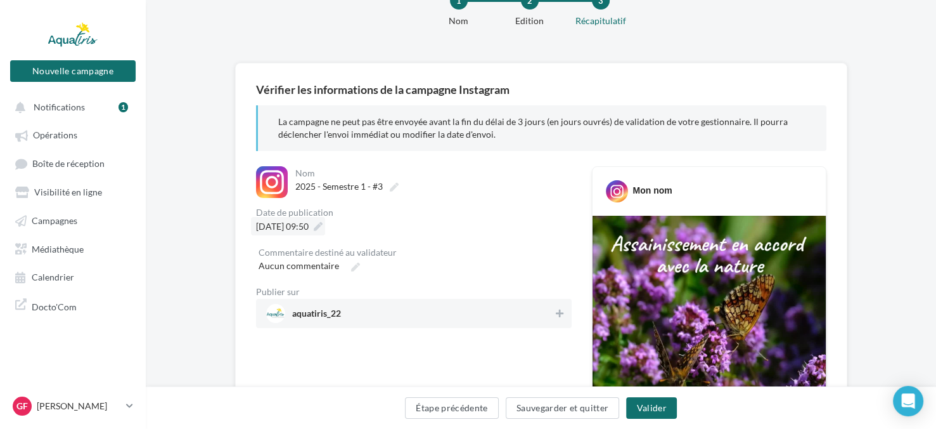
click at [323, 228] on icon at bounding box center [318, 226] width 9 height 9
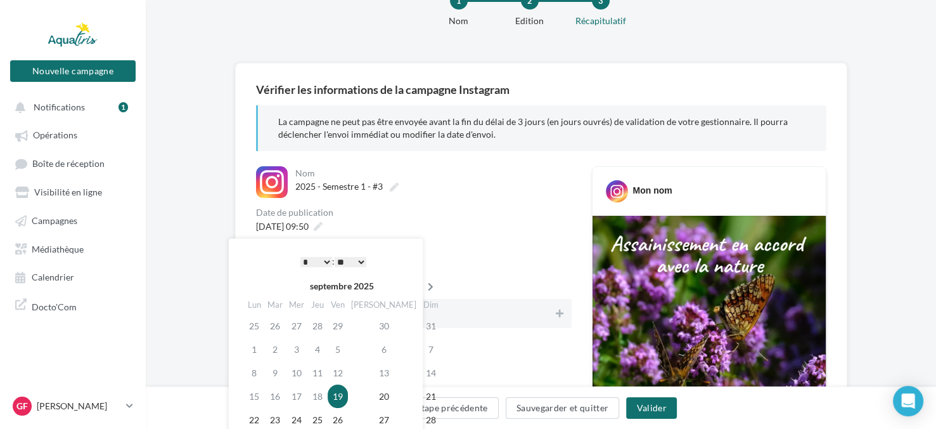
click at [423, 287] on icon at bounding box center [431, 286] width 16 height 9
click at [425, 287] on icon at bounding box center [433, 286] width 16 height 9
click at [349, 394] on td "19" at bounding box center [340, 395] width 20 height 23
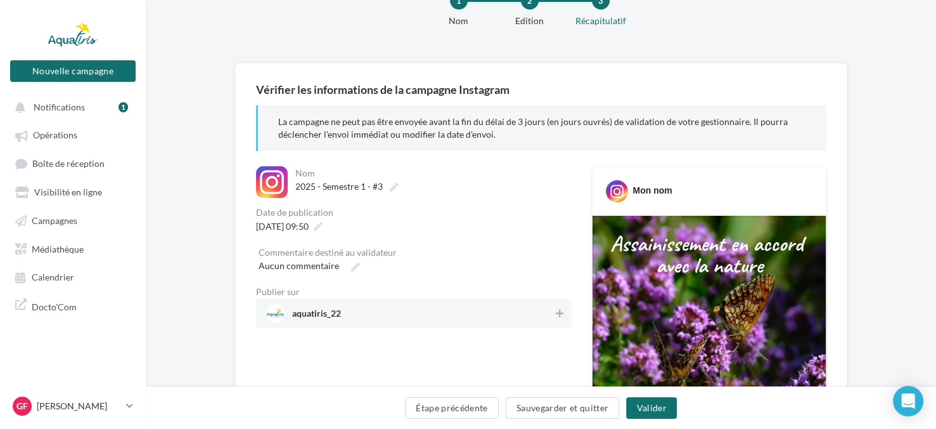
click at [455, 298] on div "Publier sur aquatiris_22" at bounding box center [414, 307] width 316 height 41
click at [558, 311] on icon at bounding box center [560, 313] width 8 height 9
click at [645, 410] on button "Valider" at bounding box center [651, 408] width 50 height 22
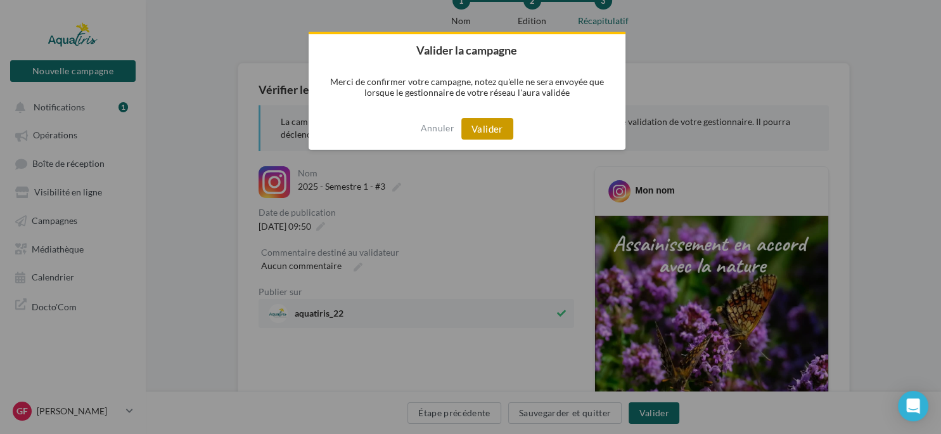
click at [491, 132] on button "Valider" at bounding box center [487, 129] width 52 height 22
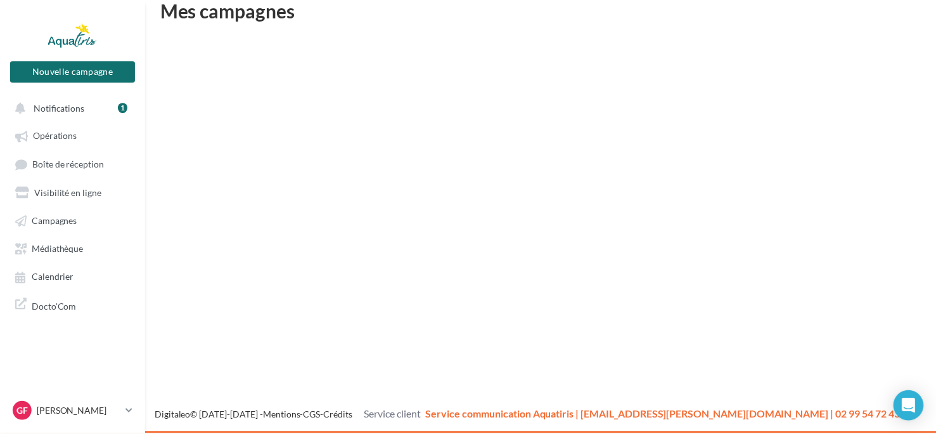
scroll to position [20, 0]
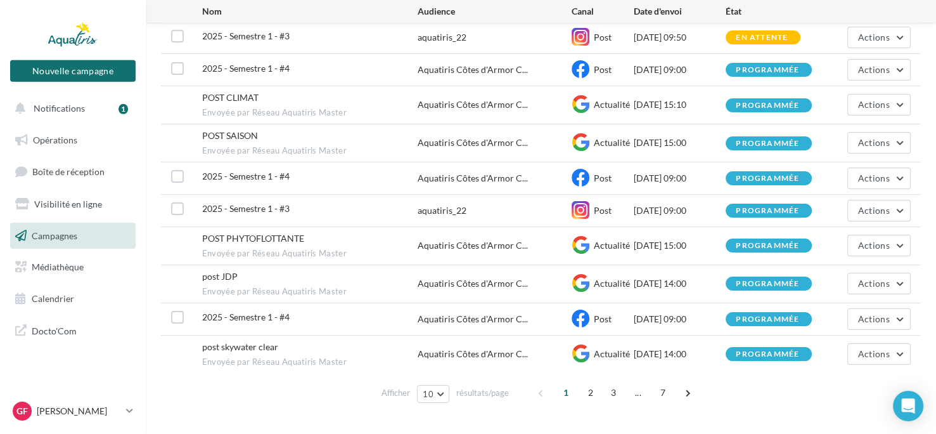
scroll to position [151, 0]
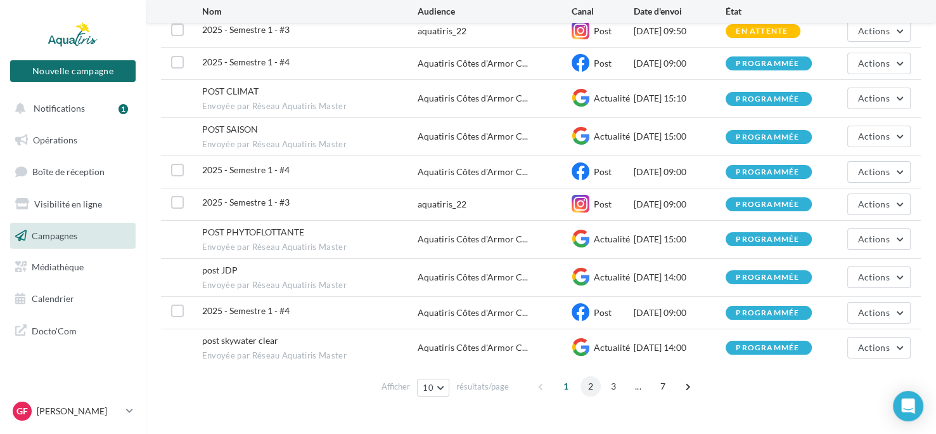
click at [583, 384] on span "2" at bounding box center [591, 386] width 20 height 20
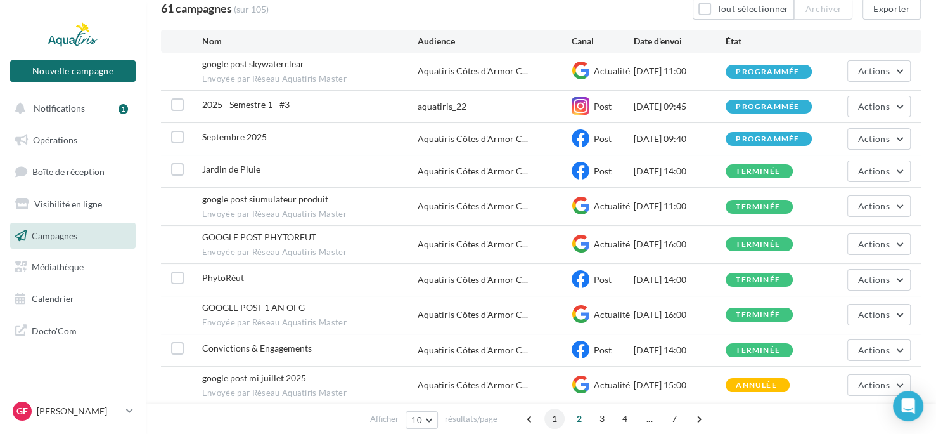
click at [556, 422] on span "1" at bounding box center [555, 418] width 20 height 20
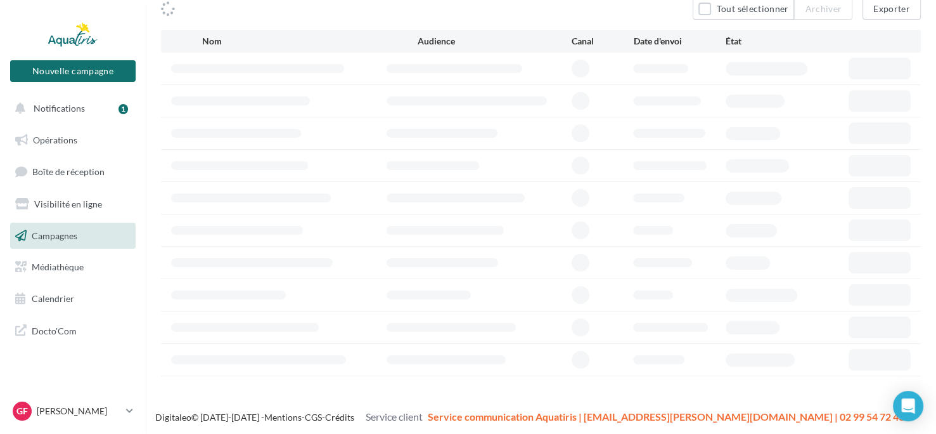
scroll to position [113, 0]
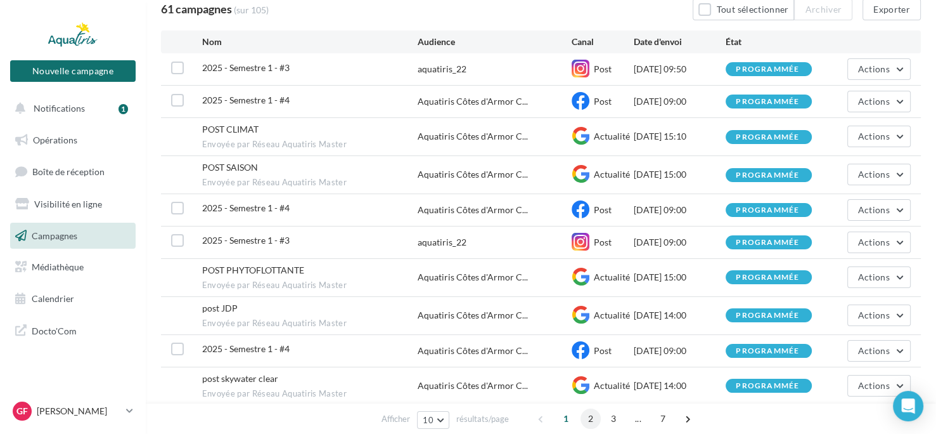
click at [588, 419] on span "2" at bounding box center [591, 418] width 20 height 20
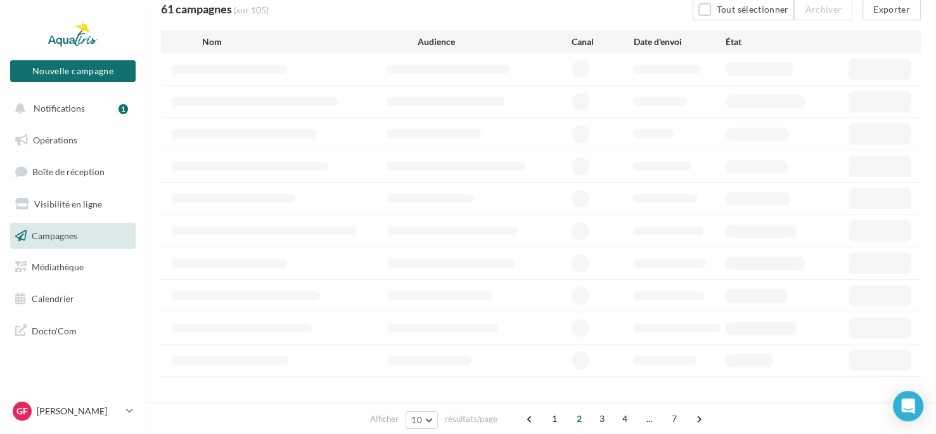
scroll to position [112, 0]
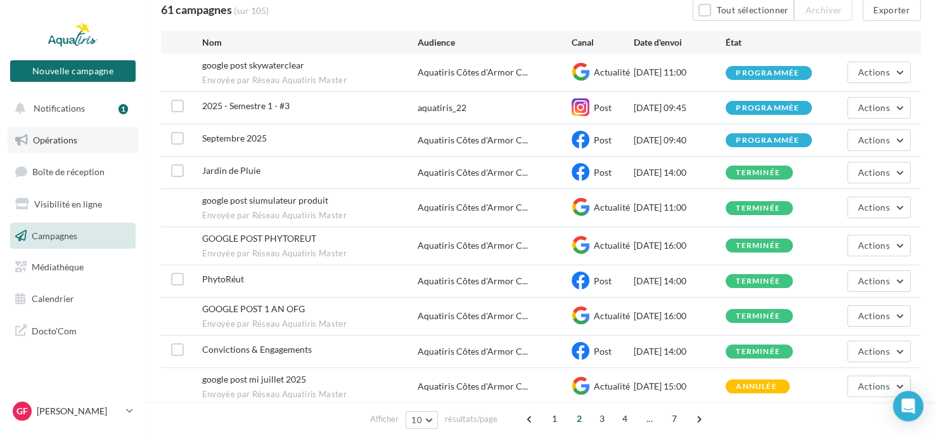
click at [68, 144] on span "Opérations" at bounding box center [55, 139] width 44 height 11
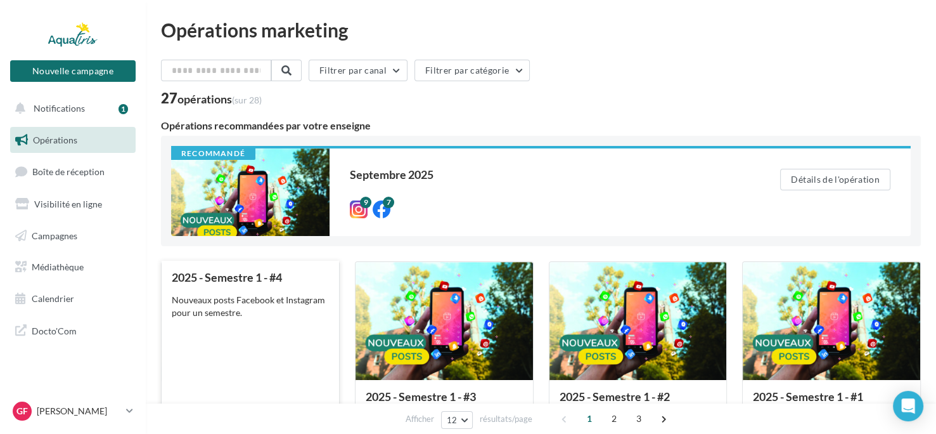
click at [306, 326] on div "2025 - Semestre 1 - #4 Nouveaux posts Facebook et Instagram pour un semestre." at bounding box center [250, 359] width 157 height 177
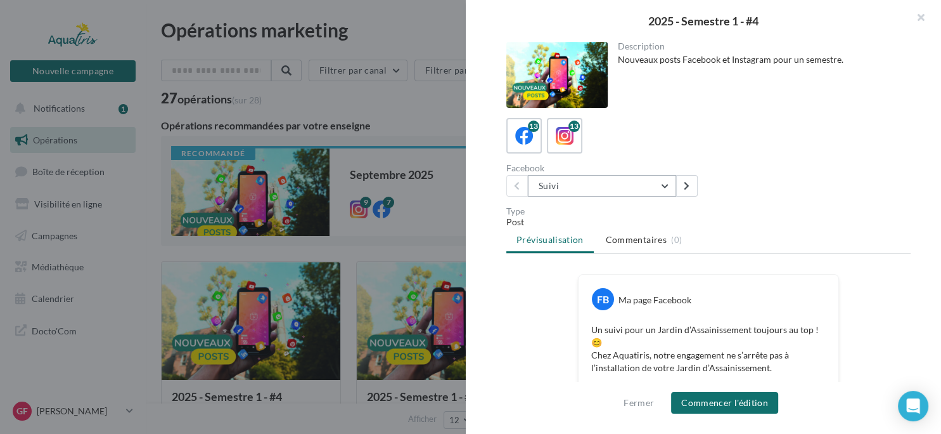
click at [664, 184] on button "Suivi" at bounding box center [602, 186] width 148 height 22
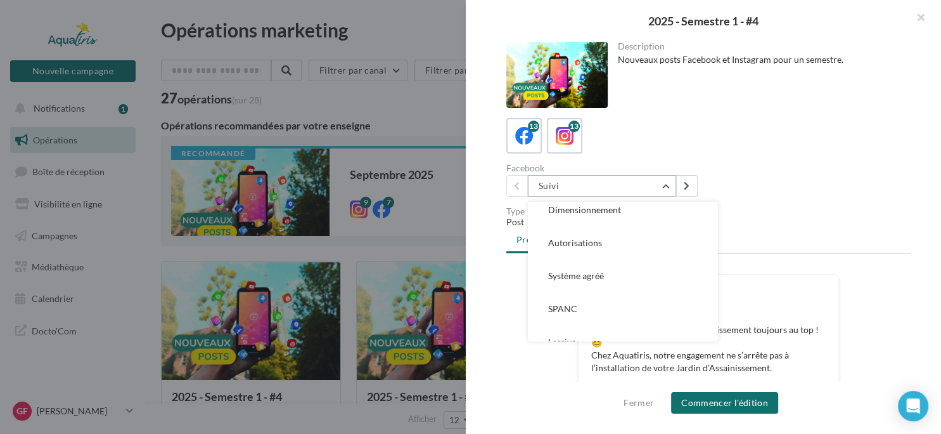
scroll to position [115, 0]
click at [600, 262] on span "Système agréé" at bounding box center [576, 267] width 56 height 11
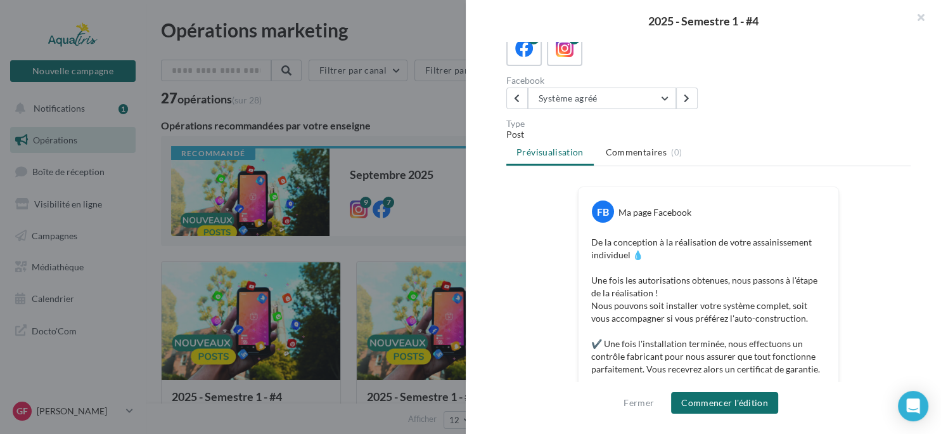
scroll to position [84, 0]
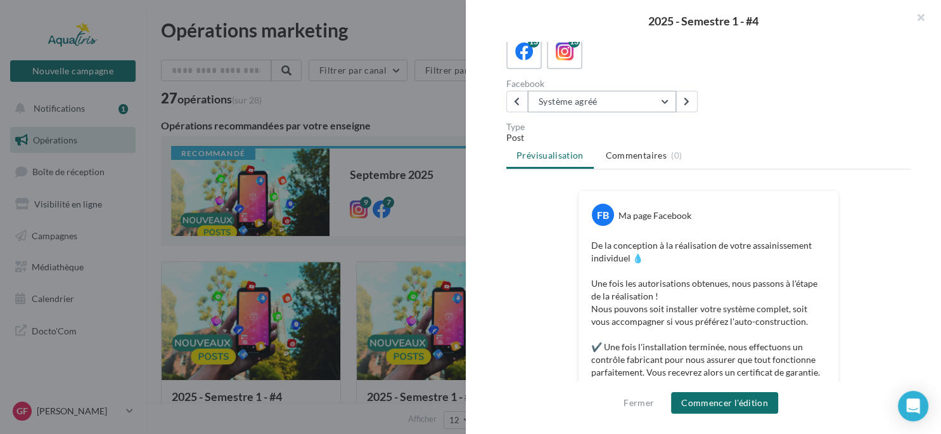
click at [663, 104] on button "Système agréé" at bounding box center [602, 102] width 148 height 22
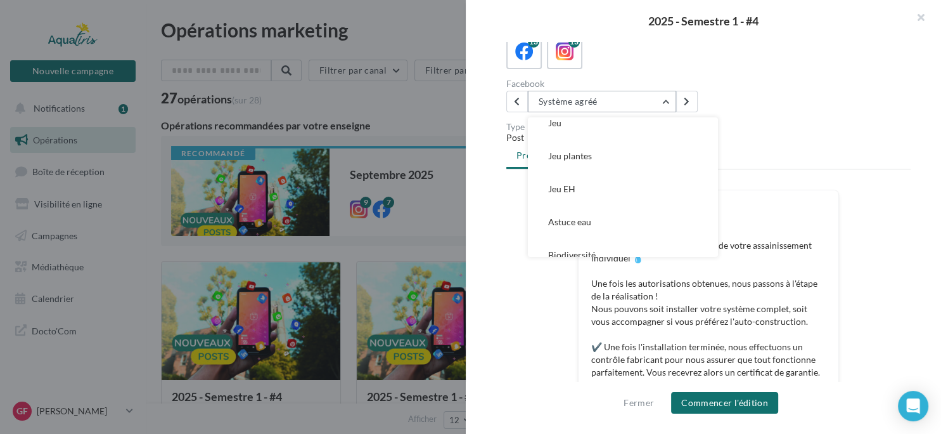
scroll to position [289, 0]
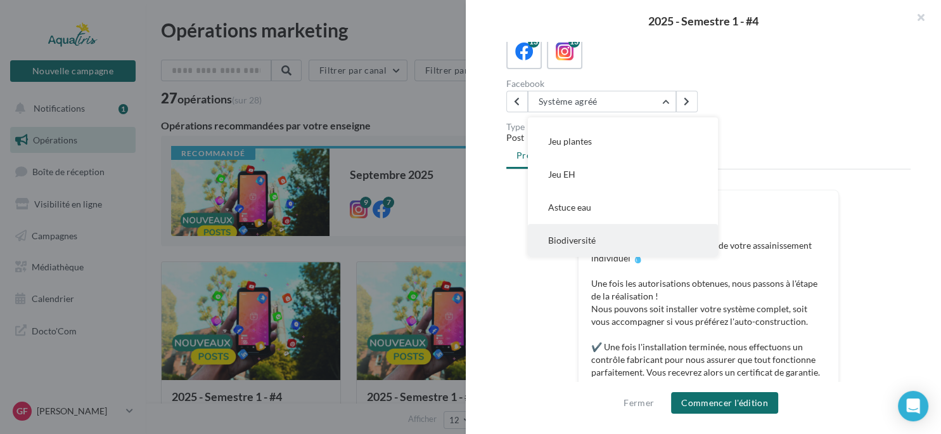
click at [610, 237] on button "Biodiversité" at bounding box center [623, 240] width 190 height 33
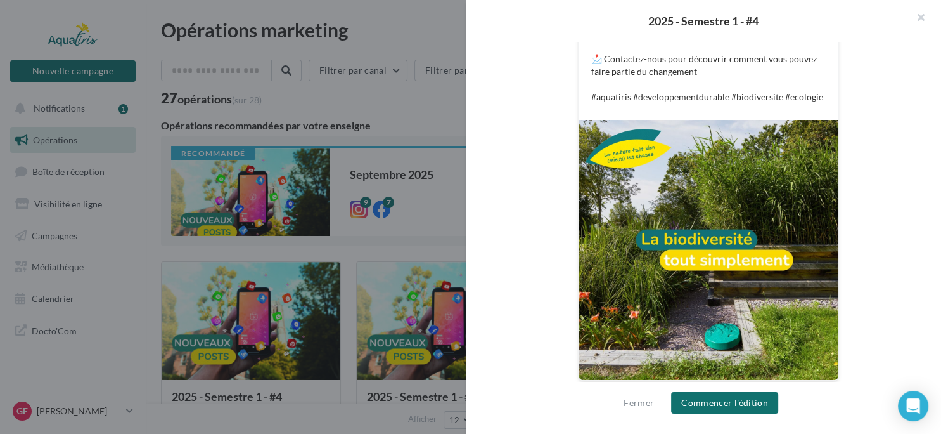
scroll to position [362, 0]
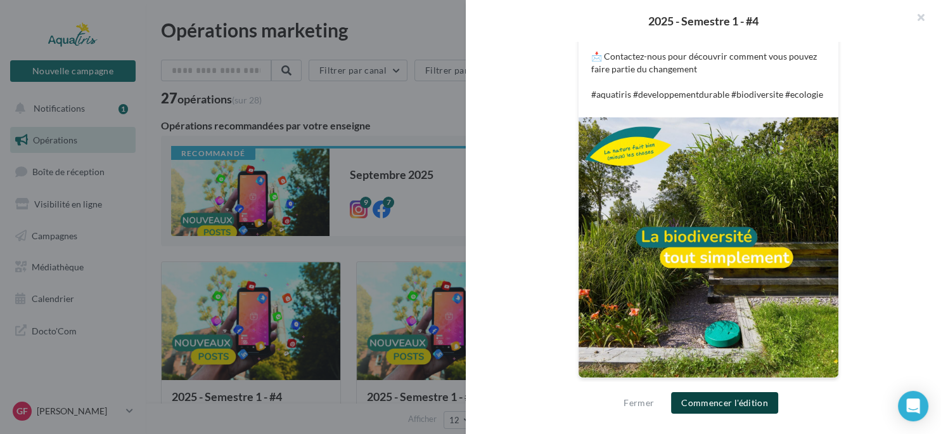
click at [714, 399] on button "Commencer l'édition" at bounding box center [724, 403] width 107 height 22
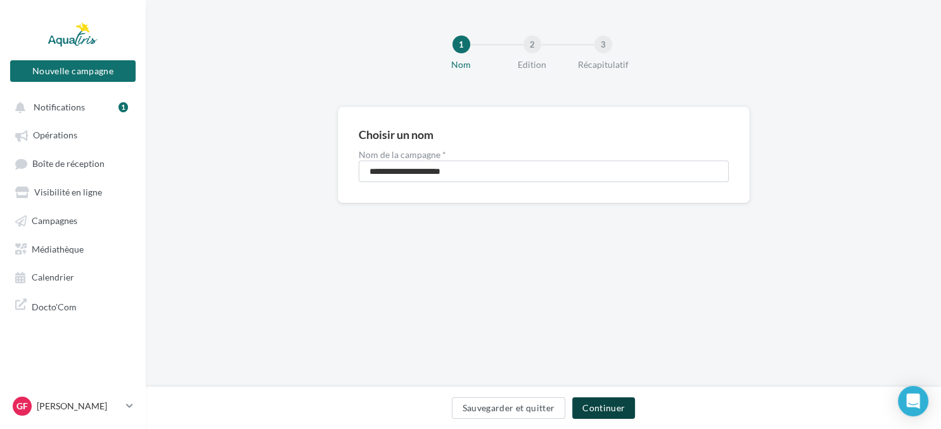
click at [615, 404] on button "Continuer" at bounding box center [603, 408] width 63 height 22
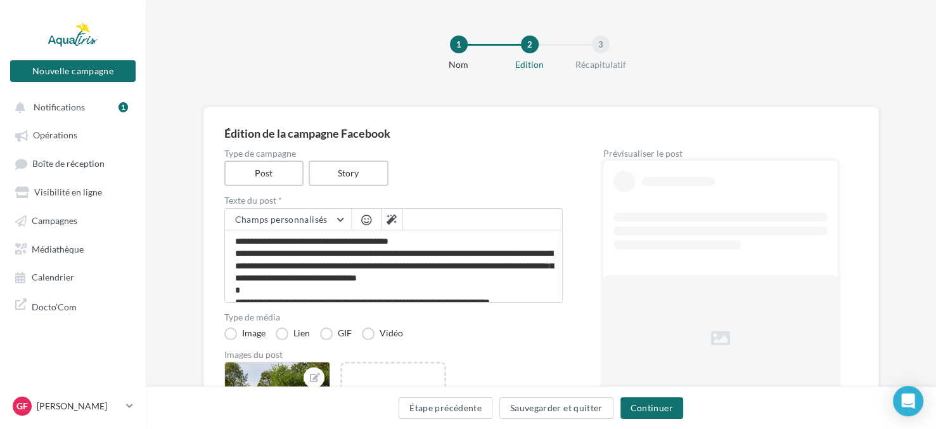
scroll to position [340, 0]
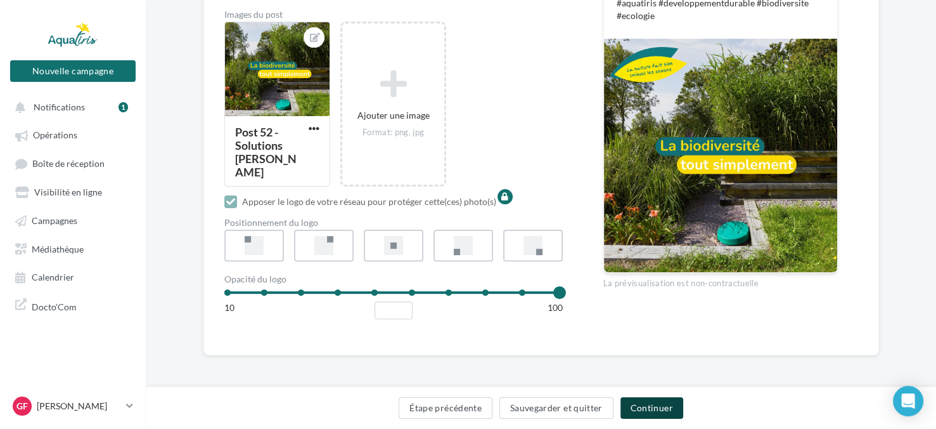
click at [638, 410] on button "Continuer" at bounding box center [652, 408] width 63 height 22
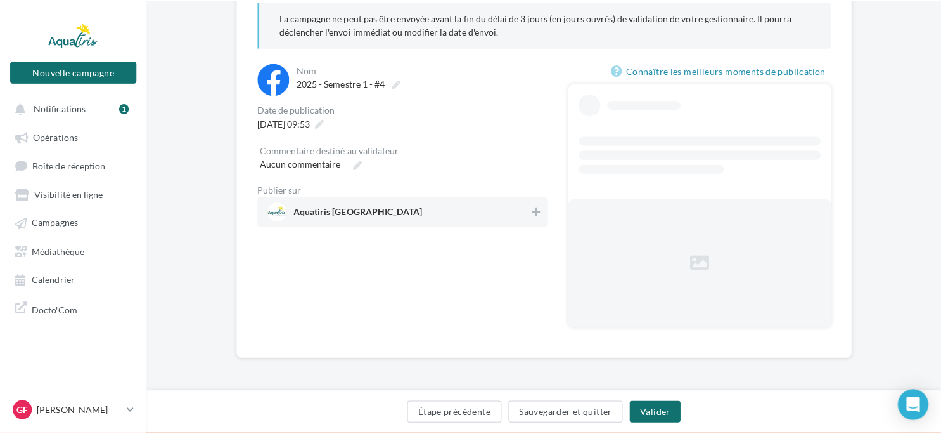
scroll to position [44, 0]
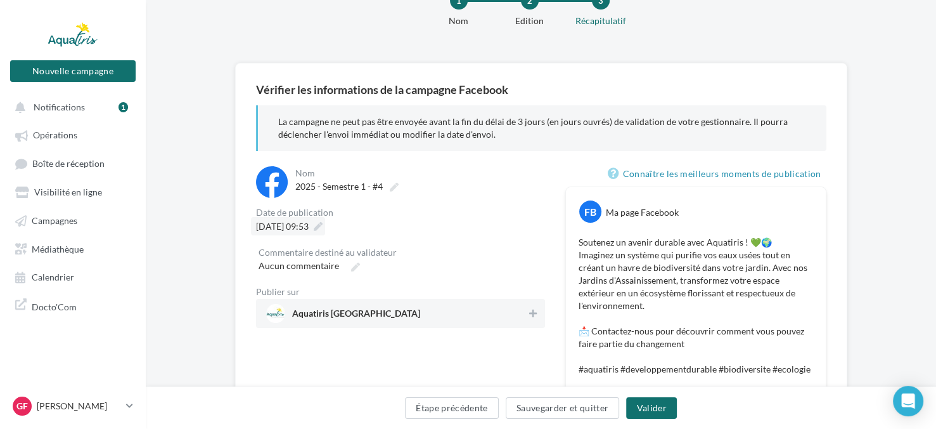
click at [323, 228] on icon at bounding box center [318, 226] width 9 height 9
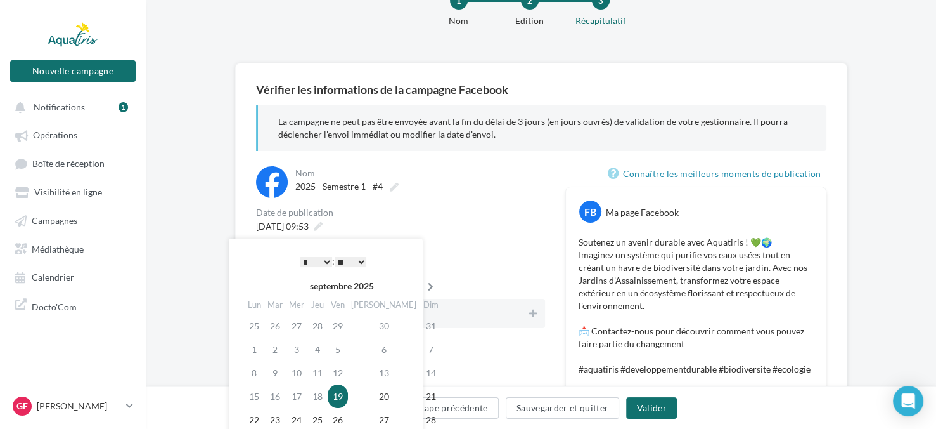
click at [420, 280] on th at bounding box center [431, 285] width 22 height 19
click at [422, 370] on td "19" at bounding box center [433, 372] width 22 height 23
click at [477, 259] on div "Aucun commentaire" at bounding box center [401, 266] width 284 height 18
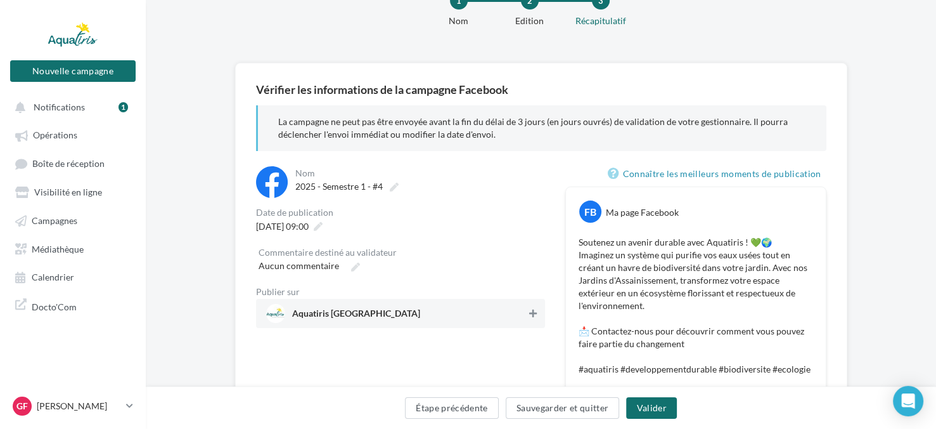
click at [534, 309] on icon at bounding box center [533, 313] width 8 height 9
click at [643, 403] on button "Valider" at bounding box center [651, 408] width 50 height 22
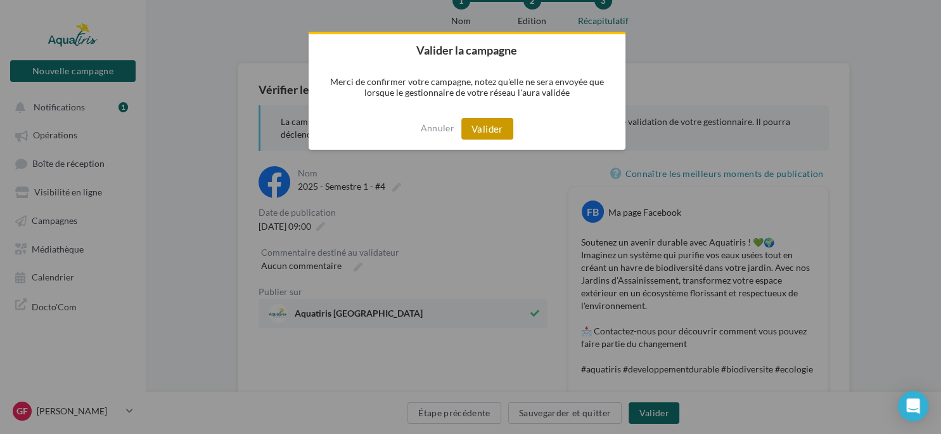
click at [501, 129] on button "Valider" at bounding box center [487, 129] width 52 height 22
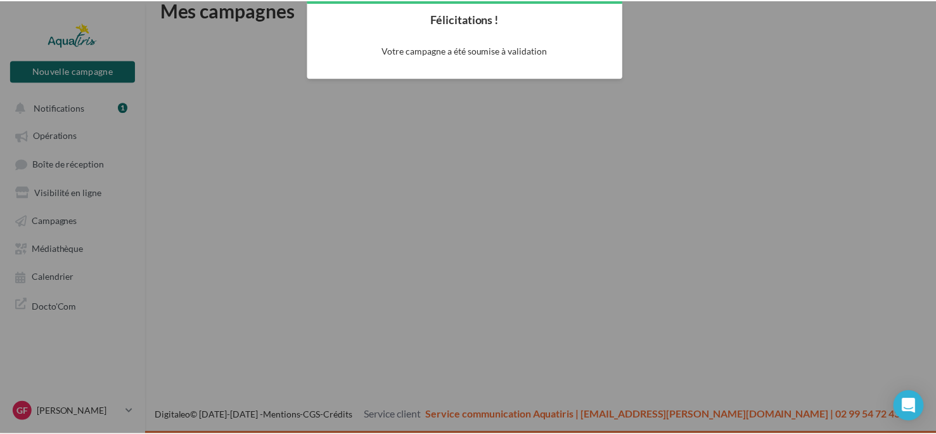
scroll to position [20, 0]
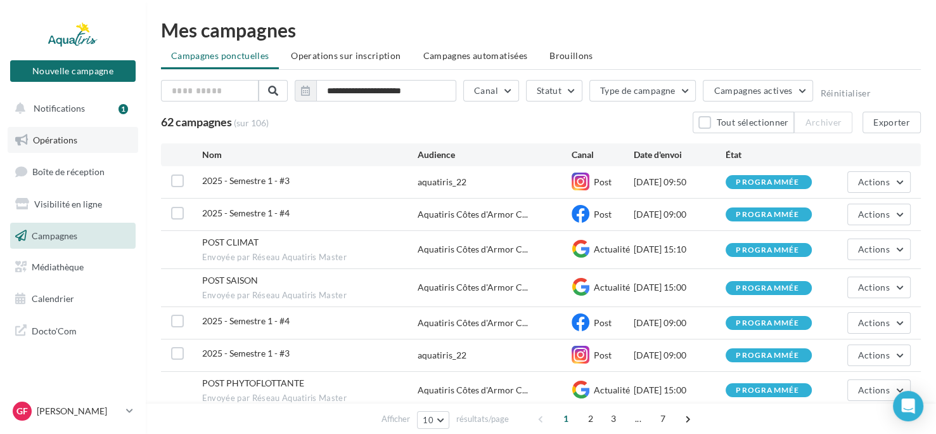
click at [79, 145] on link "Opérations" at bounding box center [73, 140] width 131 height 27
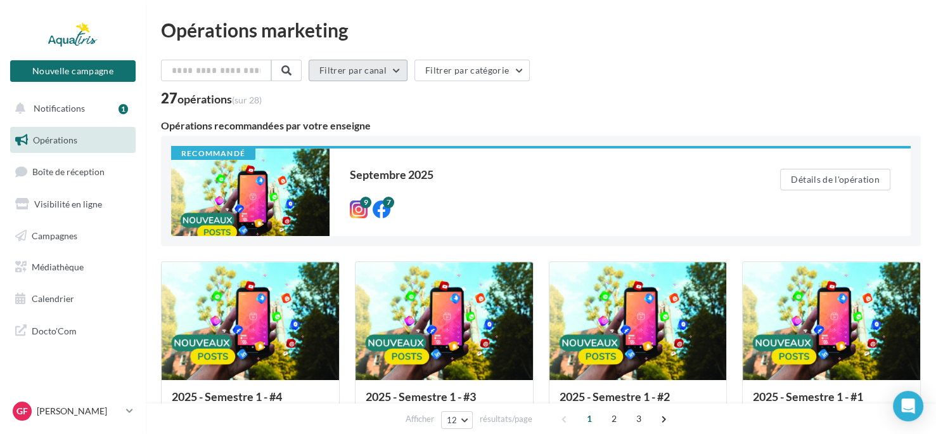
click at [408, 65] on button "Filtrer par canal" at bounding box center [358, 71] width 99 height 22
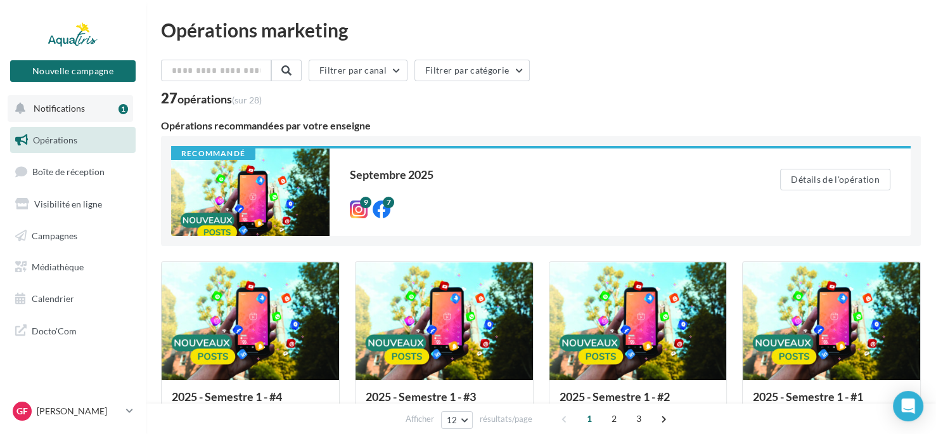
click at [94, 110] on button "Notifications 1" at bounding box center [71, 108] width 126 height 27
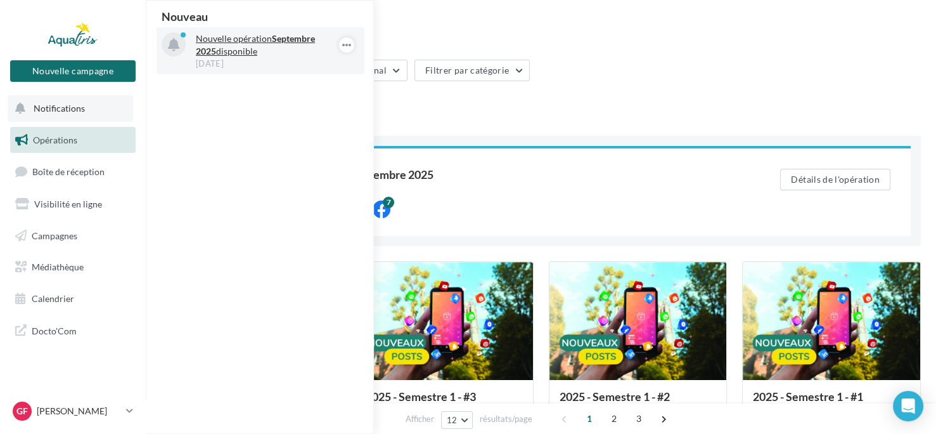
click at [217, 43] on p "Nouvelle opération [DATE] disponible" at bounding box center [269, 44] width 147 height 25
click at [349, 46] on icon "button" at bounding box center [347, 44] width 10 height 15
click at [282, 95] on button "Découvrir cette opération" at bounding box center [282, 98] width 143 height 29
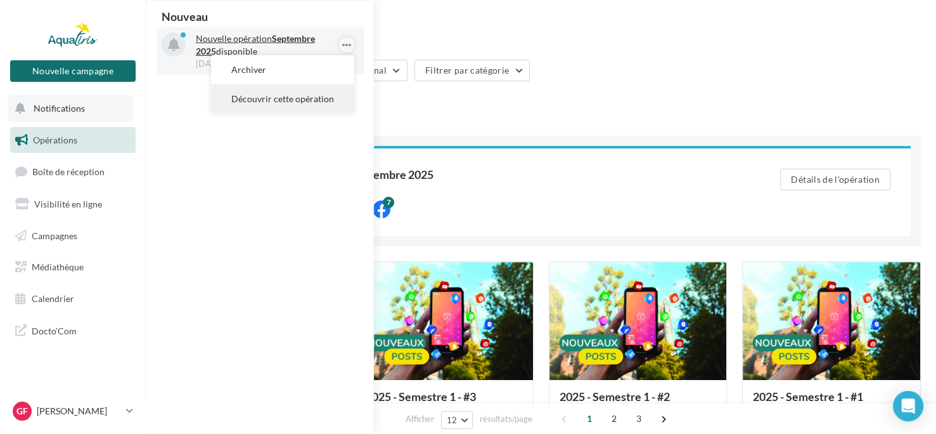
click at [282, 95] on button "Découvrir cette opération" at bounding box center [282, 98] width 143 height 29
click at [172, 47] on icon at bounding box center [173, 45] width 11 height 13
click at [226, 42] on p "Nouvelle opération [DATE] disponible" at bounding box center [269, 44] width 147 height 25
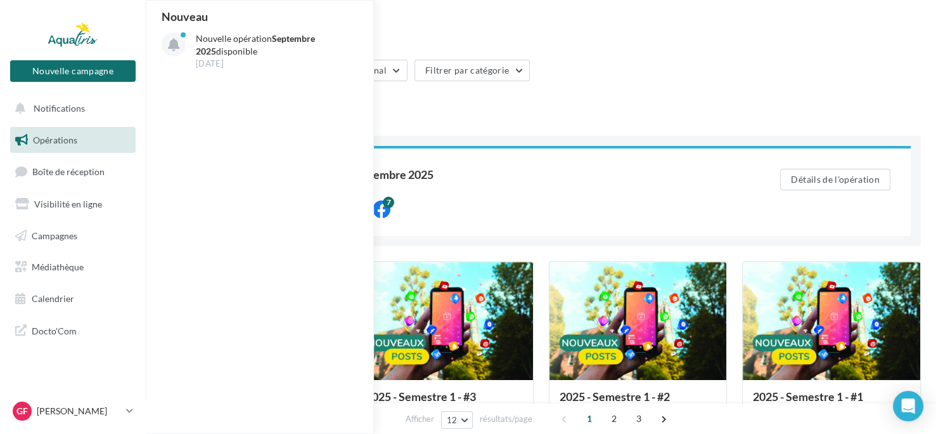
click at [450, 30] on div "Opérations marketing" at bounding box center [541, 29] width 760 height 19
